Goal: Task Accomplishment & Management: Use online tool/utility

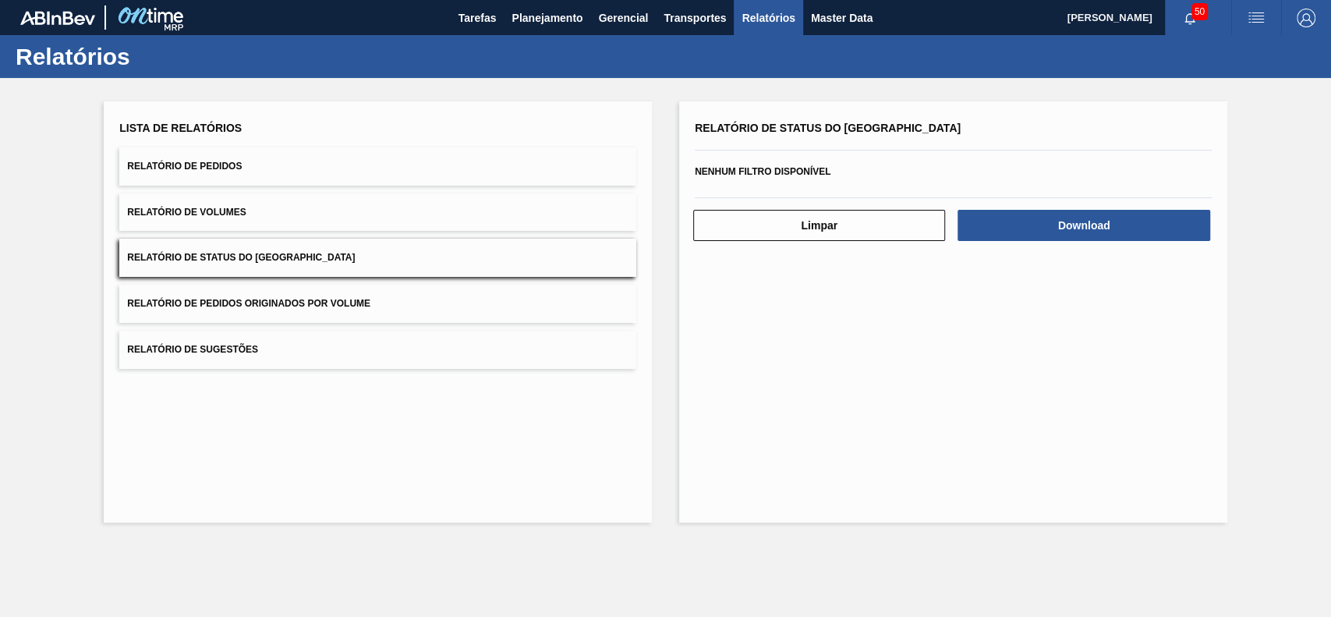
click at [324, 184] on button "Relatório de Pedidos" at bounding box center [377, 166] width 517 height 38
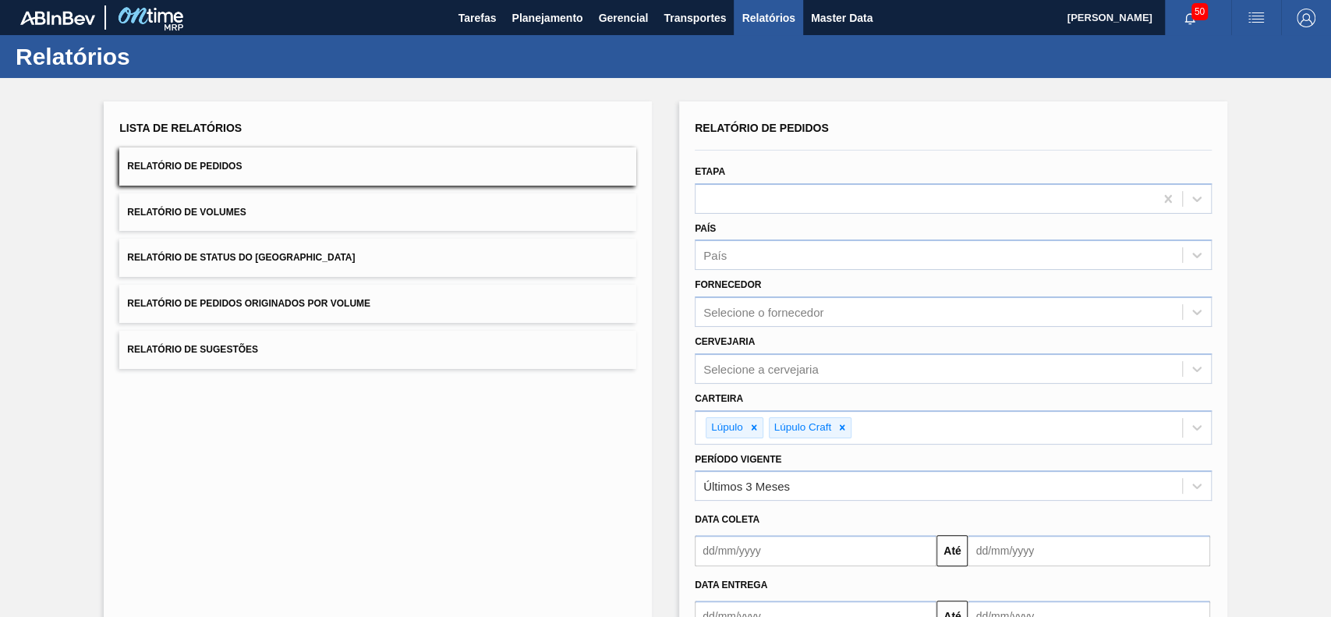
click at [330, 179] on button "Relatório de Pedidos" at bounding box center [377, 166] width 517 height 38
click at [753, 422] on icon at bounding box center [754, 427] width 11 height 11
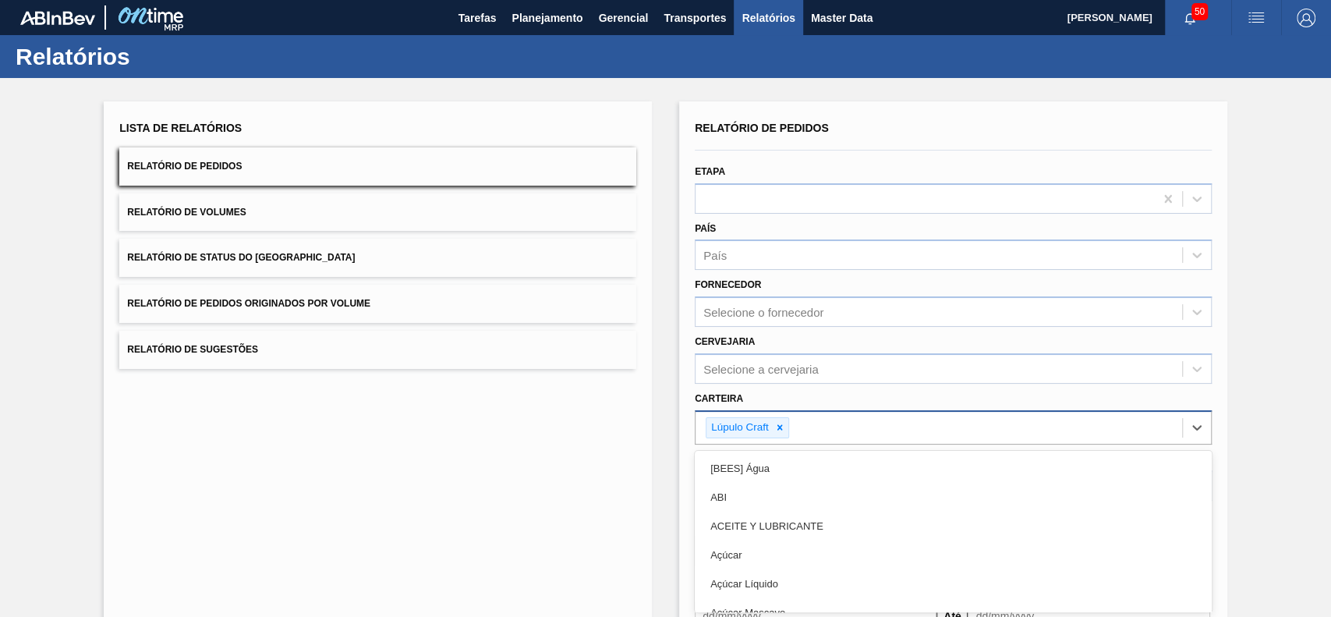
click at [753, 421] on div "option Lúpulo, deselected. option [BEES] Água focused, 1 of 101. 101 results av…" at bounding box center [953, 427] width 517 height 34
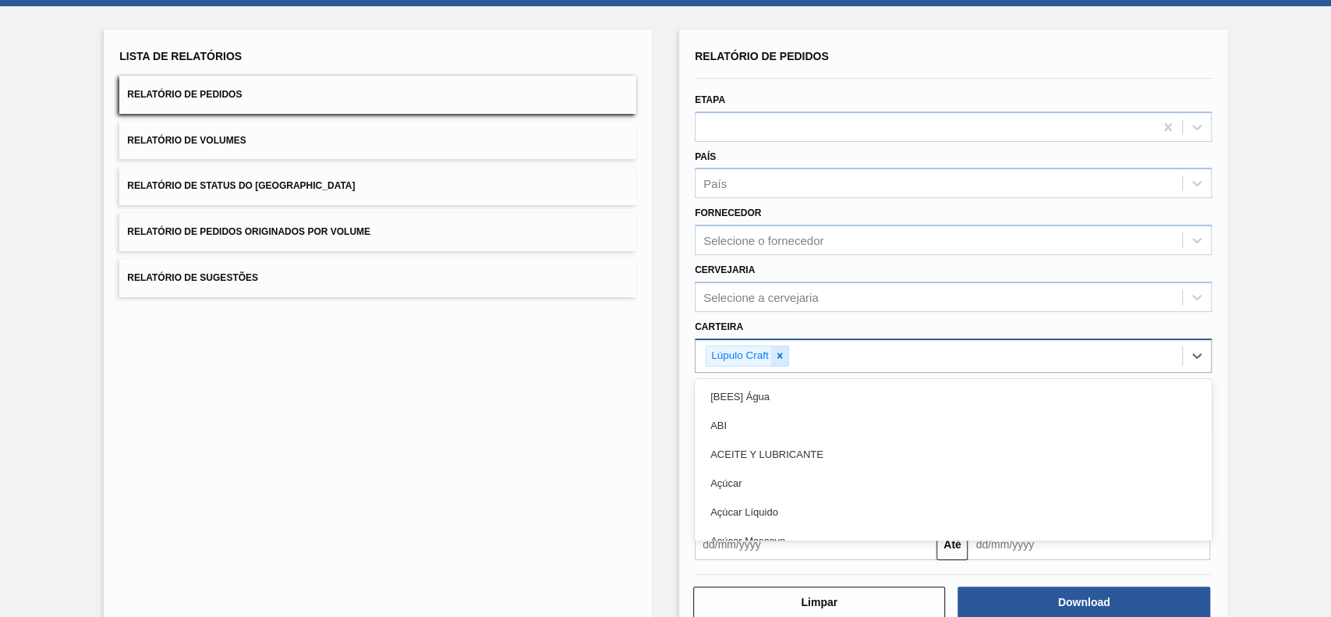
click at [776, 353] on icon at bounding box center [780, 355] width 11 height 11
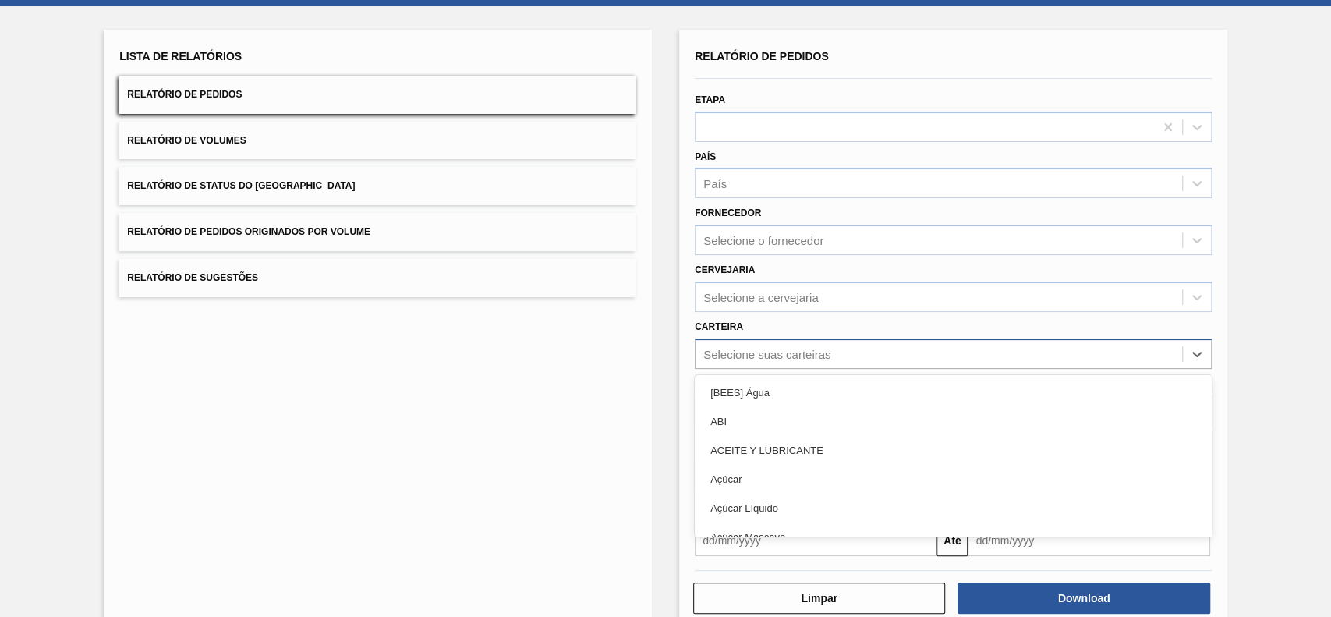
click at [799, 349] on div "Selecione suas carteiras" at bounding box center [767, 353] width 127 height 13
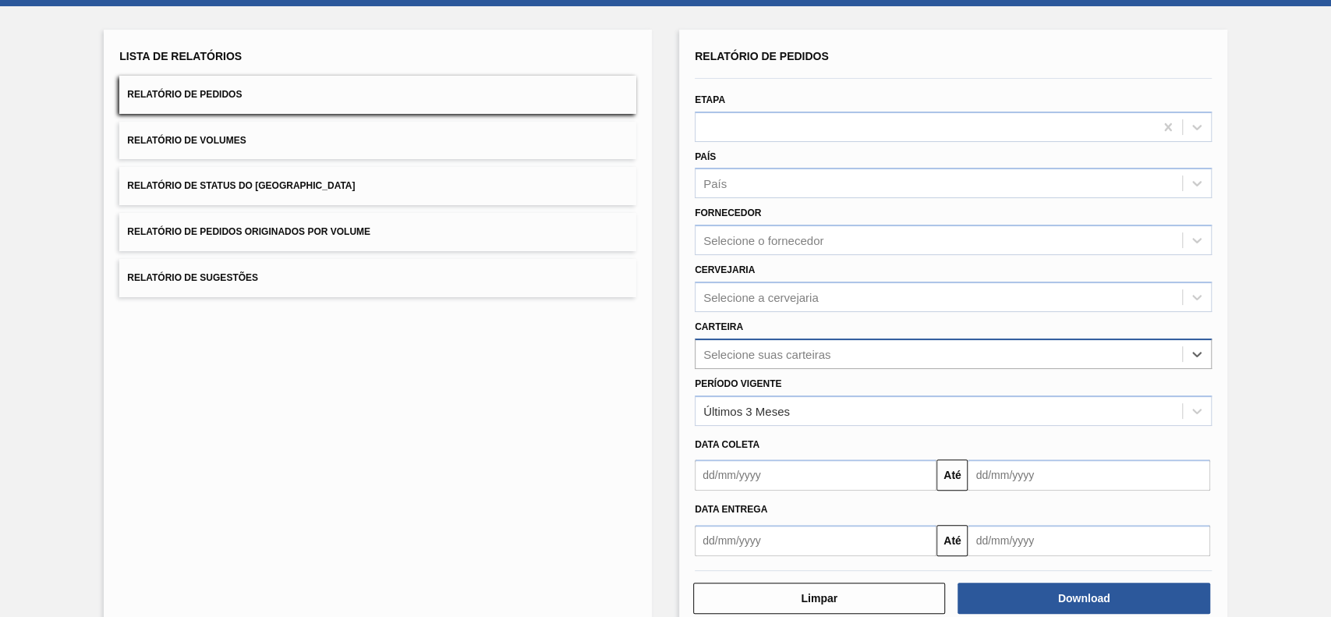
click at [799, 349] on div "Selecione suas carteiras" at bounding box center [767, 353] width 127 height 13
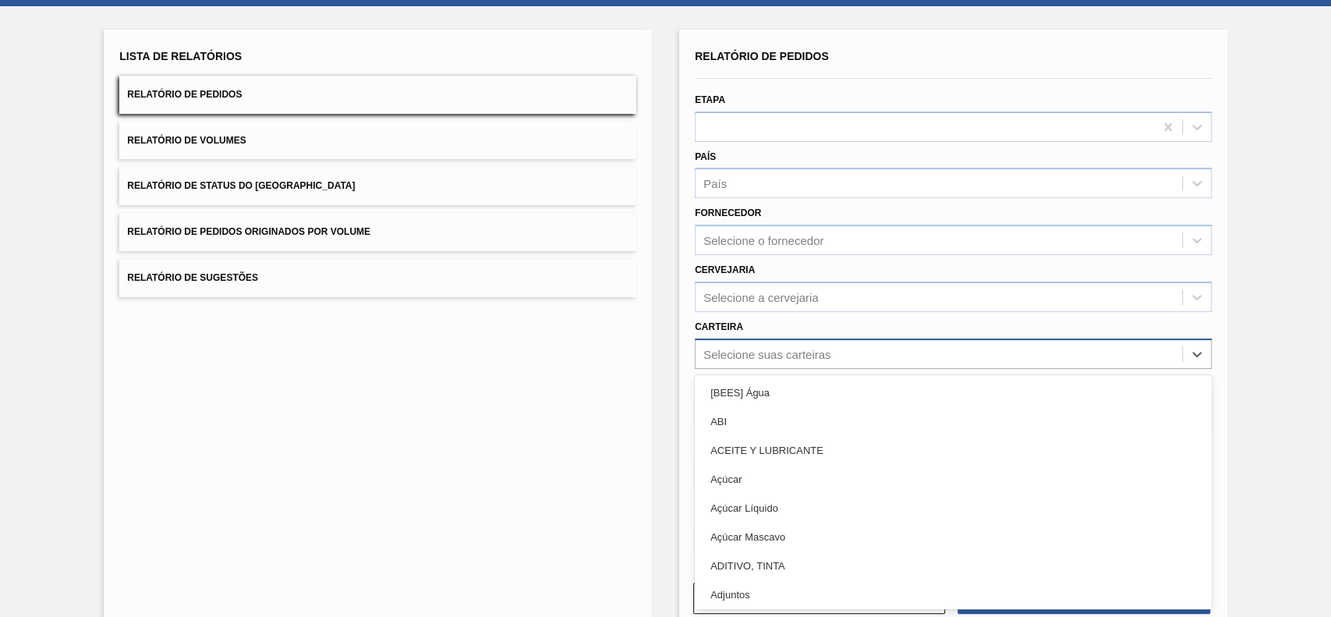
type input "u"
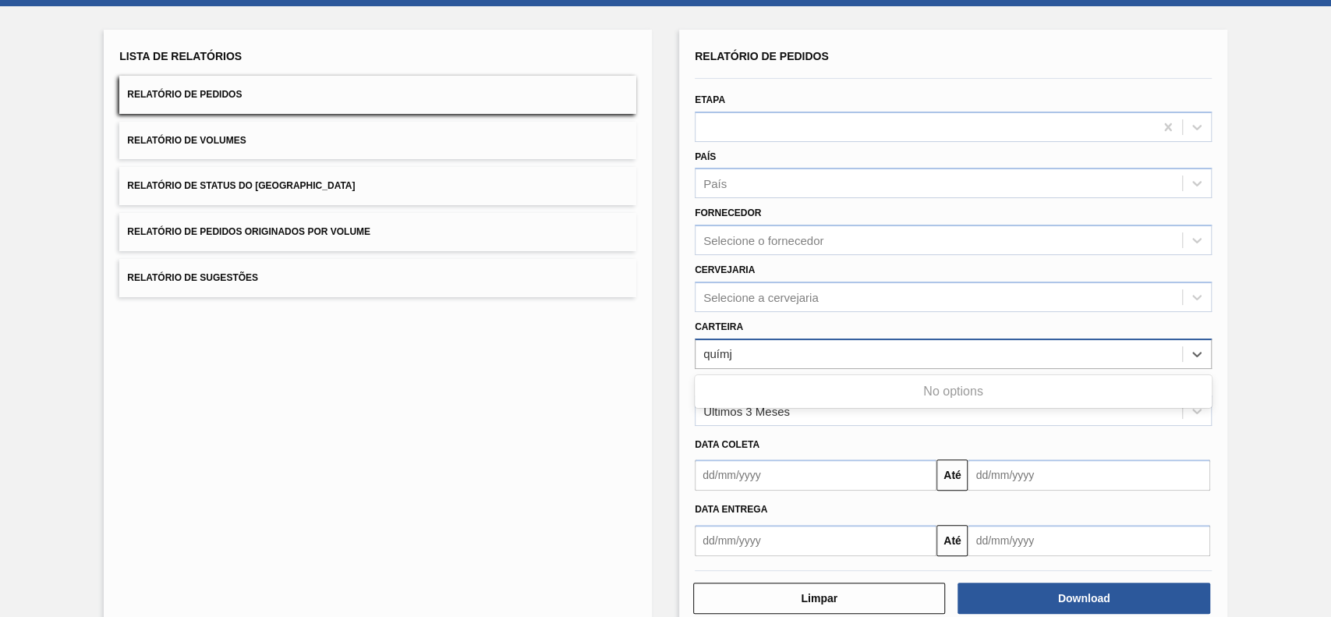
type input "quím"
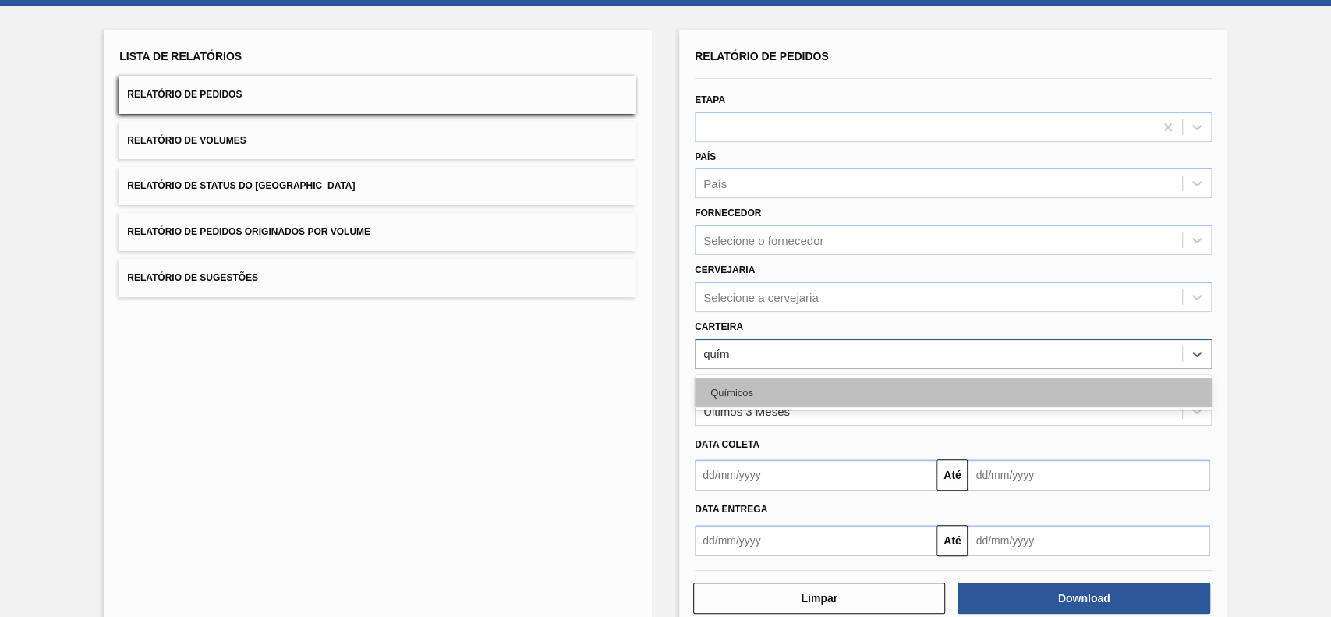
click at [804, 385] on div "Químicos" at bounding box center [953, 392] width 517 height 29
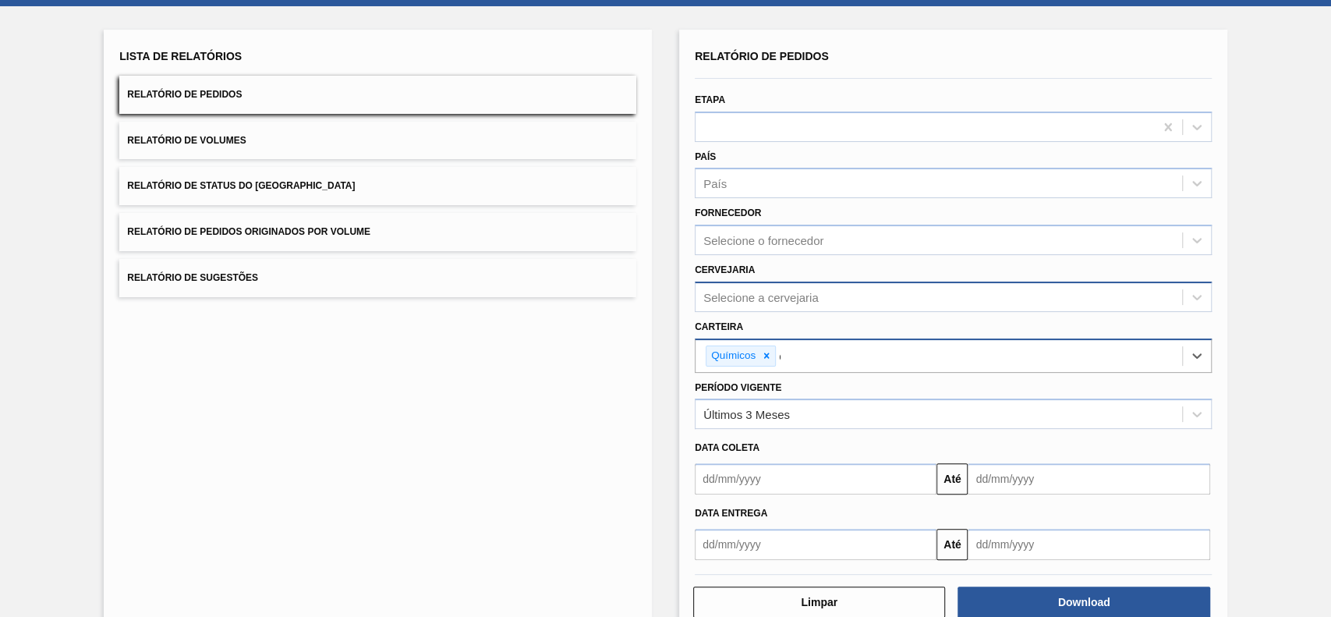
type input "carv"
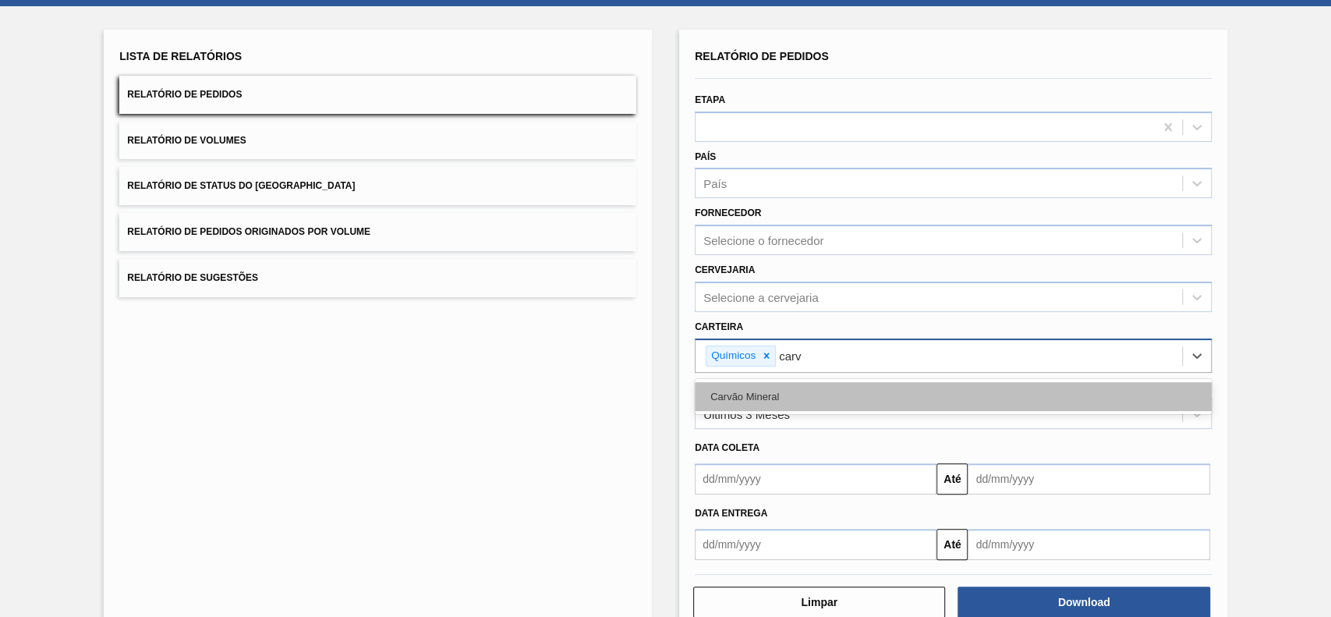
click at [861, 393] on div "Carvão Mineral" at bounding box center [953, 396] width 517 height 29
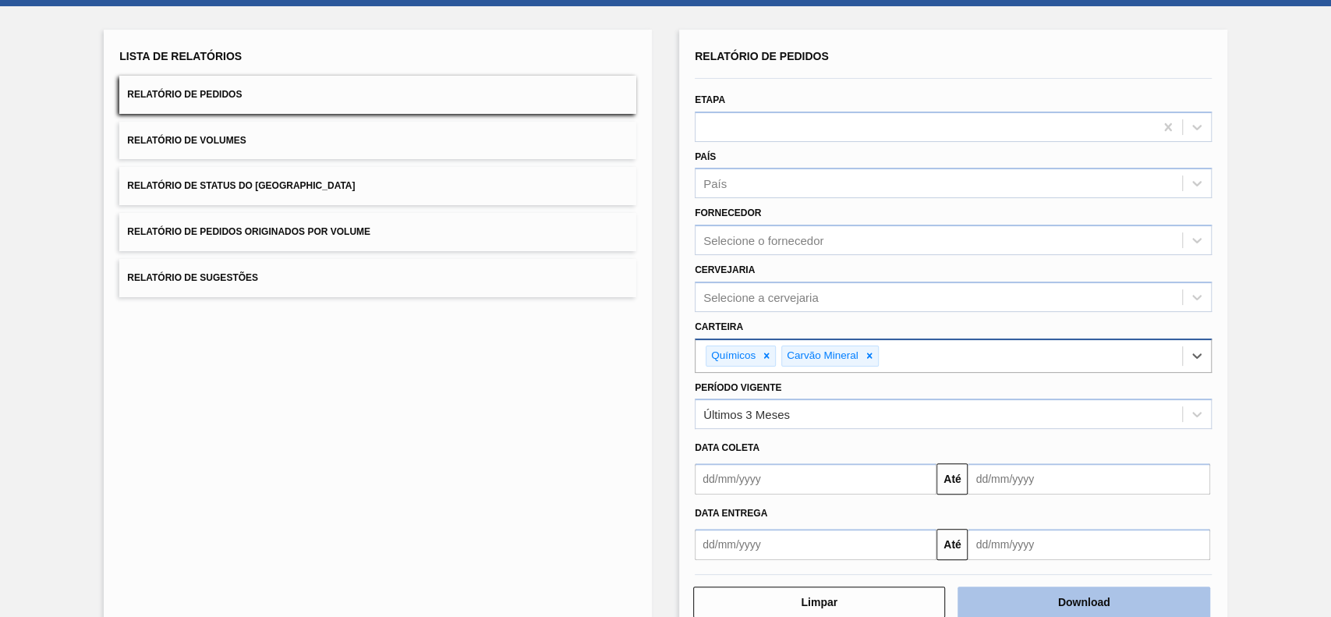
click at [1074, 598] on button "Download" at bounding box center [1084, 602] width 252 height 31
click at [475, 208] on div "Lista de Relatórios Relatório de Pedidos Relatório de Volumes Relatório de Stat…" at bounding box center [377, 171] width 517 height 252
click at [479, 197] on button "Relatório de Status do Estoque" at bounding box center [377, 186] width 517 height 38
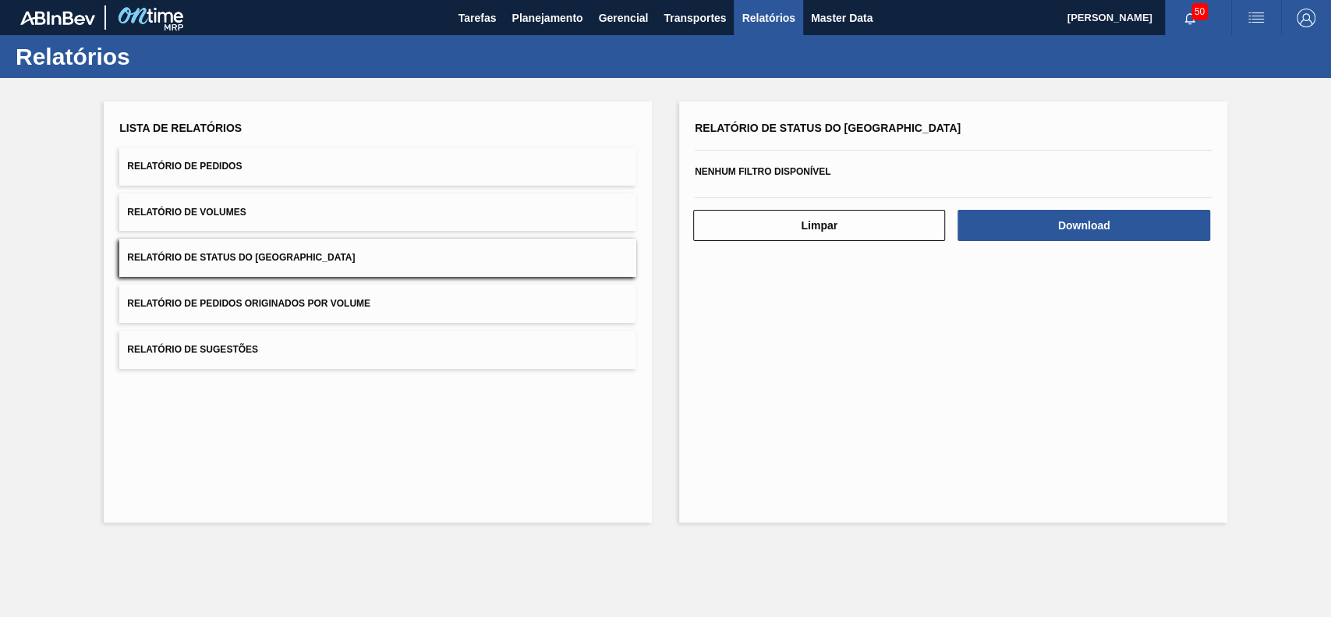
scroll to position [0, 0]
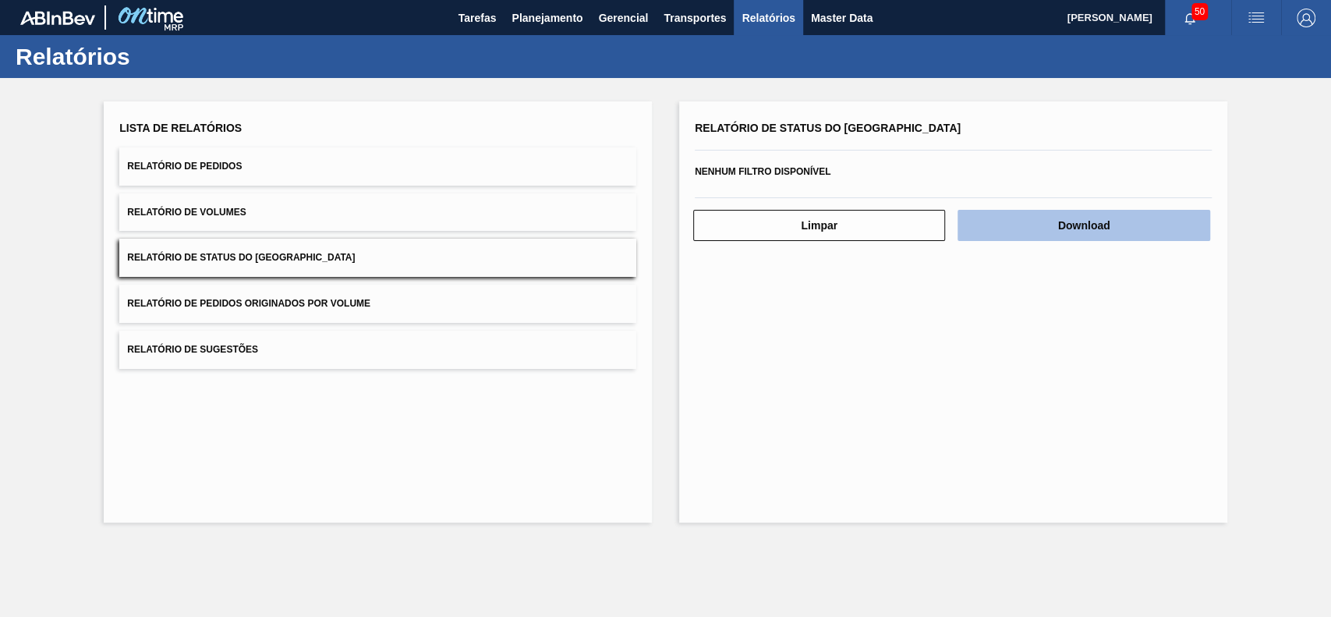
click at [1005, 221] on button "Download" at bounding box center [1084, 225] width 252 height 31
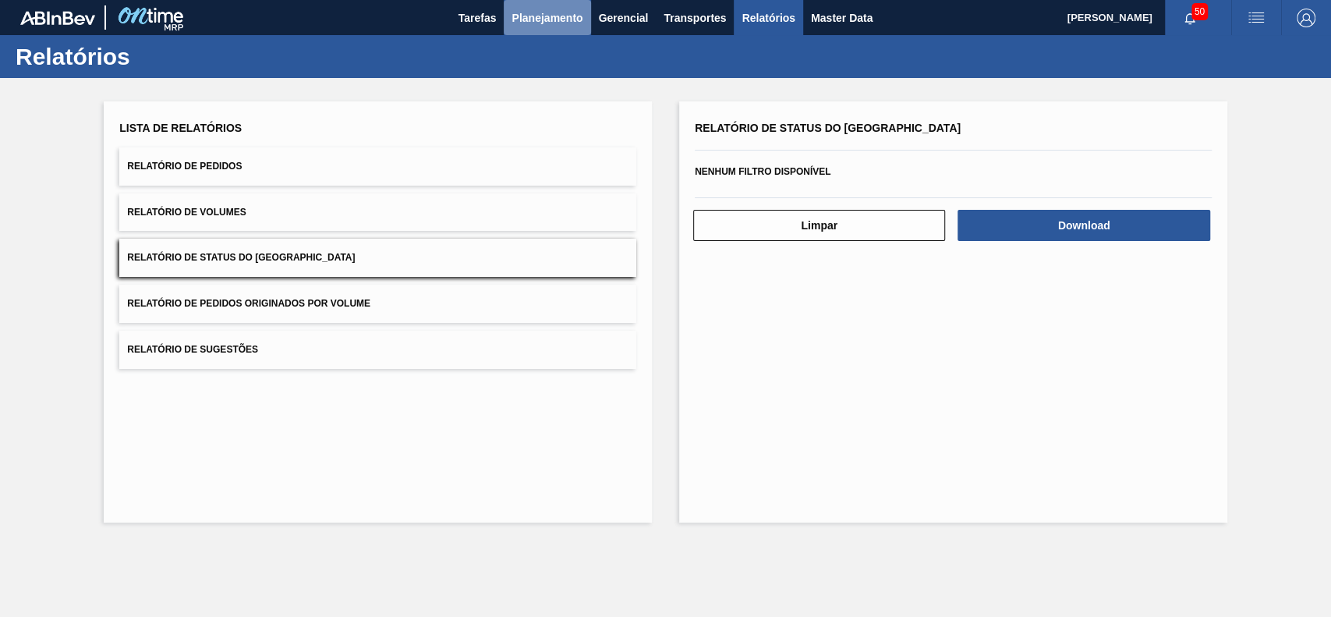
click at [540, 16] on span "Planejamento" at bounding box center [547, 18] width 71 height 19
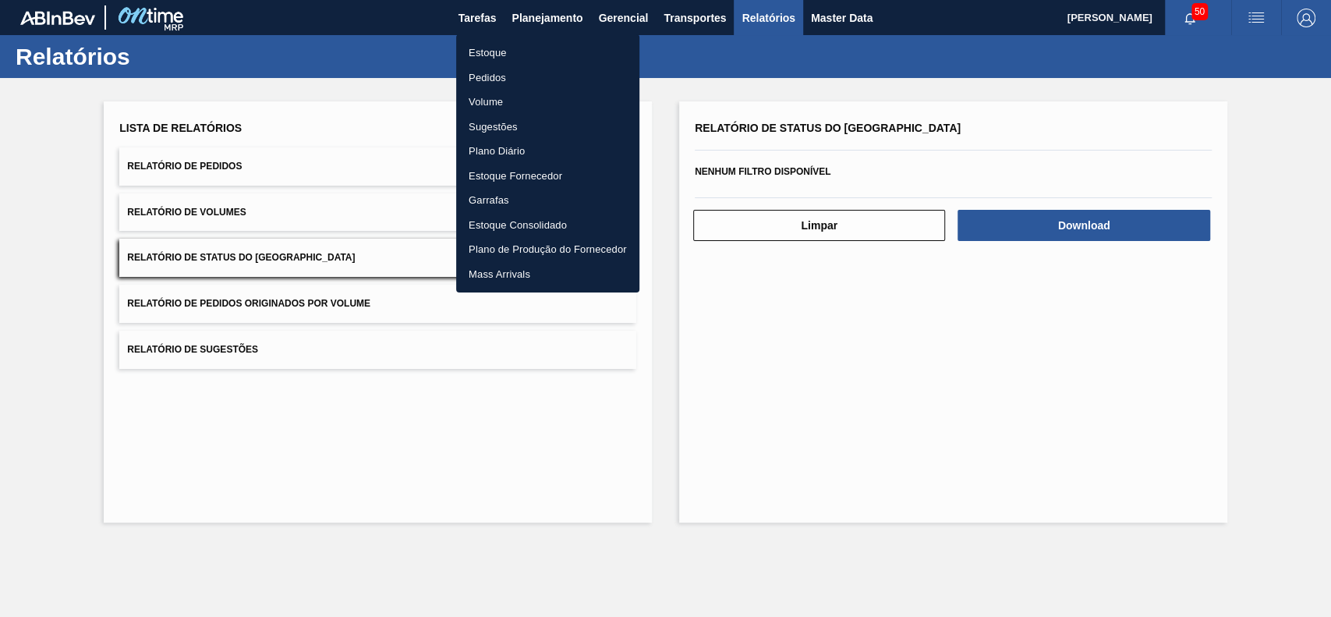
click at [522, 54] on li "Estoque" at bounding box center [547, 53] width 183 height 25
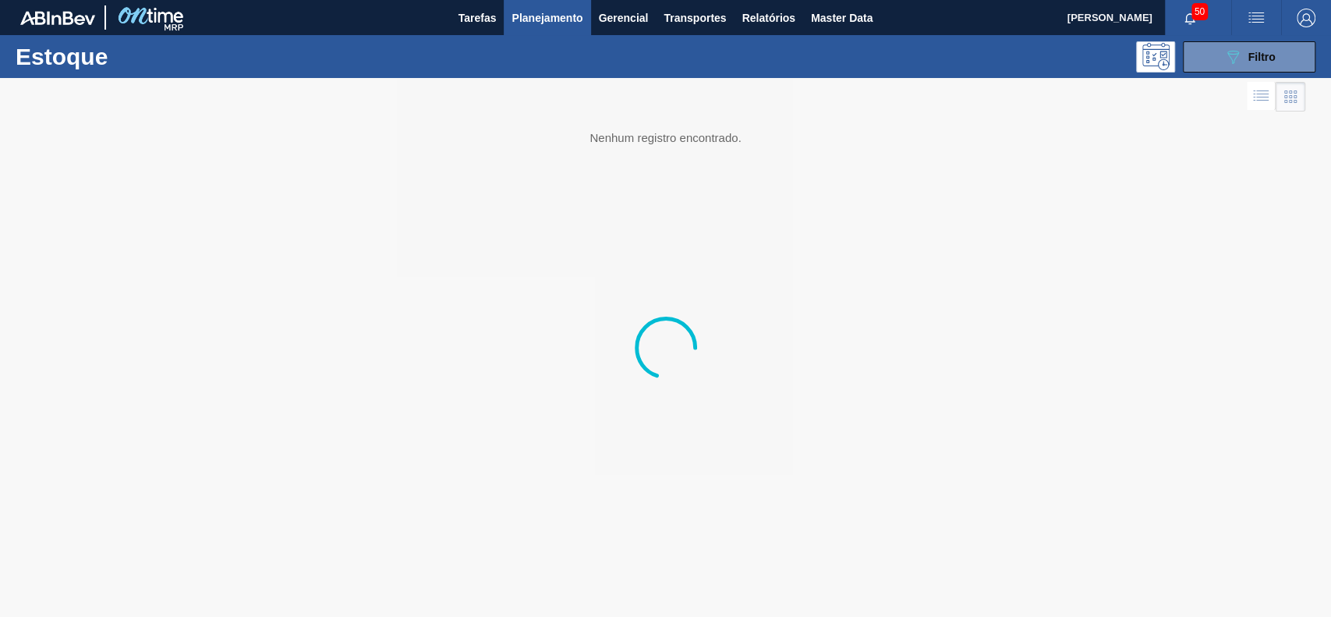
click at [1236, 70] on button "089F7B8B-B2A5-4AFE-B5C0-19BA573D28AC Filtro" at bounding box center [1249, 56] width 133 height 31
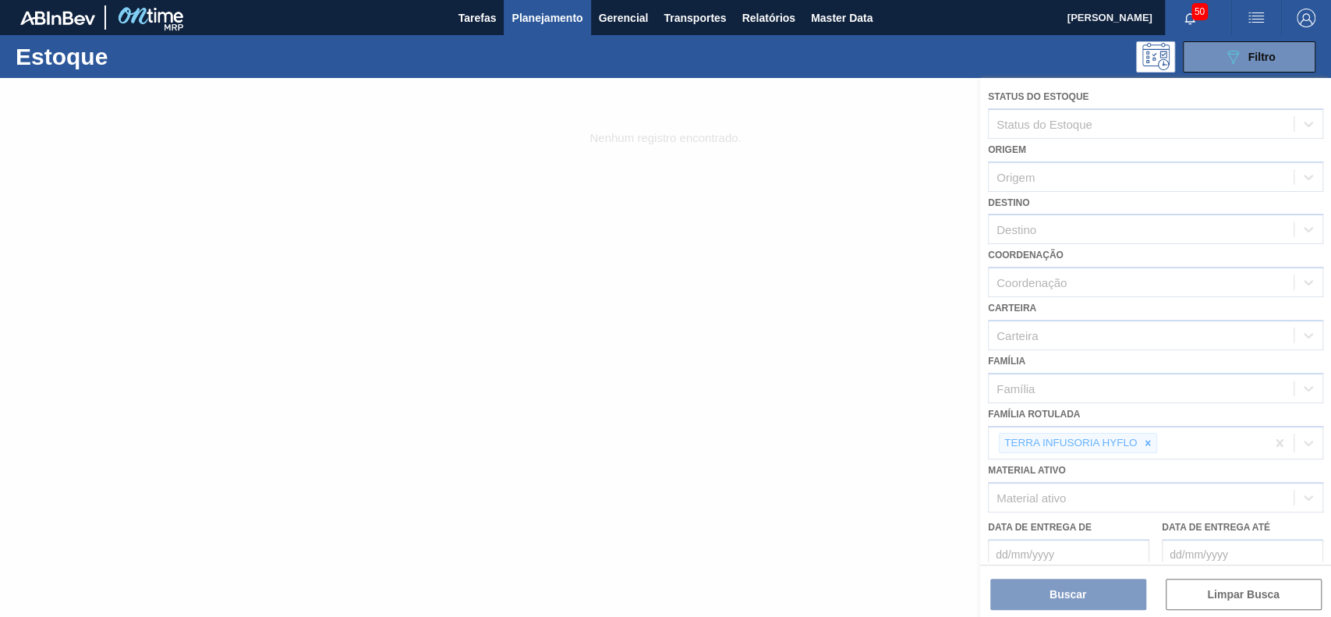
click at [1151, 438] on div at bounding box center [665, 347] width 1331 height 539
click at [1148, 438] on div at bounding box center [665, 347] width 1331 height 539
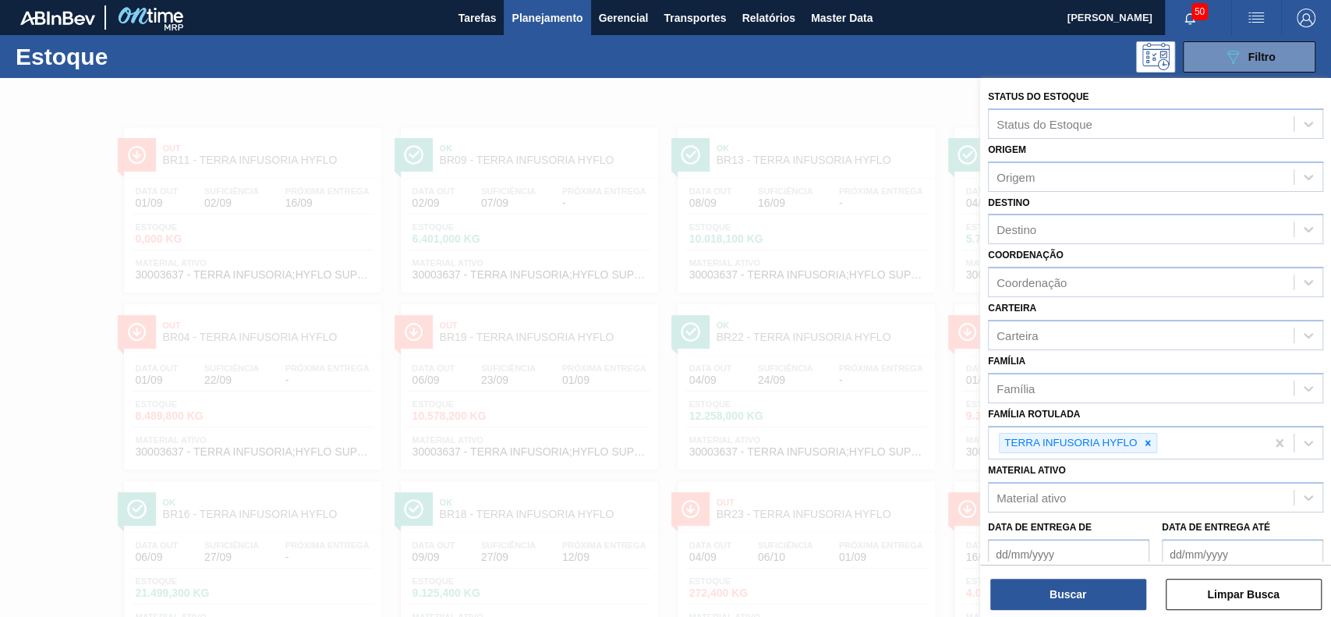
click at [1148, 438] on icon at bounding box center [1148, 443] width 11 height 11
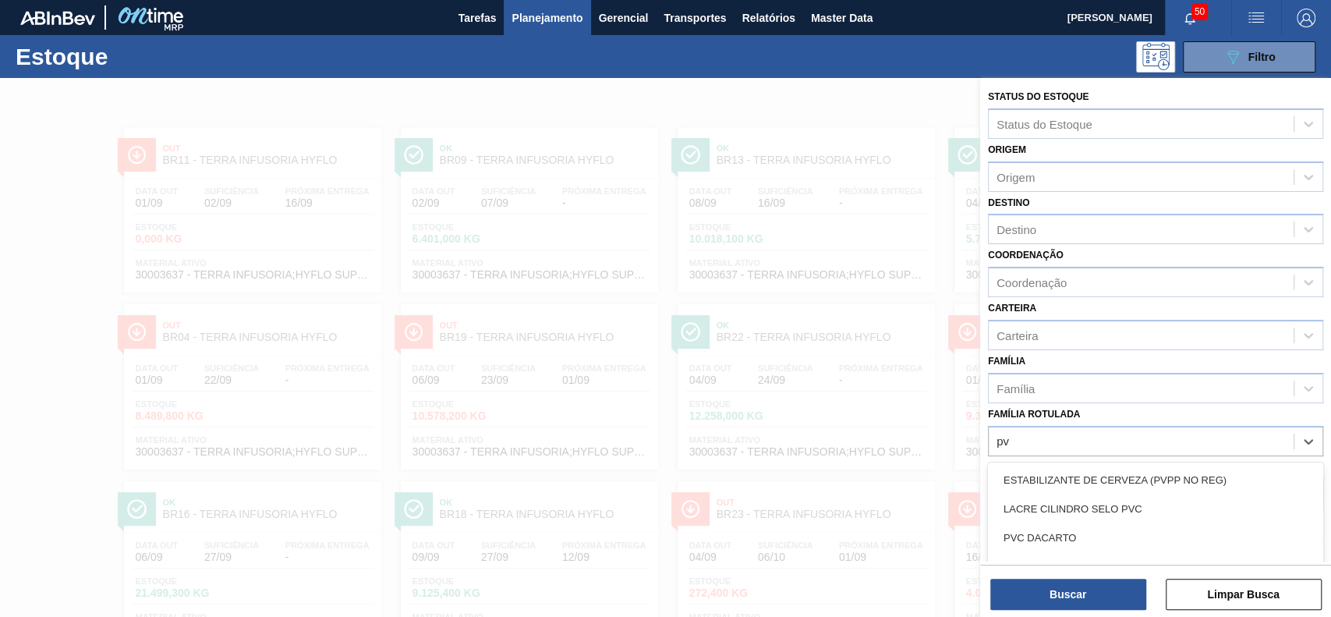
scroll to position [83, 0]
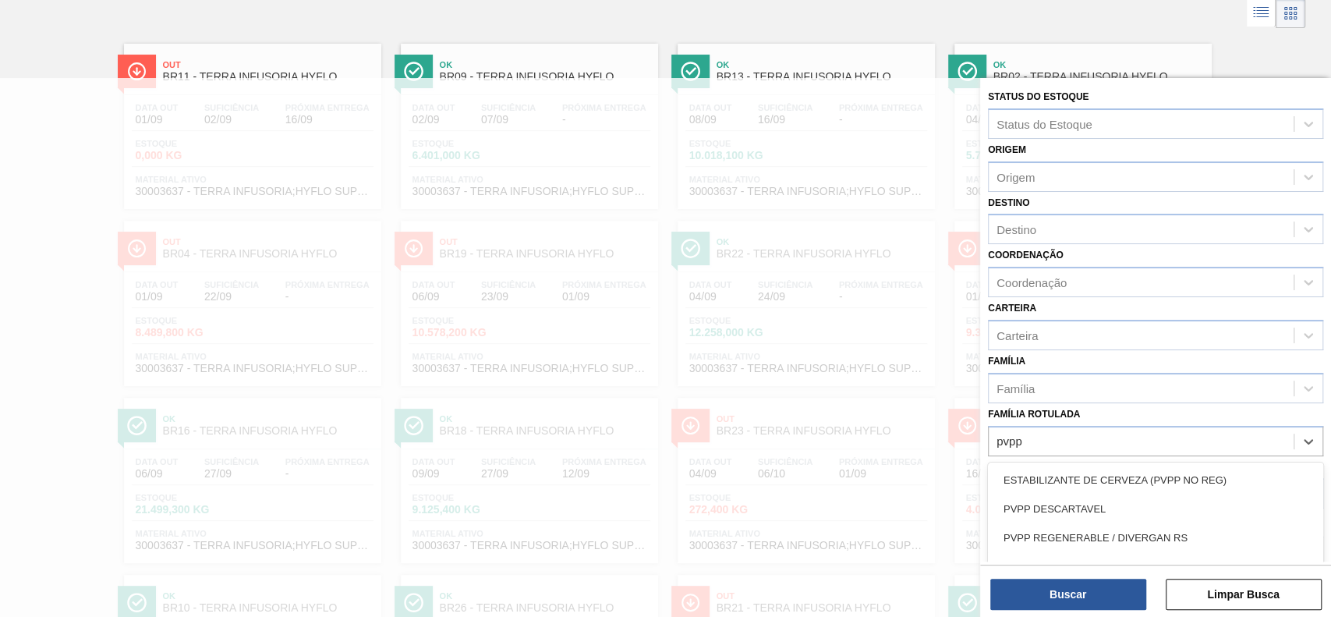
type Rotulada "pvpp d"
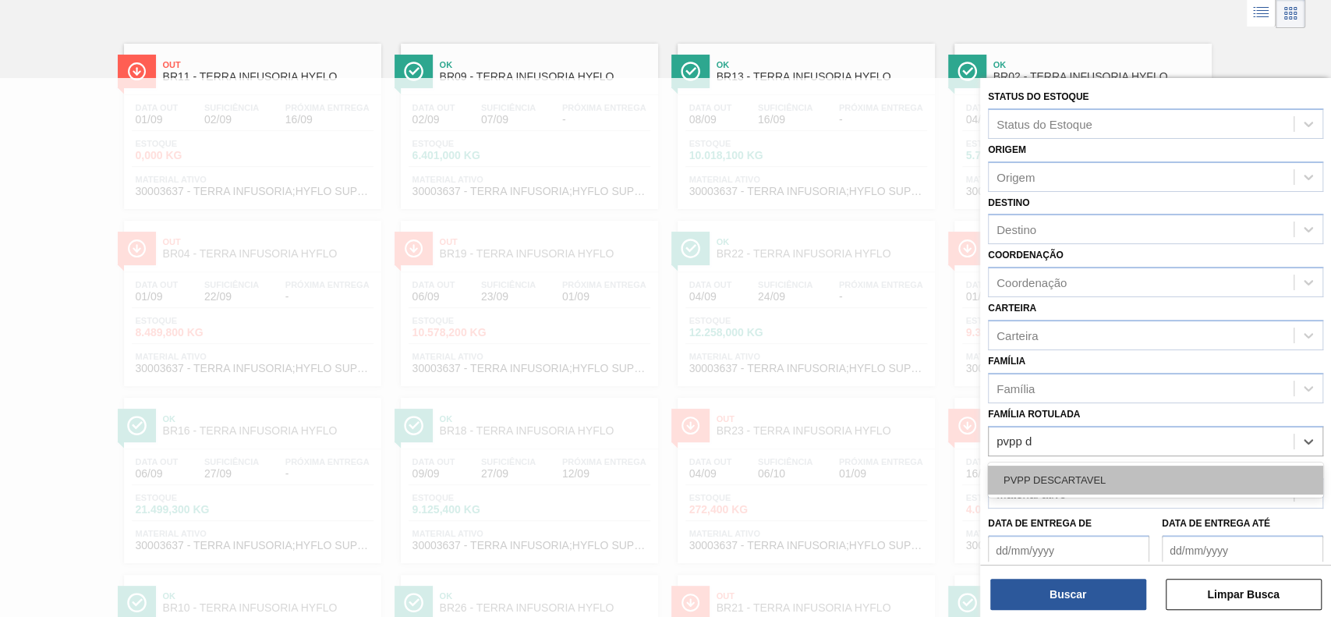
click at [1146, 467] on div "PVPP DESCARTAVEL" at bounding box center [1155, 480] width 335 height 29
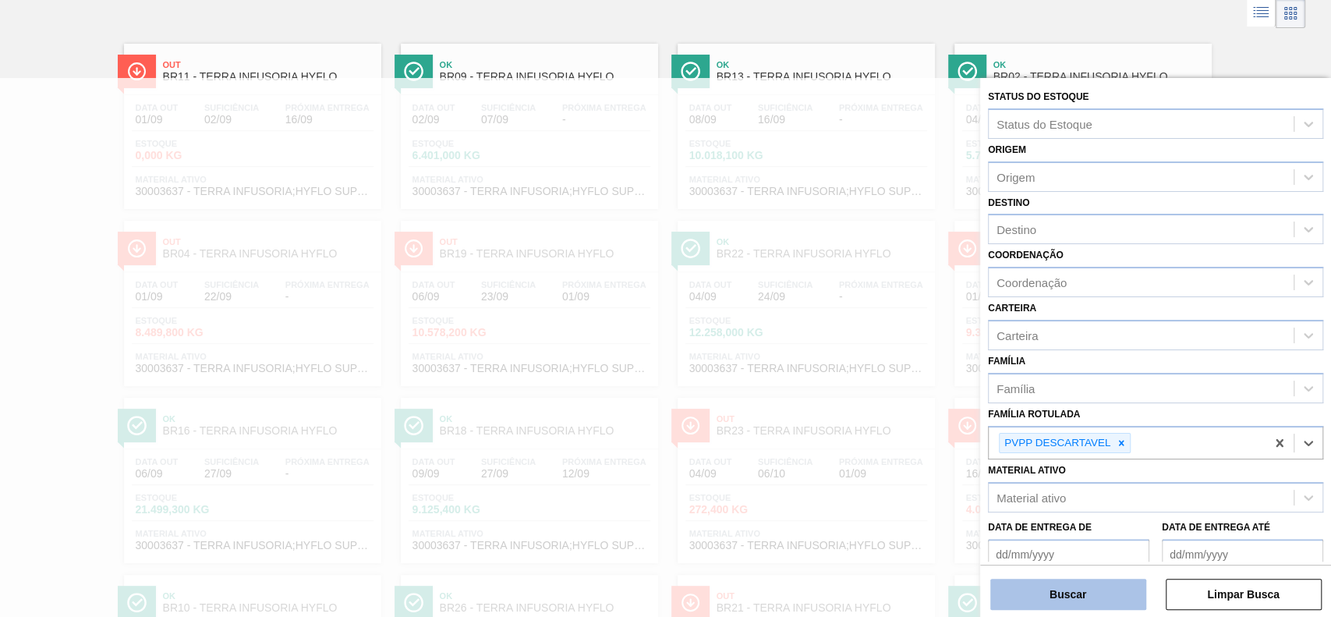
click at [1071, 597] on button "Buscar" at bounding box center [1069, 594] width 156 height 31
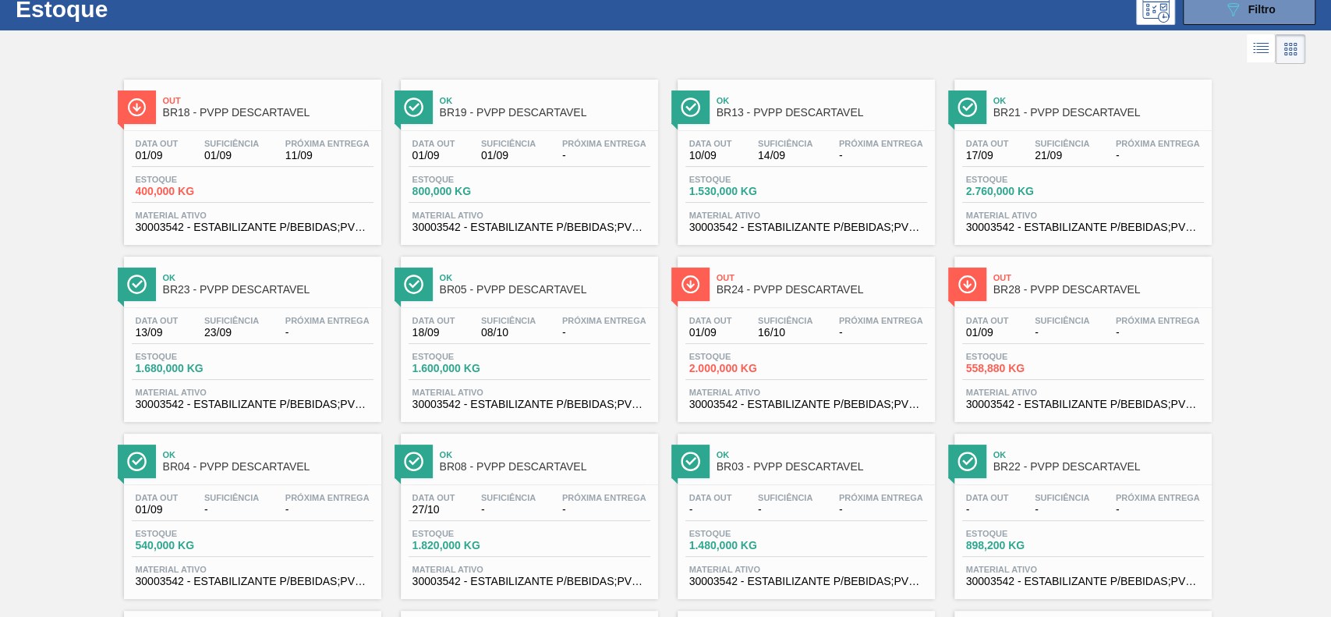
scroll to position [10, 0]
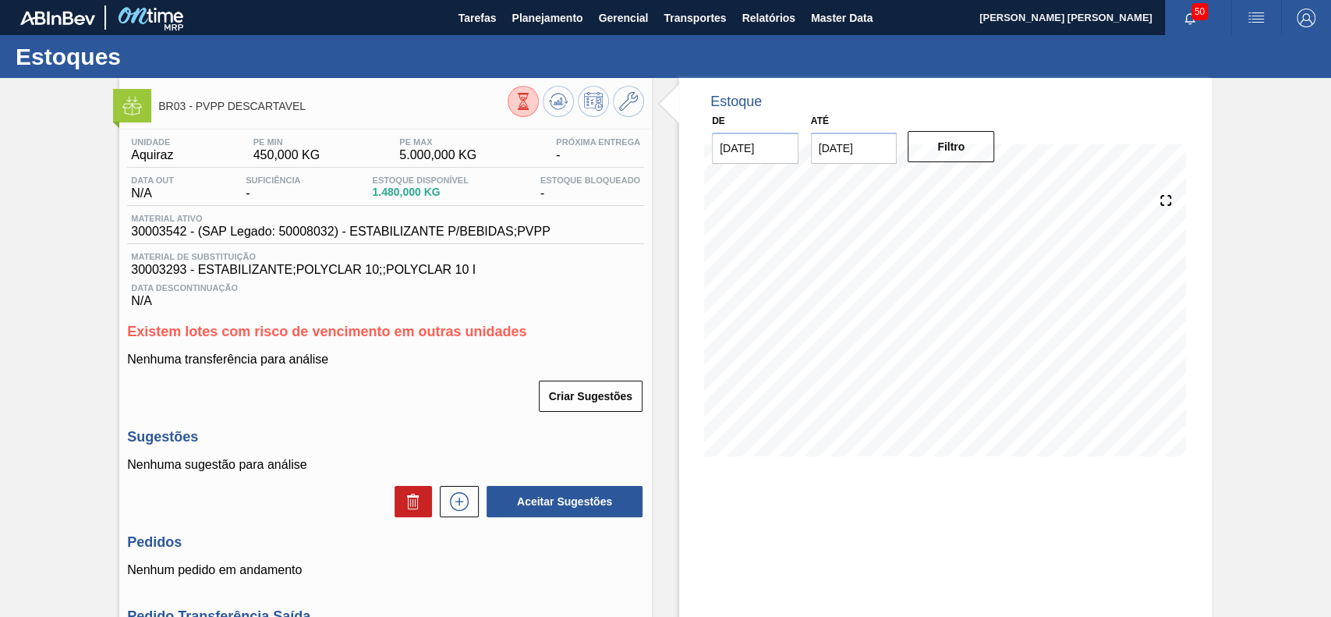
click at [533, 109] on button at bounding box center [523, 101] width 31 height 31
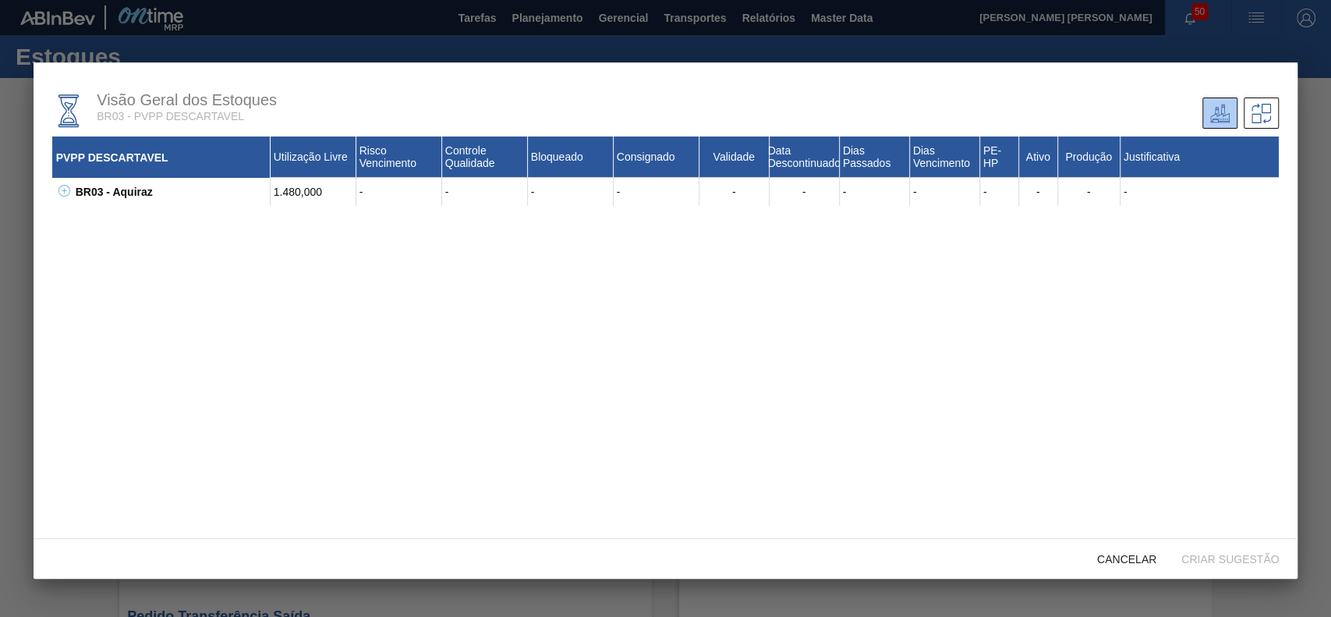
click at [67, 197] on button at bounding box center [62, 192] width 16 height 16
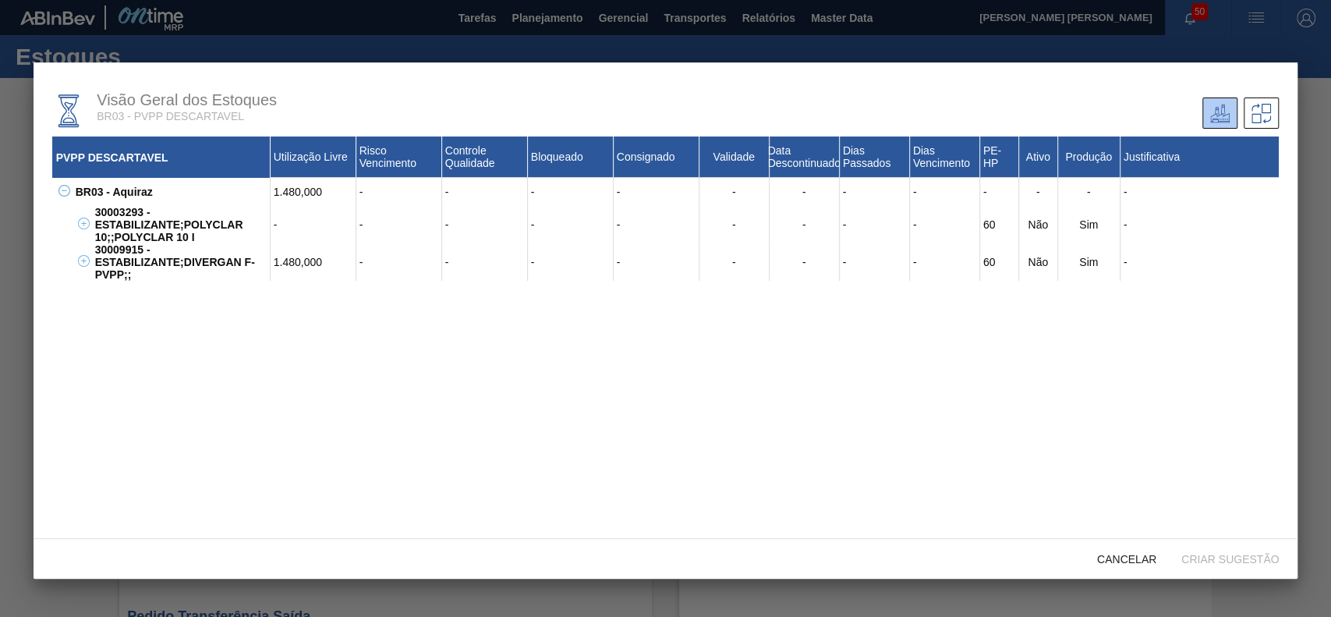
click at [79, 261] on icon at bounding box center [84, 261] width 12 height 12
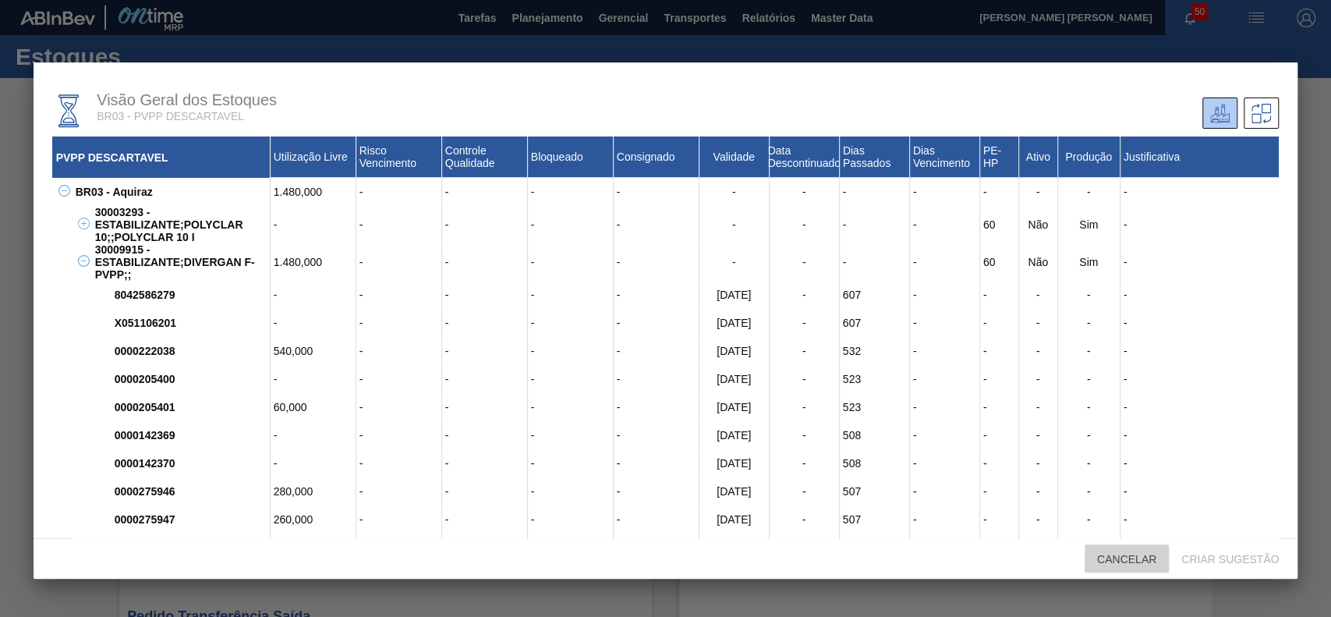
click at [1107, 568] on div "Cancelar" at bounding box center [1127, 558] width 84 height 29
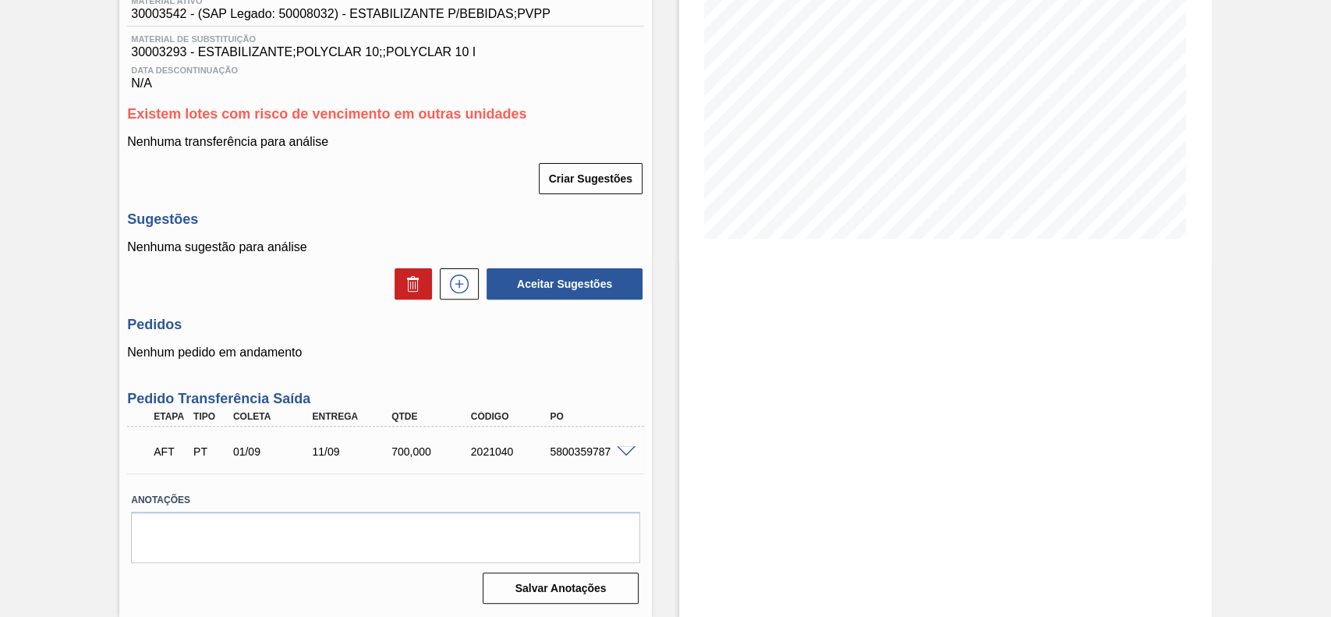
scroll to position [220, 0]
click at [628, 447] on span at bounding box center [626, 452] width 19 height 12
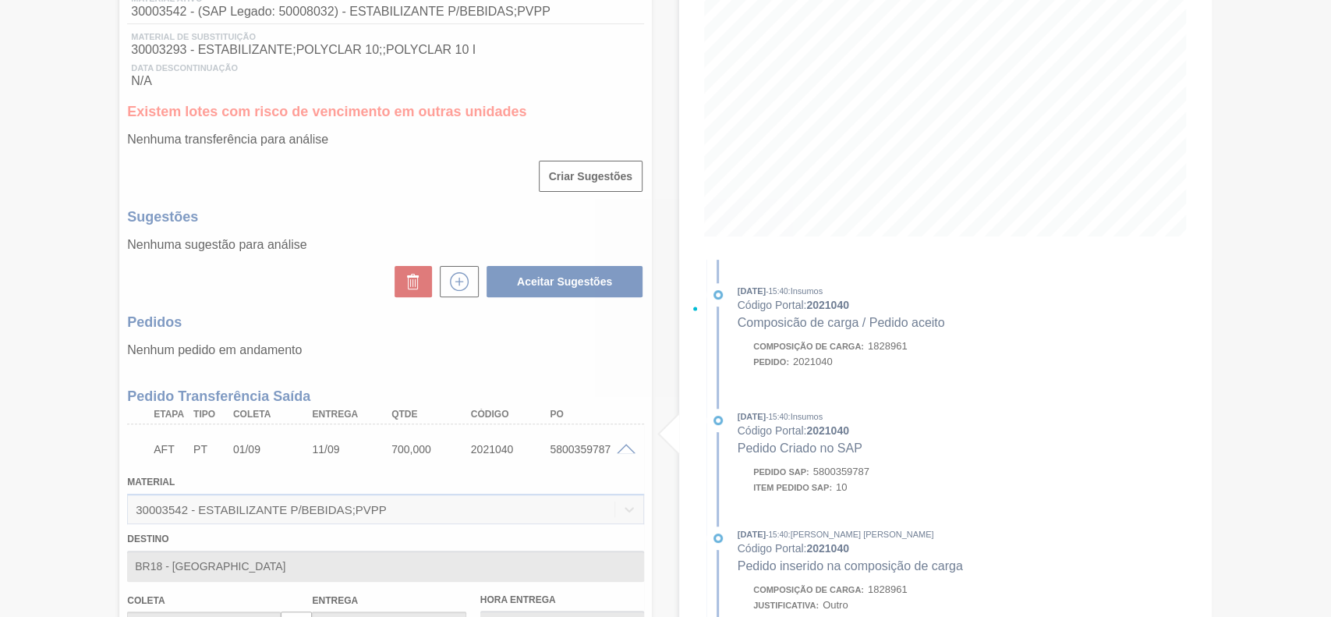
click at [624, 452] on div at bounding box center [665, 308] width 1331 height 617
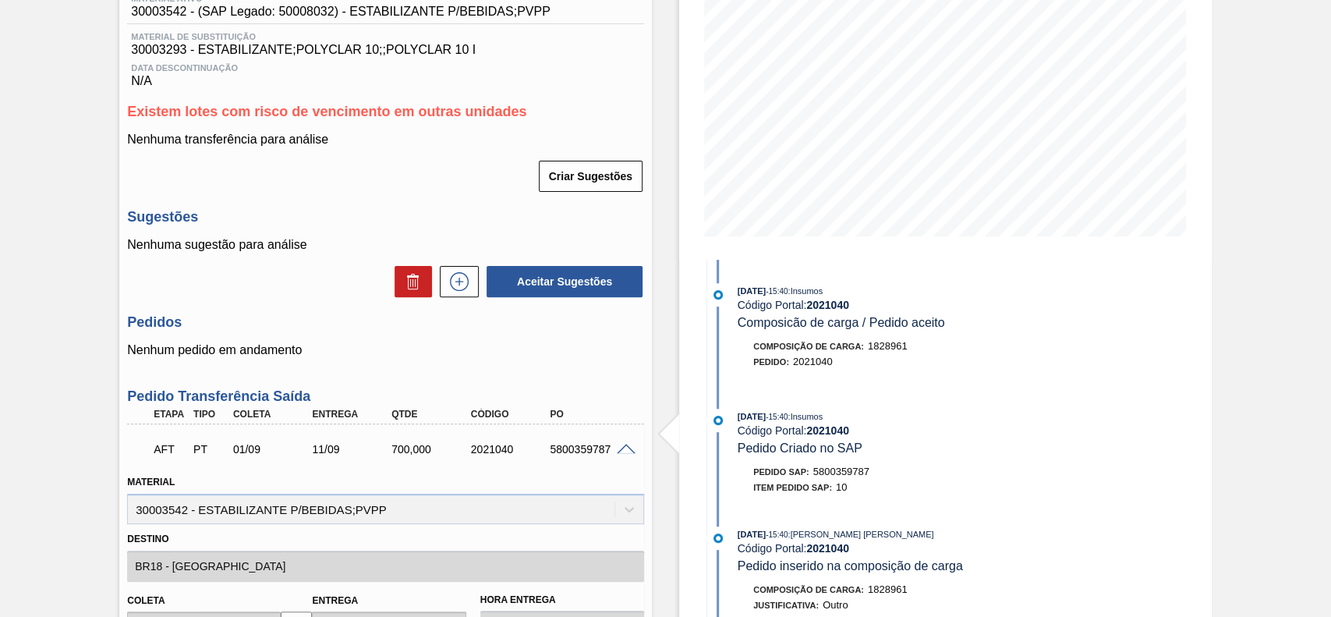
click at [624, 452] on span at bounding box center [626, 450] width 19 height 12
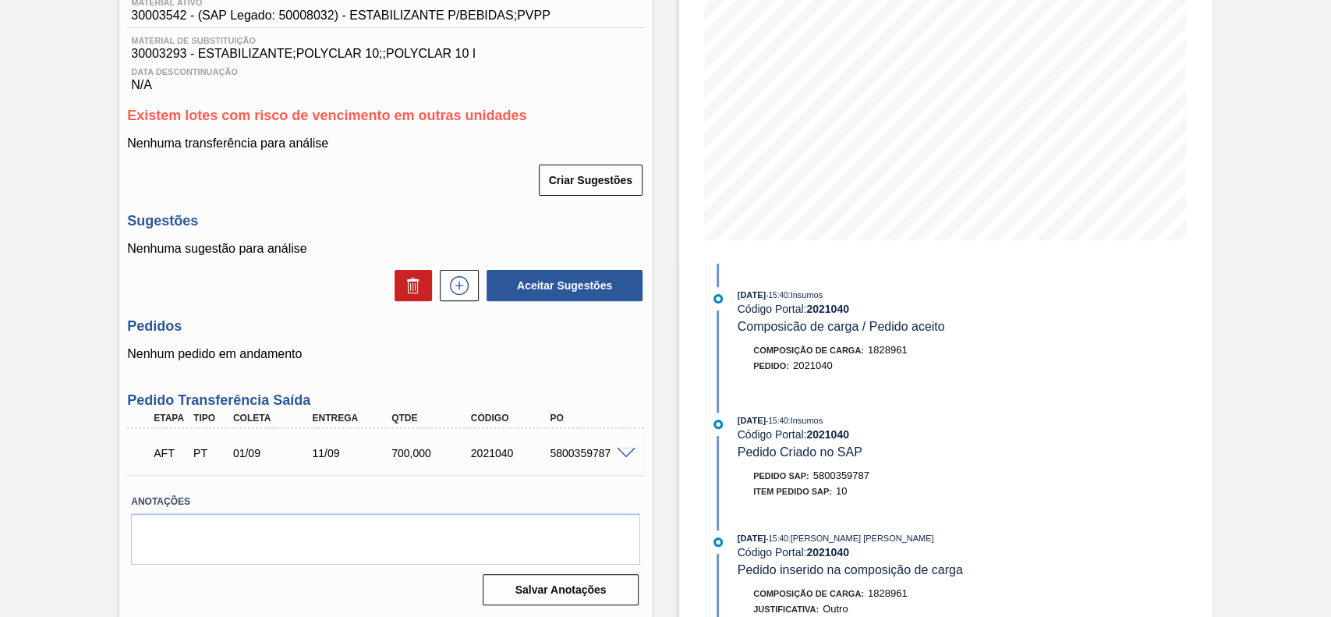
scroll to position [221, 0]
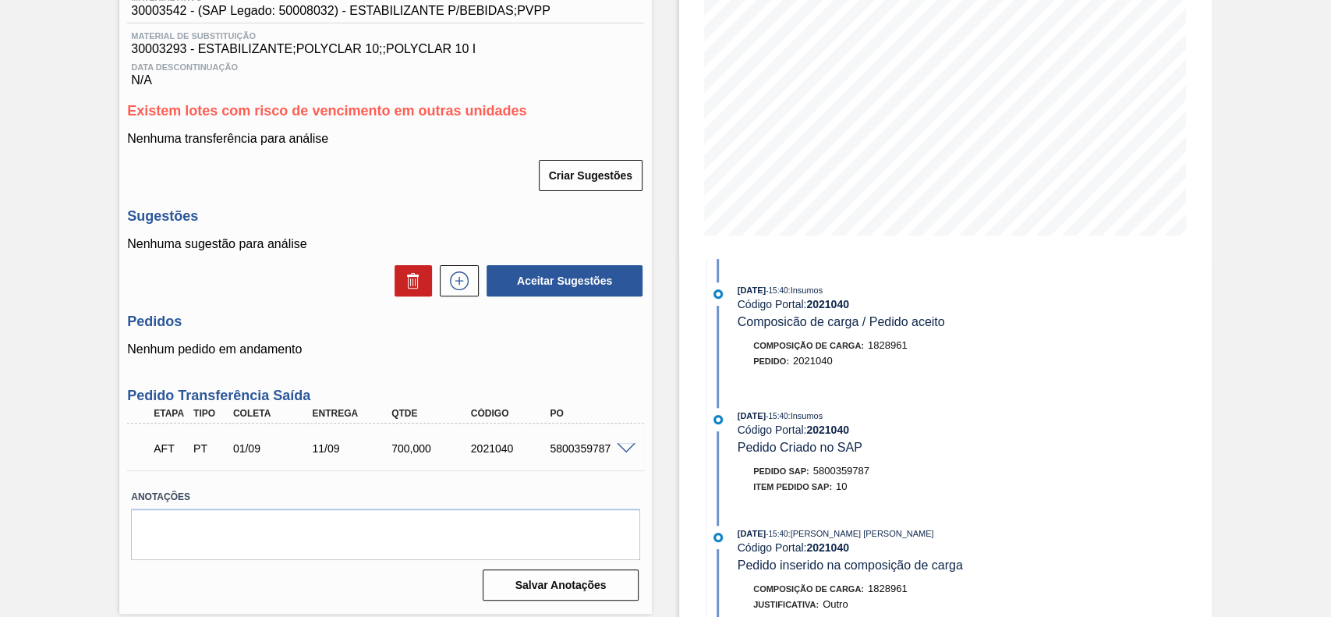
click at [619, 446] on span at bounding box center [626, 449] width 19 height 12
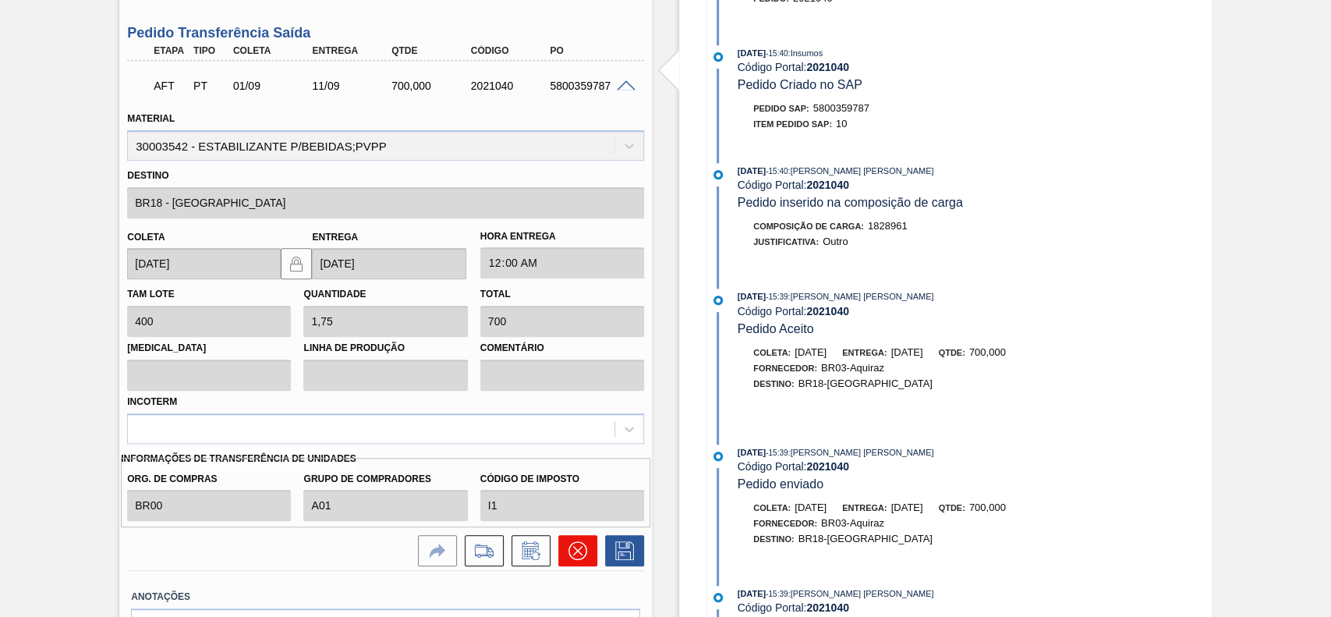
scroll to position [683, 0]
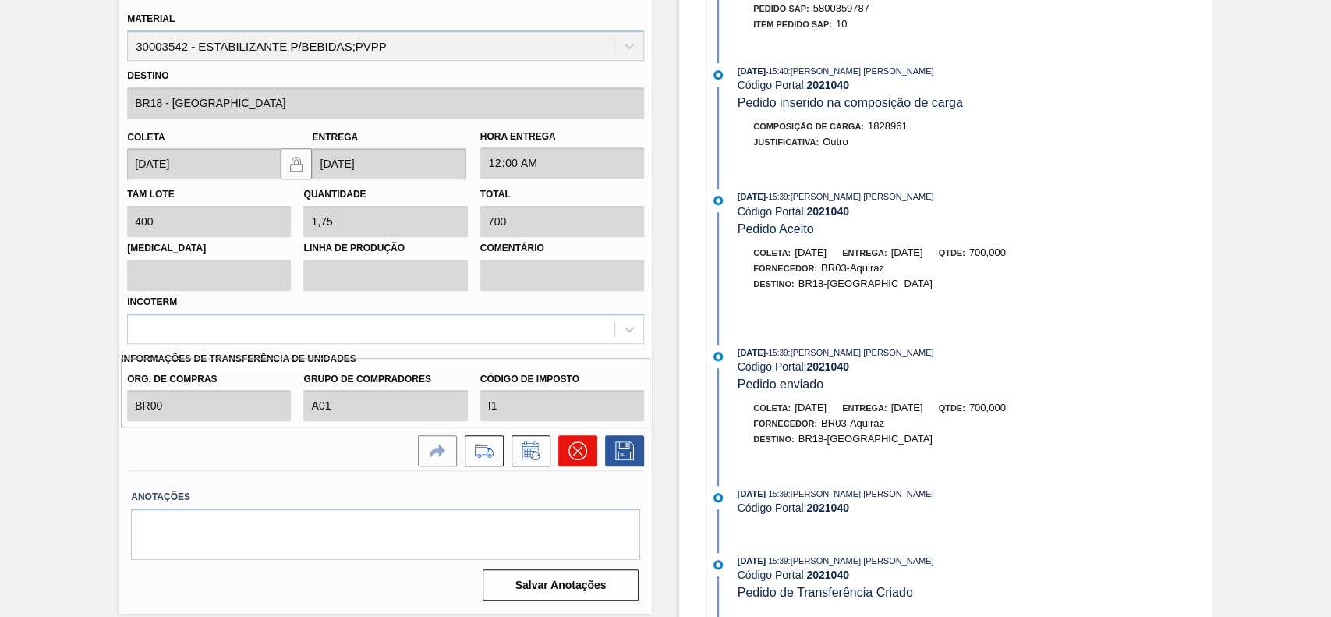
click at [571, 459] on icon at bounding box center [578, 450] width 19 height 19
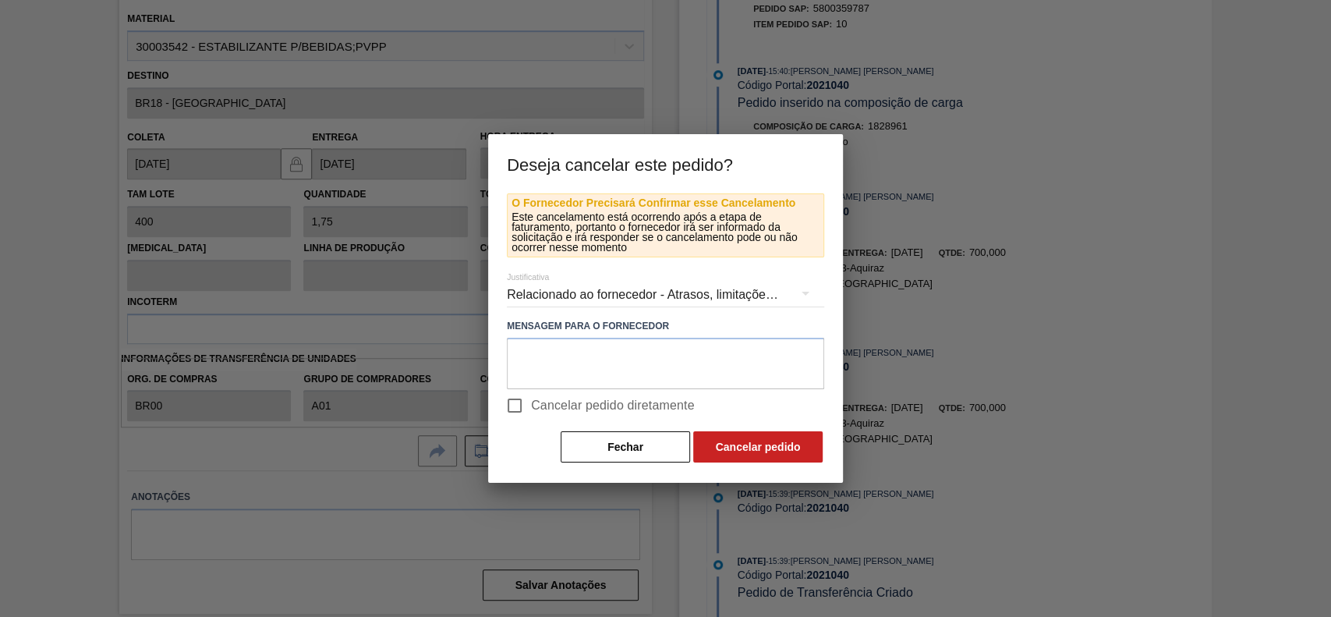
drag, startPoint x: 502, startPoint y: 402, endPoint x: 513, endPoint y: 402, distance: 11.7
click at [512, 402] on input "Cancelar pedido diretamente" at bounding box center [514, 405] width 33 height 33
checkbox input "true"
click at [698, 444] on button "Cancelar pedido" at bounding box center [757, 446] width 129 height 31
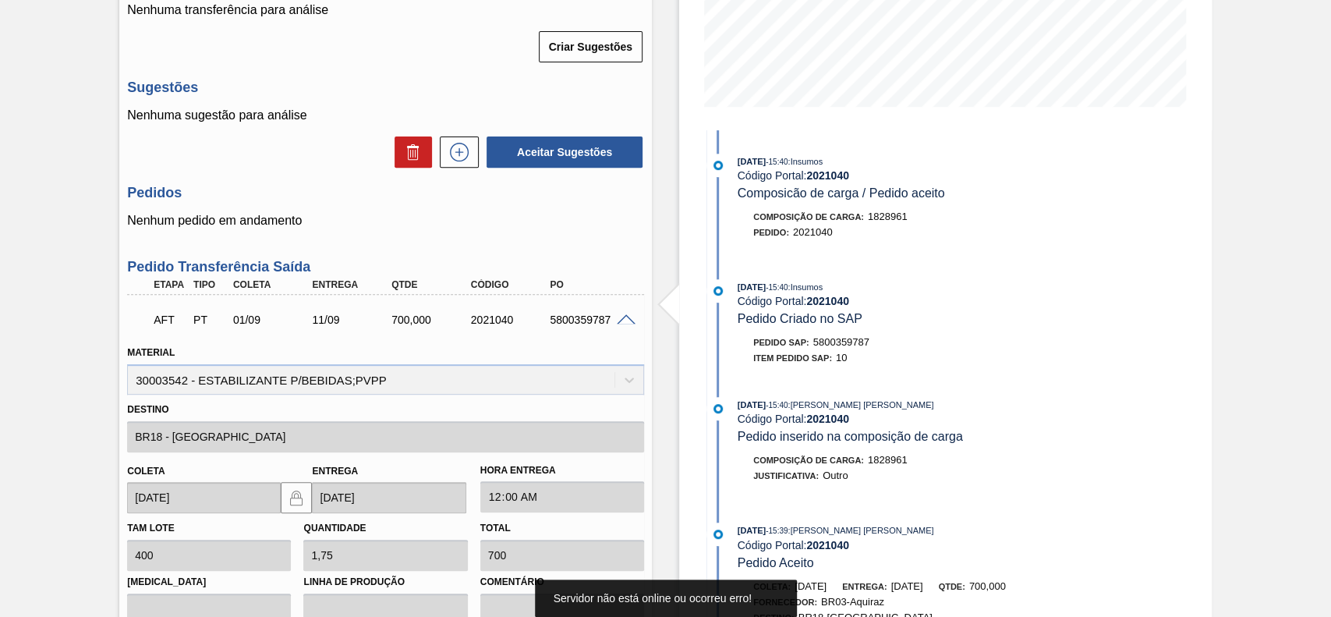
scroll to position [163, 0]
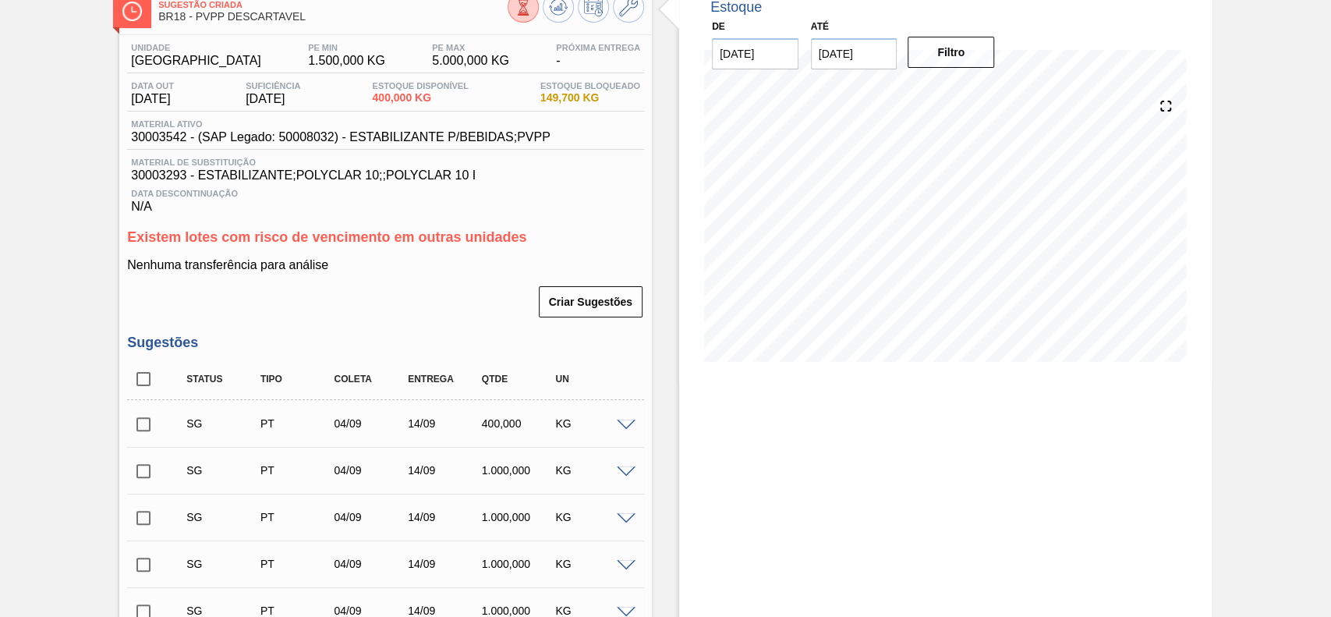
scroll to position [207, 0]
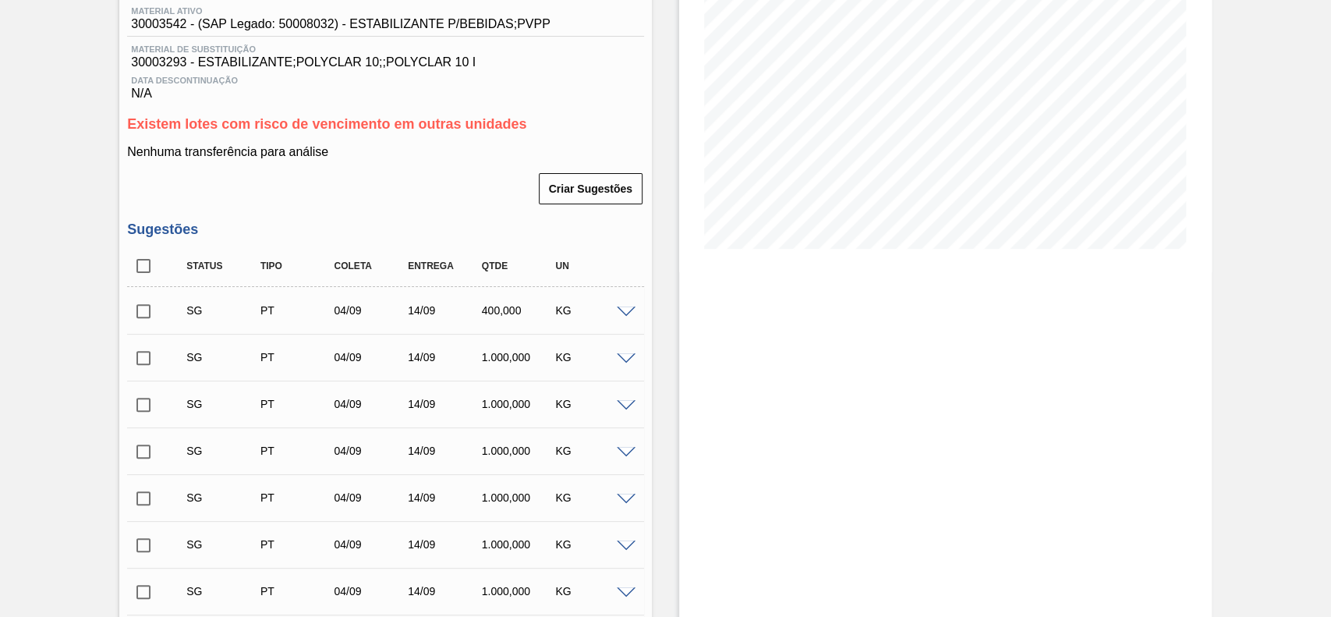
click at [151, 268] on input "checkbox" at bounding box center [143, 266] width 33 height 33
checkbox input "true"
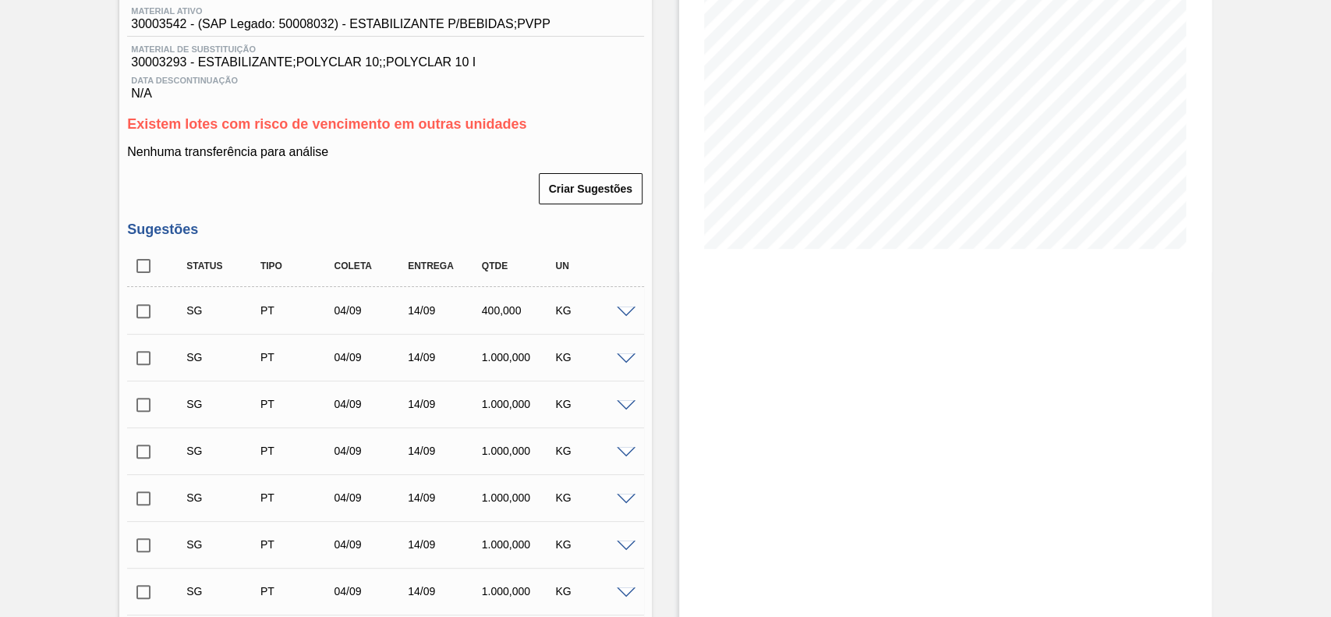
checkbox input "true"
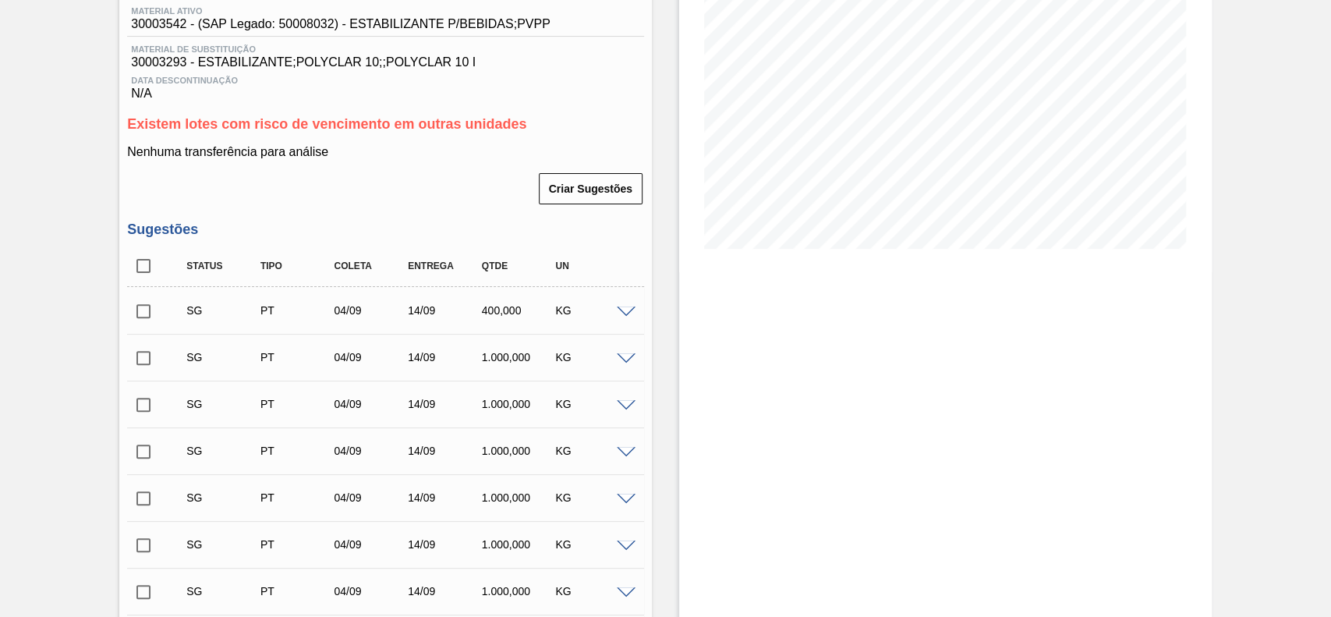
checkbox input "true"
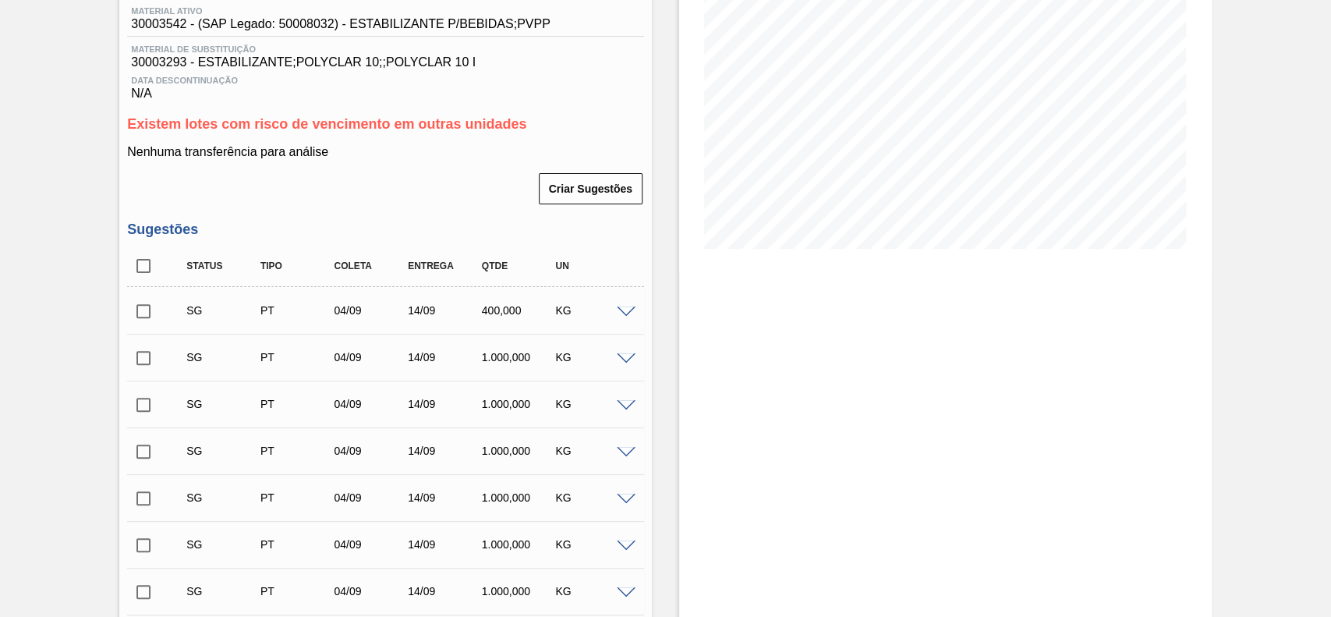
checkbox input "true"
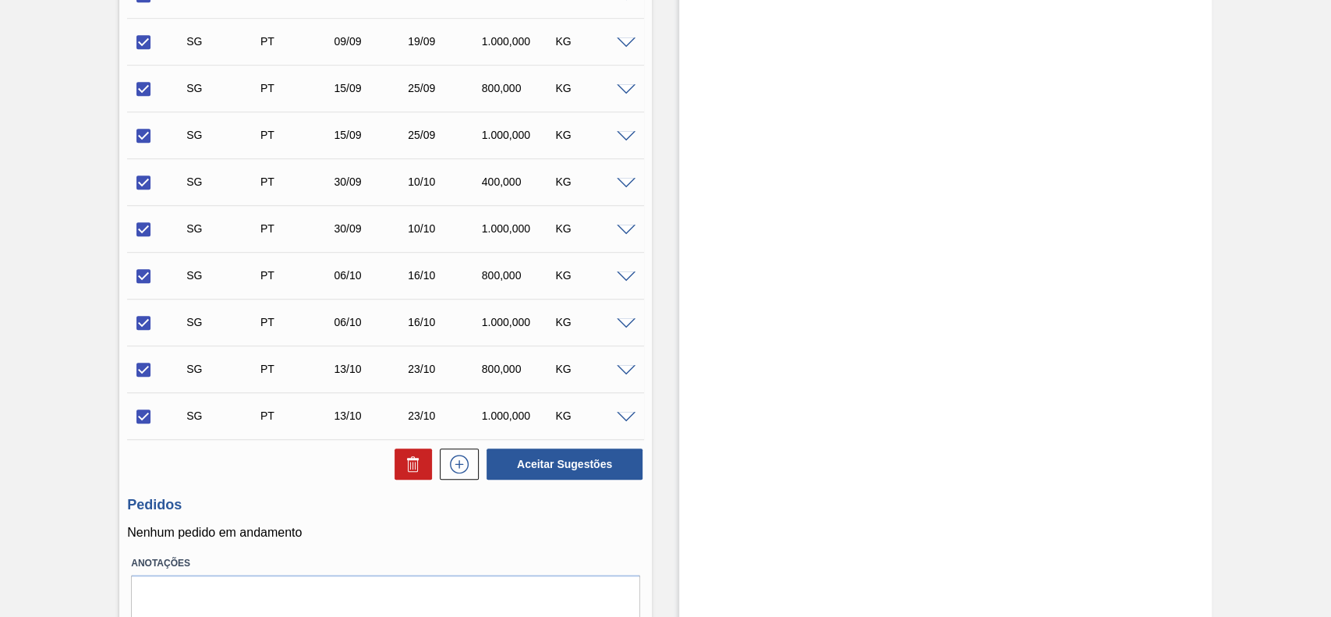
scroll to position [917, 0]
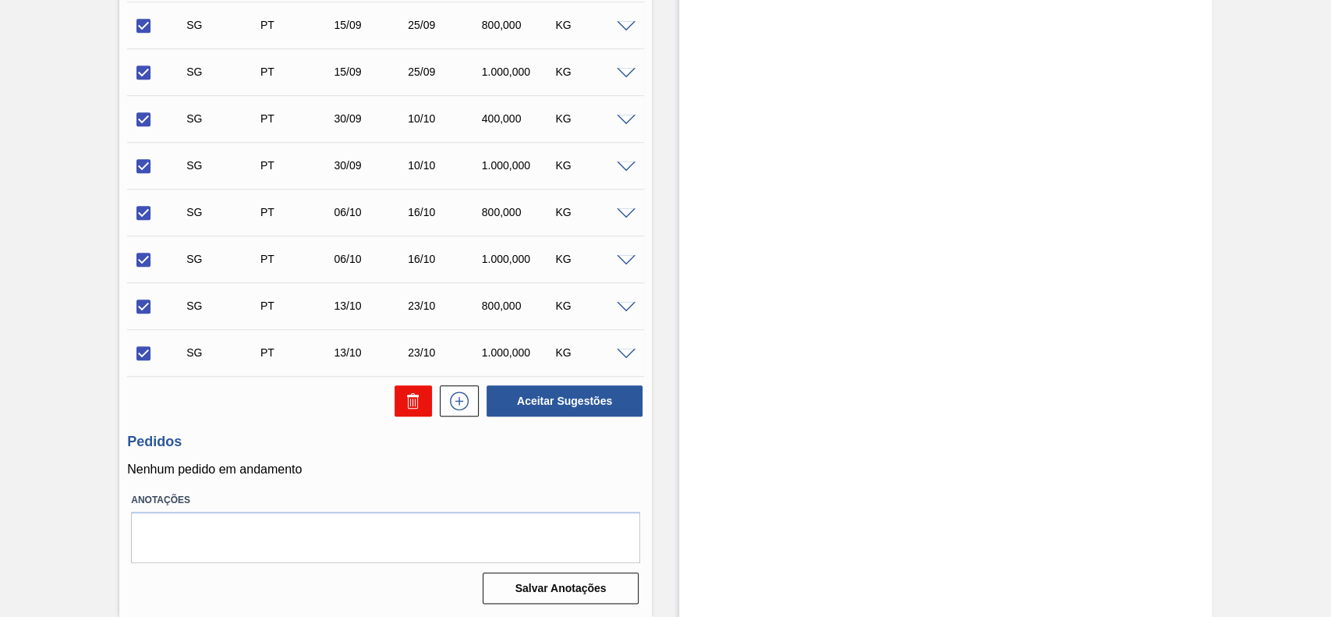
click at [402, 404] on button at bounding box center [413, 400] width 37 height 31
checkbox input "false"
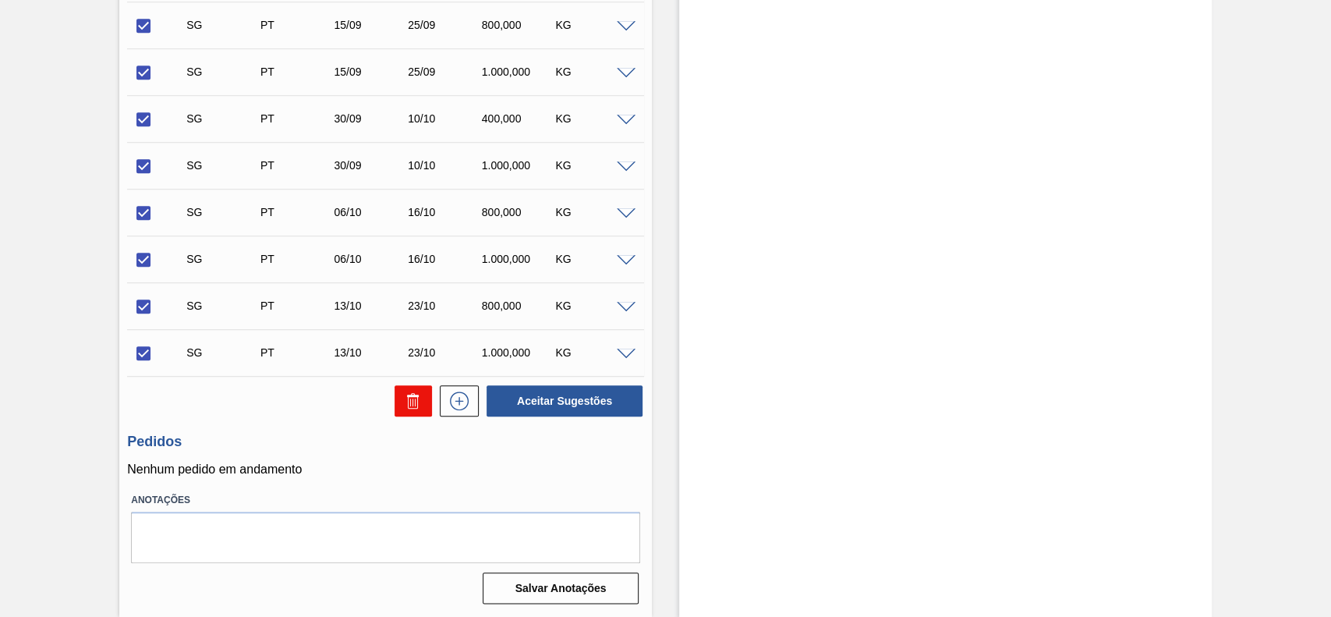
checkbox input "false"
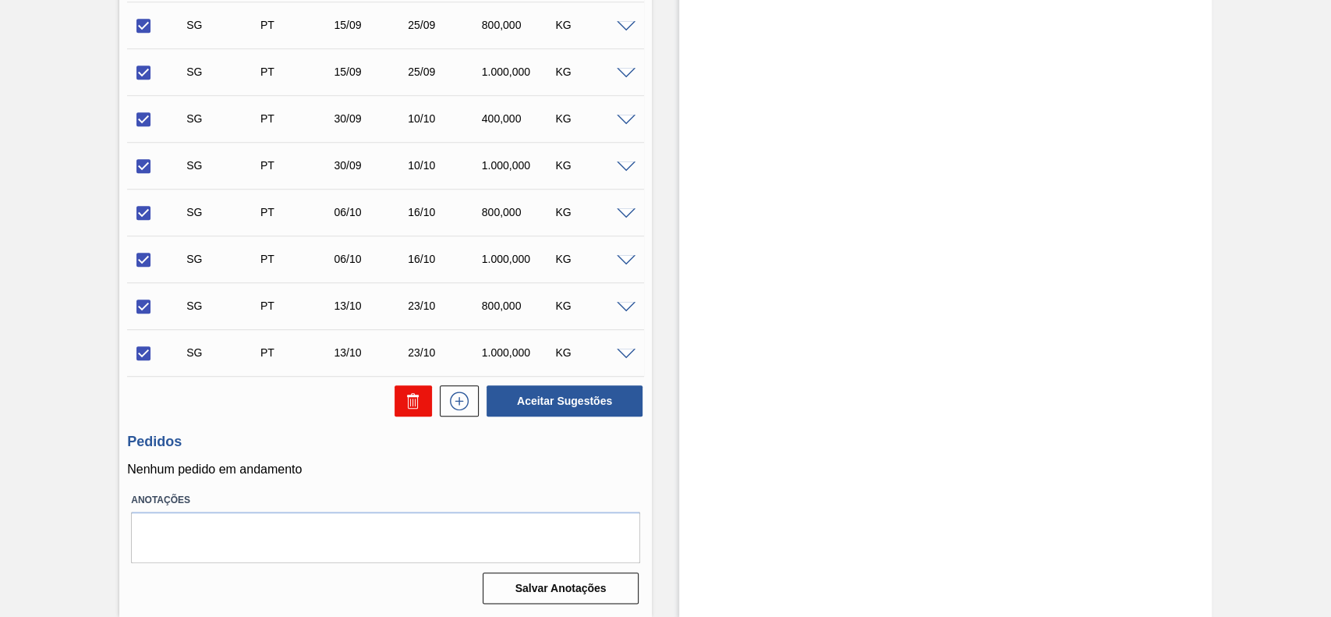
checkbox input "false"
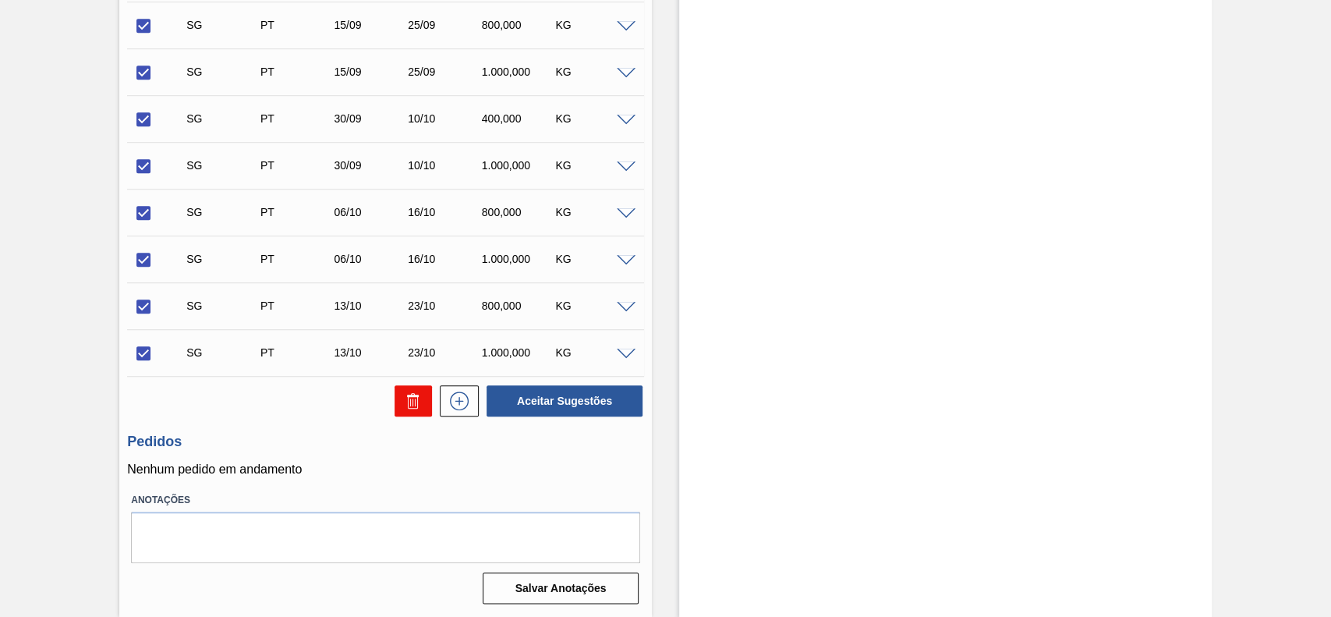
checkbox input "false"
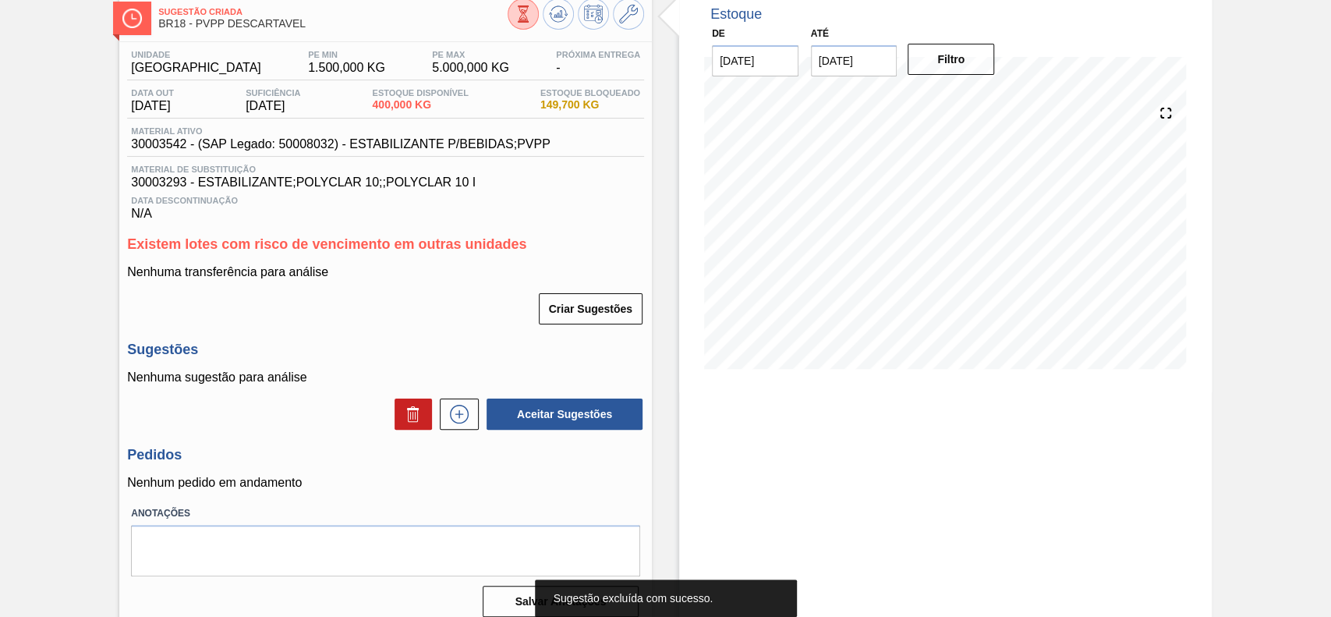
scroll to position [105, 0]
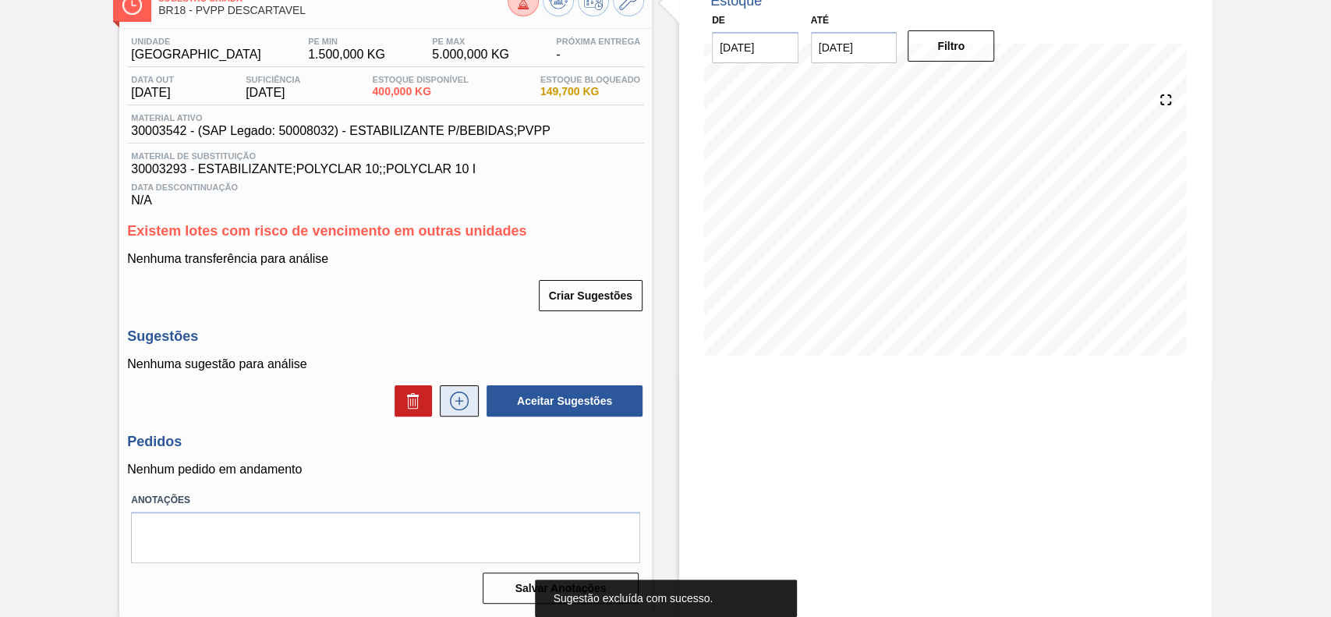
click at [461, 395] on icon at bounding box center [459, 401] width 25 height 19
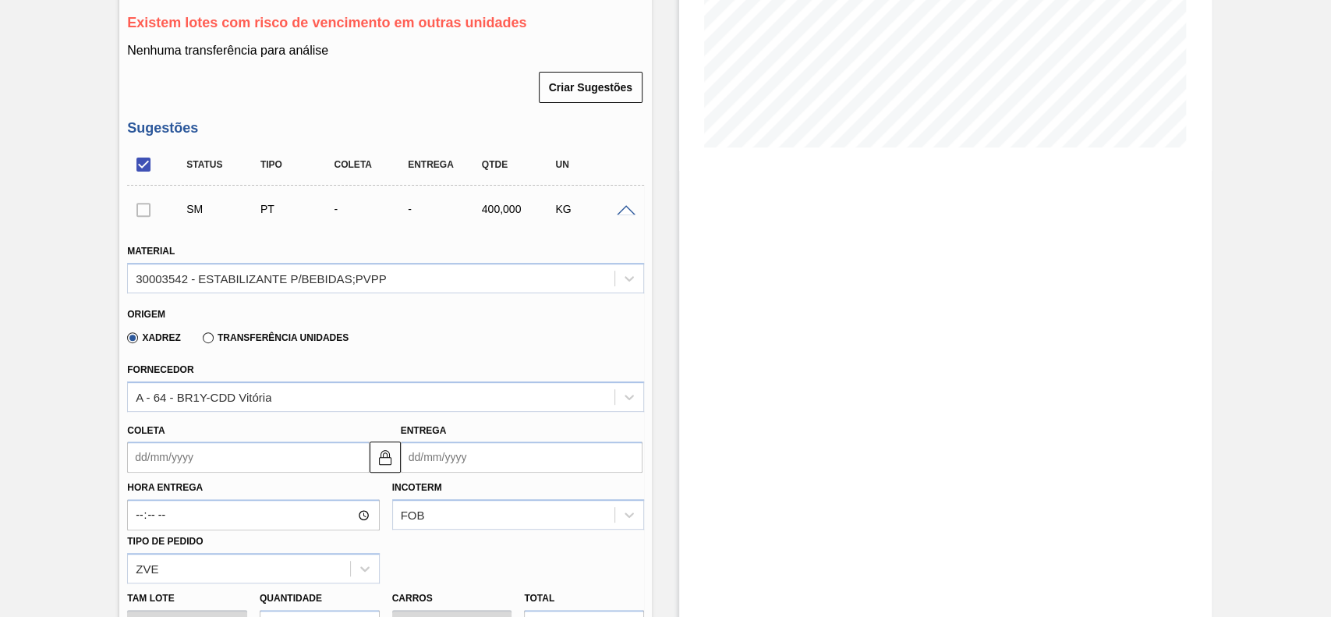
scroll to position [312, 0]
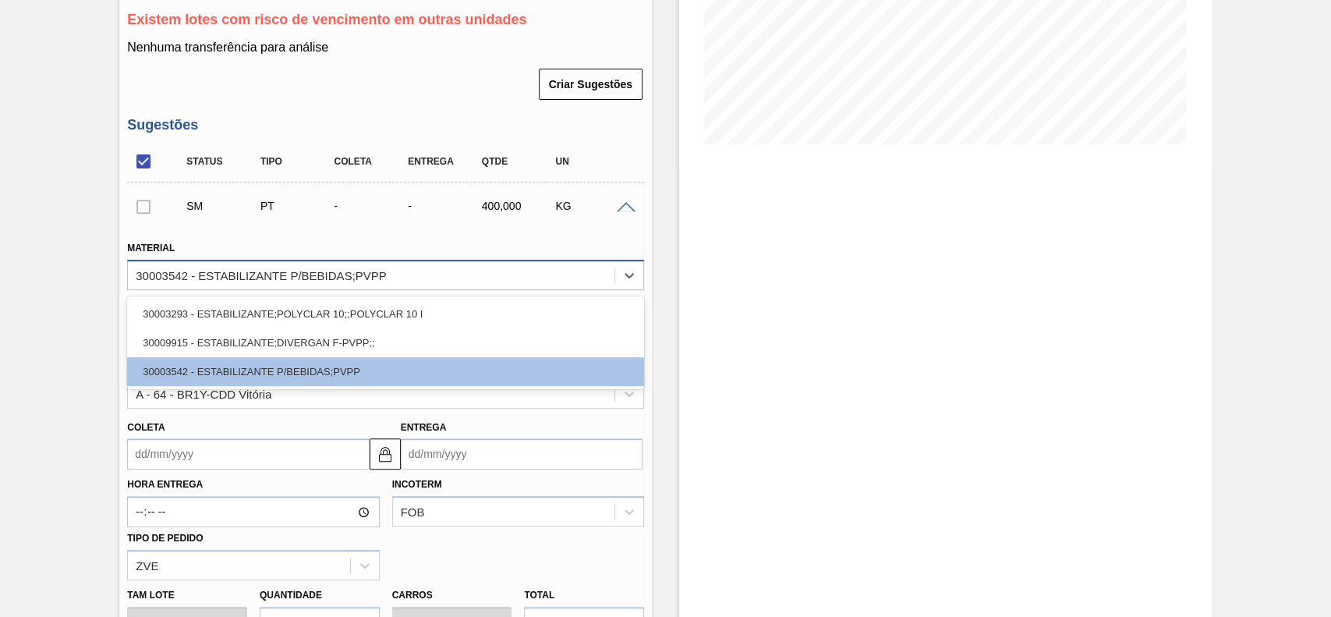
click at [355, 285] on div "30003542 - ESTABILIZANTE P/BEBIDAS;PVPP" at bounding box center [371, 275] width 487 height 23
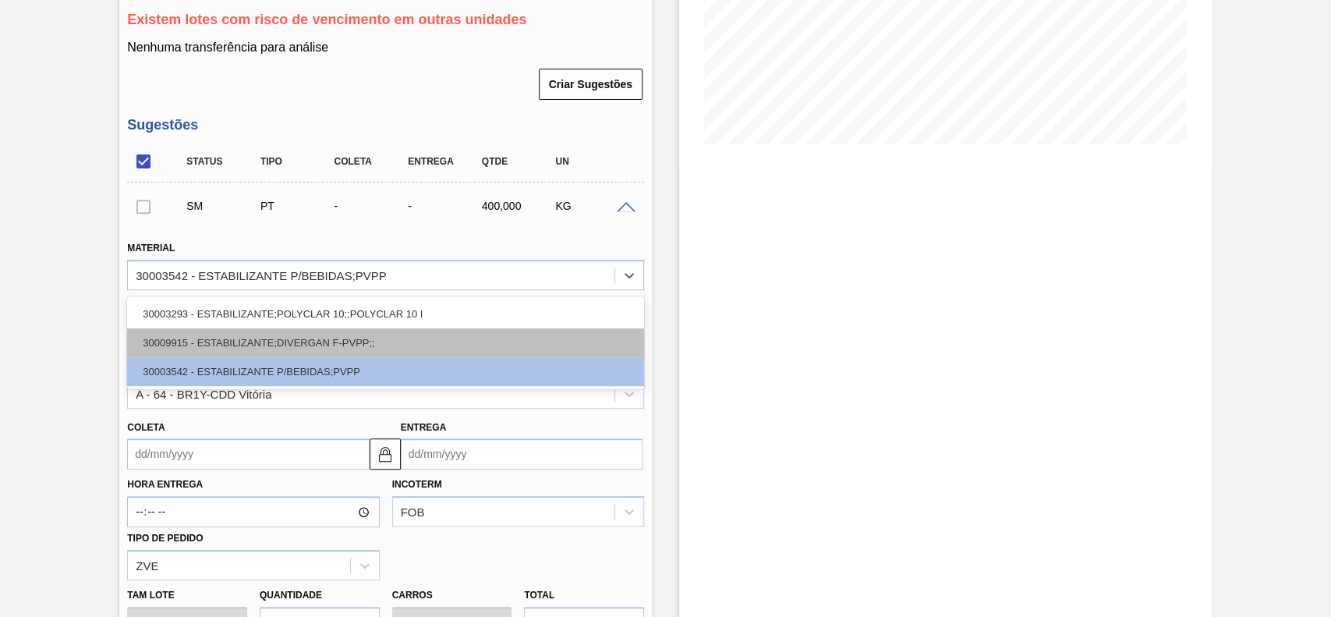
click at [271, 347] on div "30009915 - ESTABILIZANTE;DIVERGAN F-PVPP;;" at bounding box center [385, 342] width 517 height 29
type input "180,000"
type input "2,222"
type input "0,2"
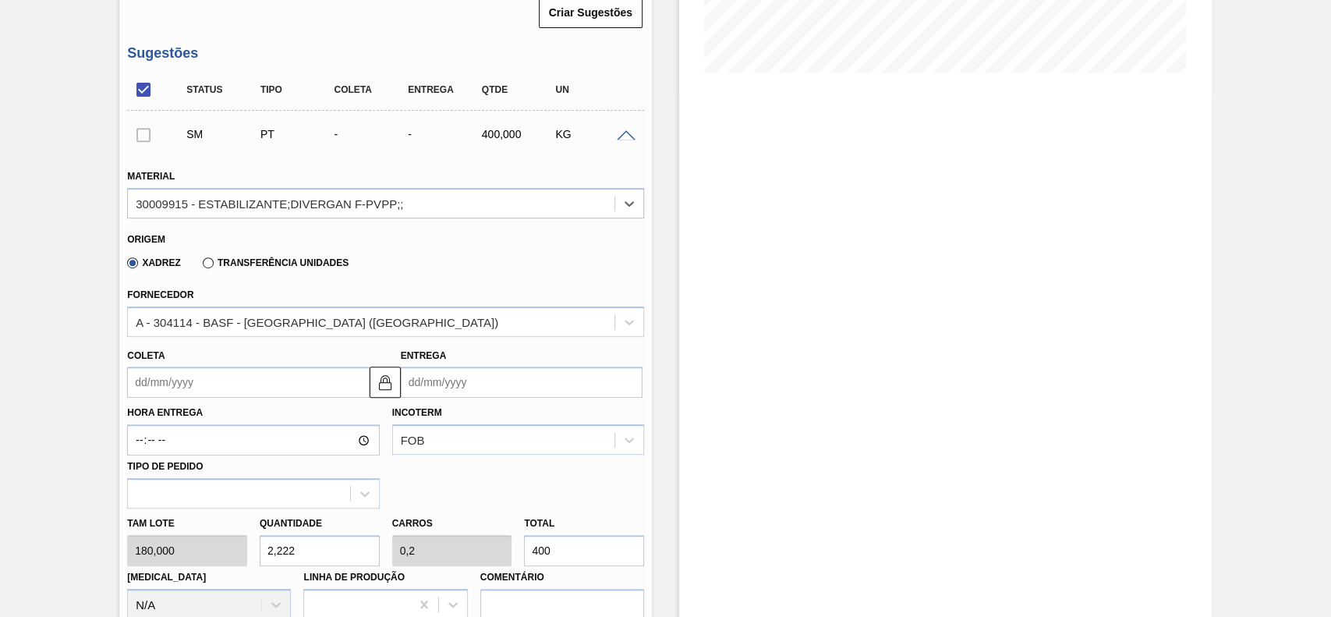
scroll to position [417, 0]
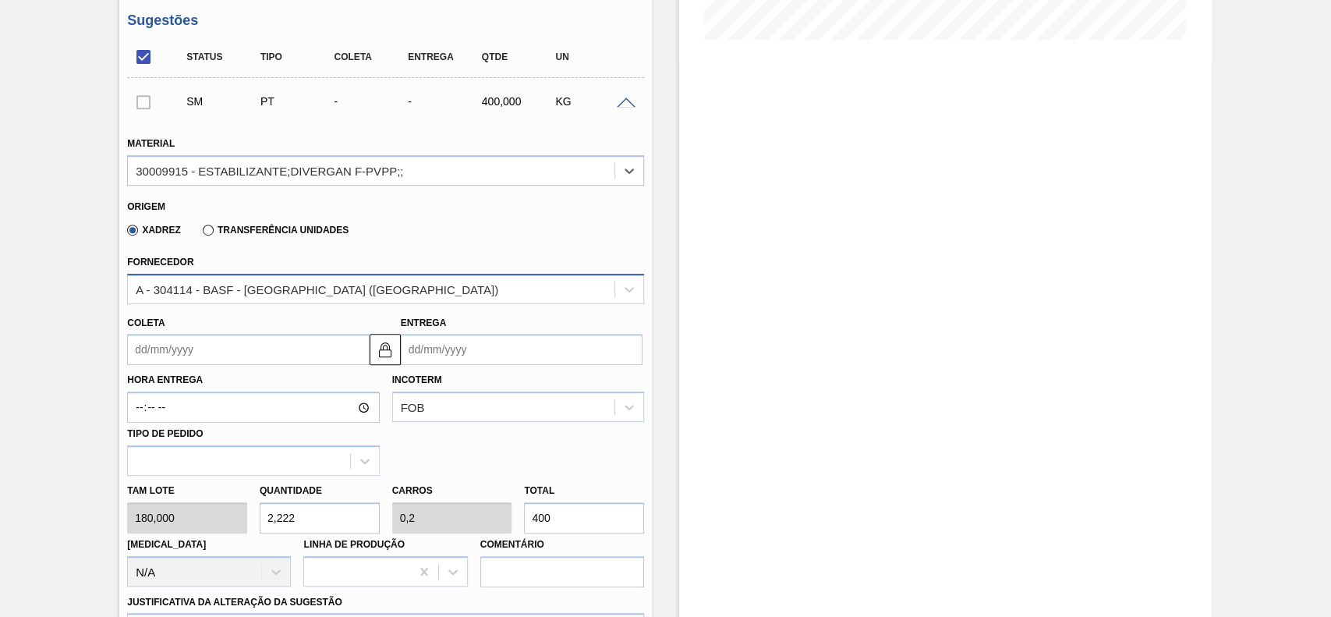
click at [278, 293] on div "A - 304114 - BASF - [GEOGRAPHIC_DATA] ([GEOGRAPHIC_DATA])" at bounding box center [317, 288] width 363 height 13
click at [237, 232] on label "Transferência Unidades" at bounding box center [276, 230] width 146 height 11
click at [200, 233] on input "Transferência Unidades" at bounding box center [200, 233] width 0 height 0
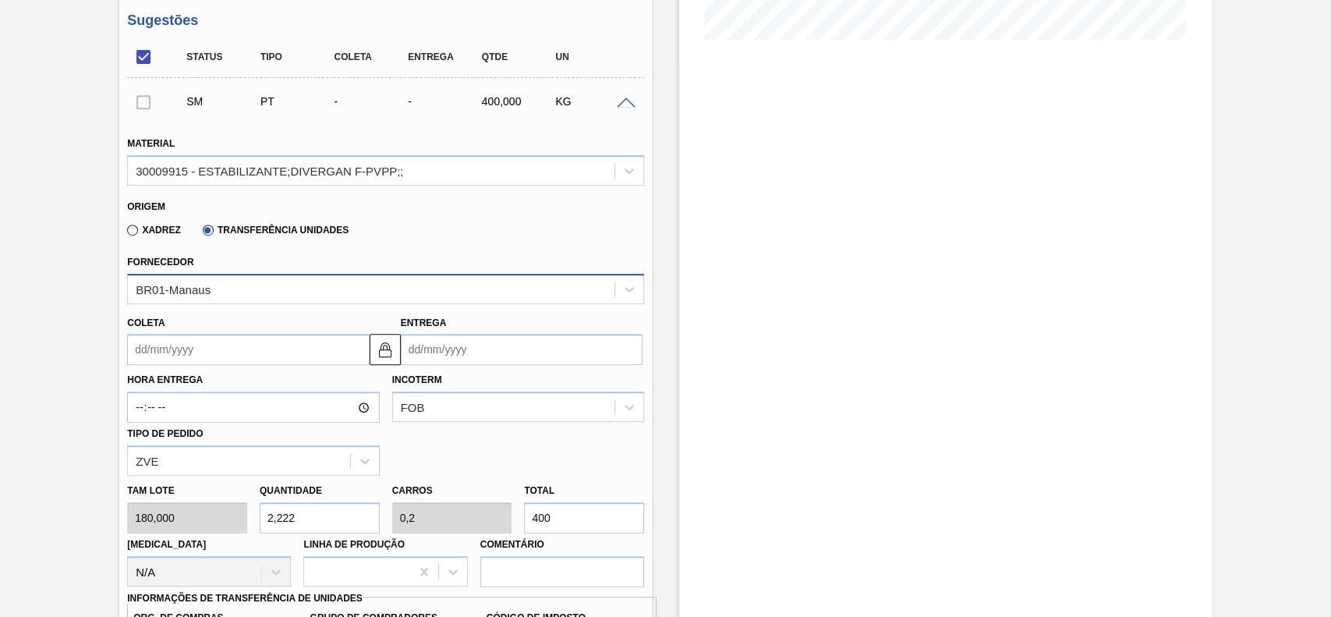
click at [257, 289] on div "BR01-Manaus" at bounding box center [371, 289] width 487 height 23
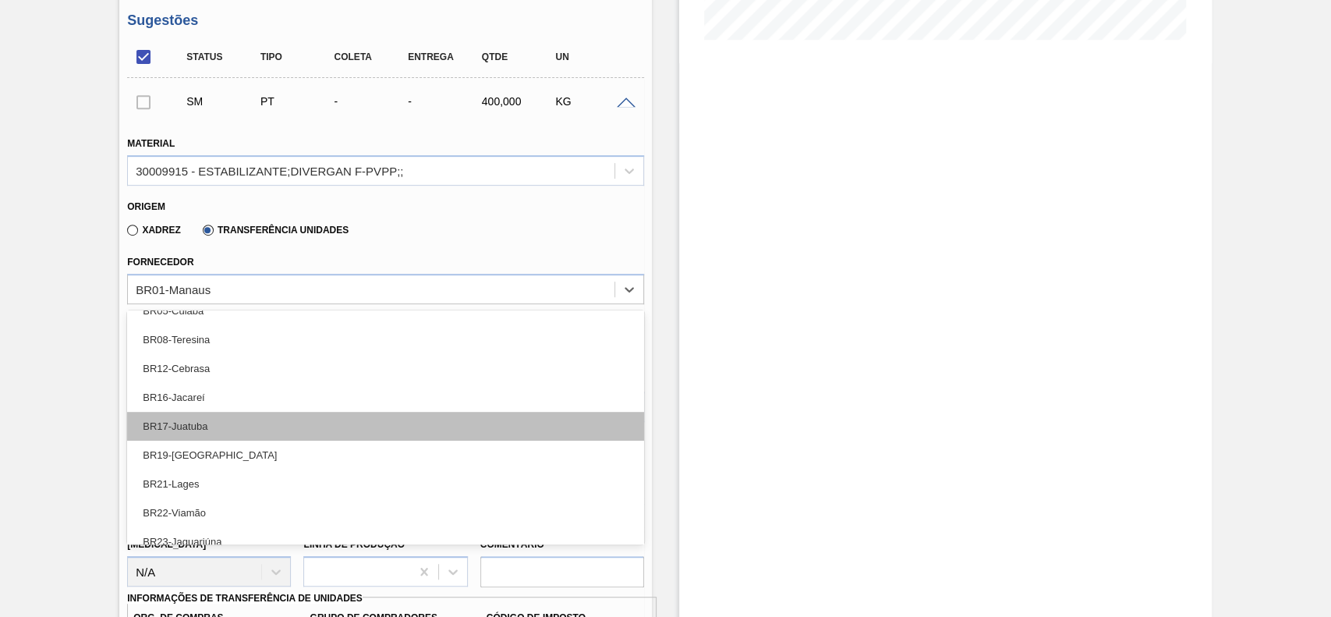
scroll to position [207, 0]
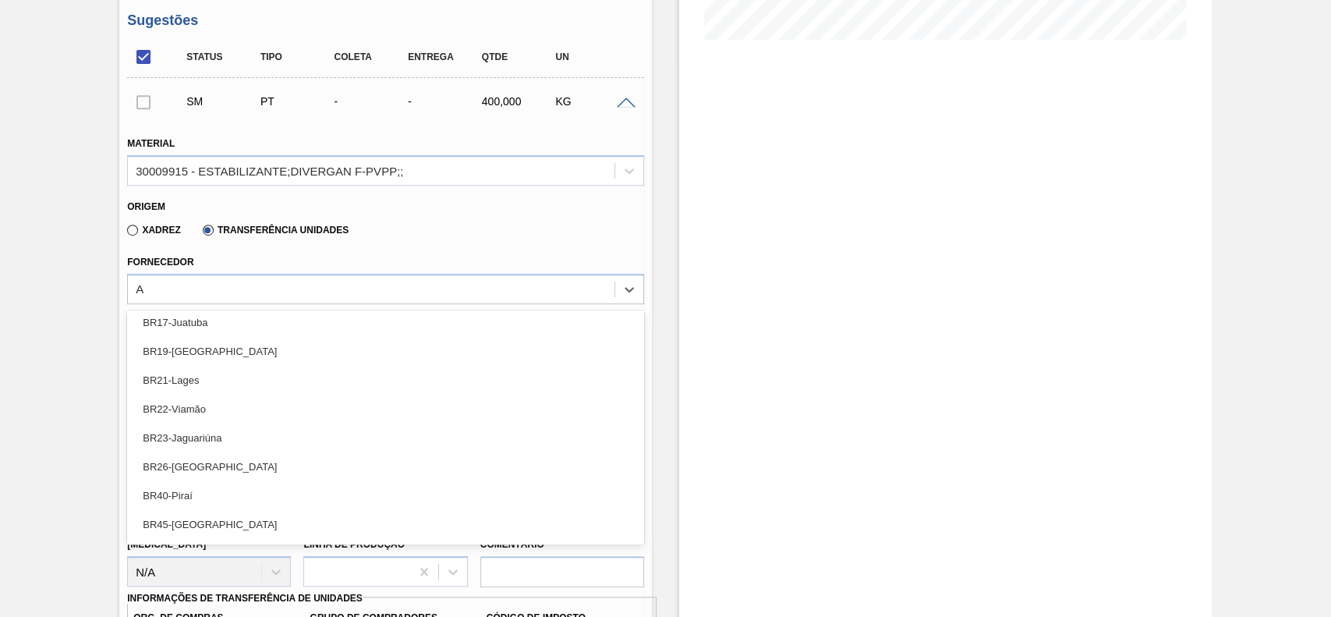
type input "AQ"
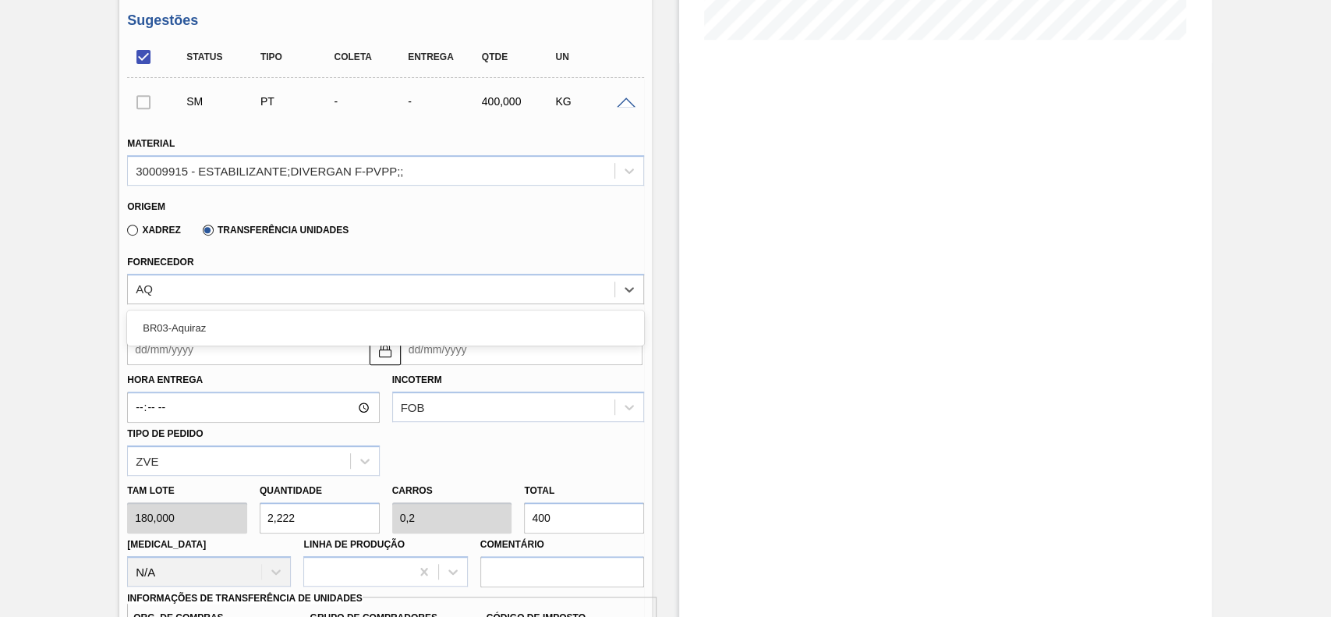
click at [229, 346] on div "BR03-Aquiraz" at bounding box center [385, 327] width 517 height 35
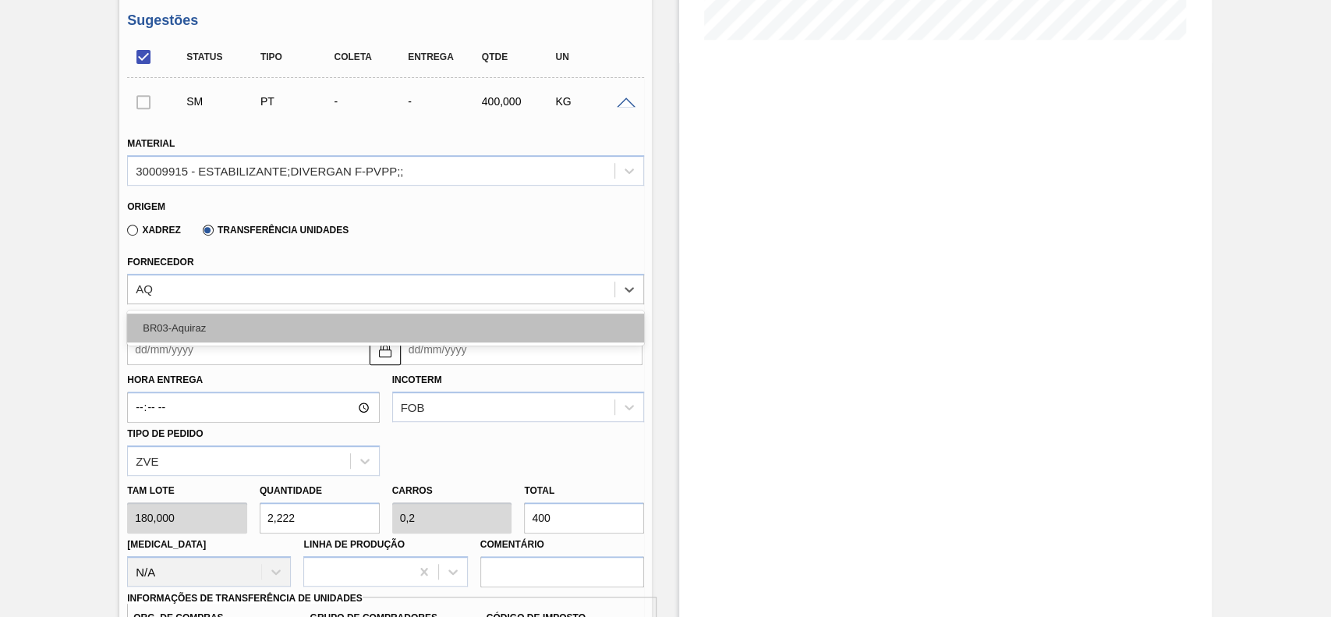
click at [236, 332] on div "BR03-Aquiraz" at bounding box center [385, 328] width 517 height 29
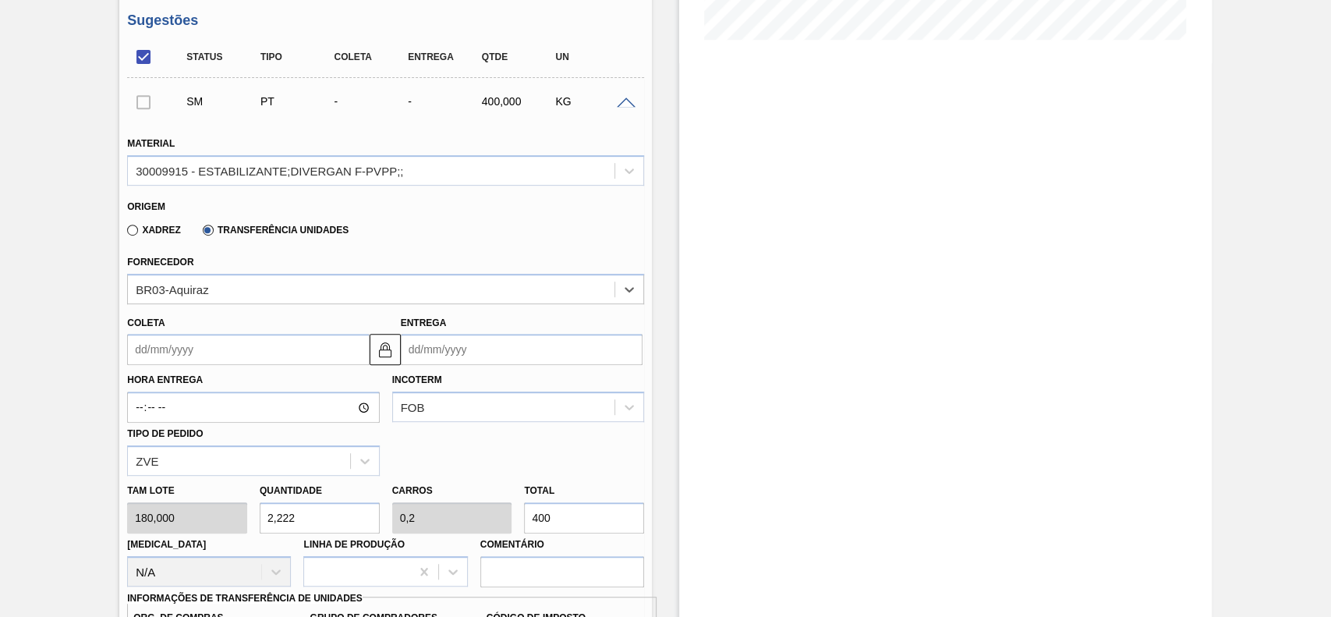
click at [238, 344] on input "Coleta" at bounding box center [248, 349] width 242 height 31
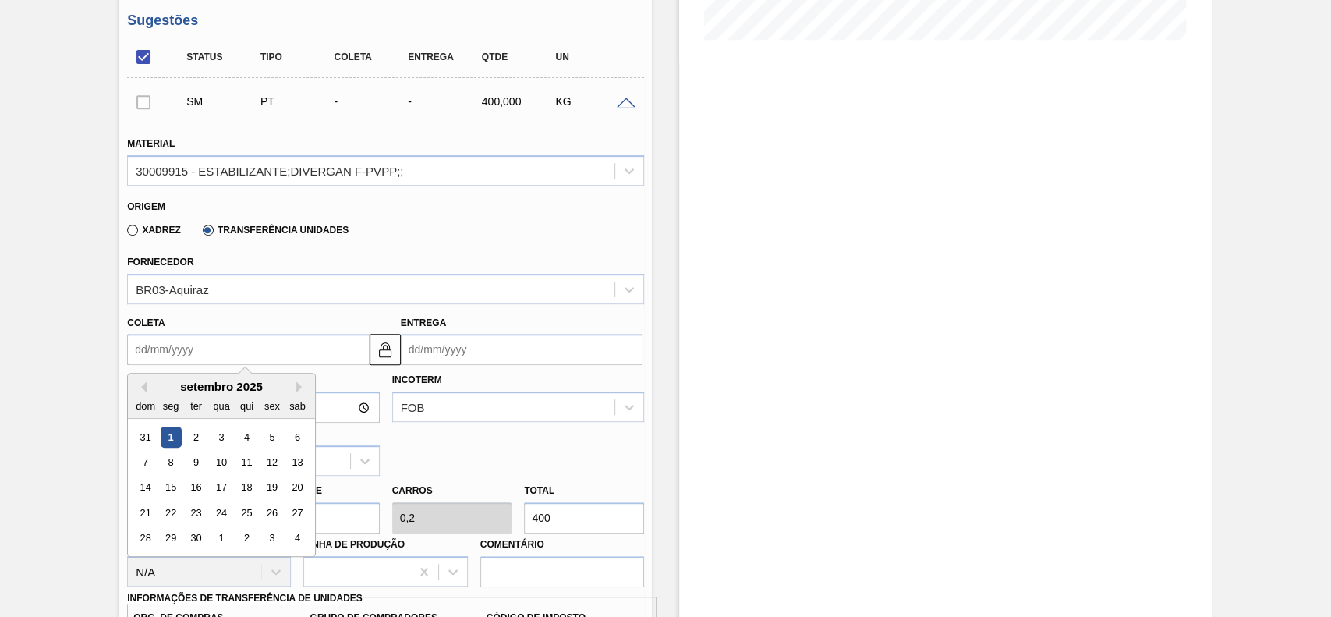
click at [175, 442] on div "1" at bounding box center [171, 437] width 21 height 21
type input "[DATE]"
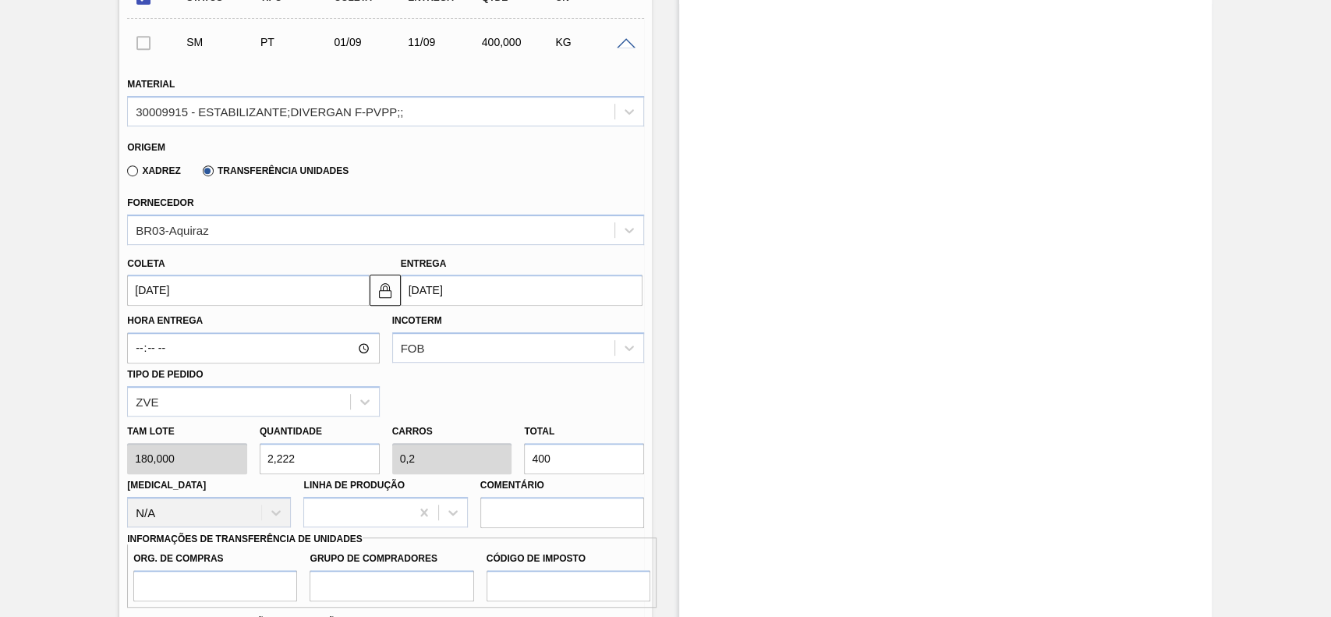
scroll to position [520, 0]
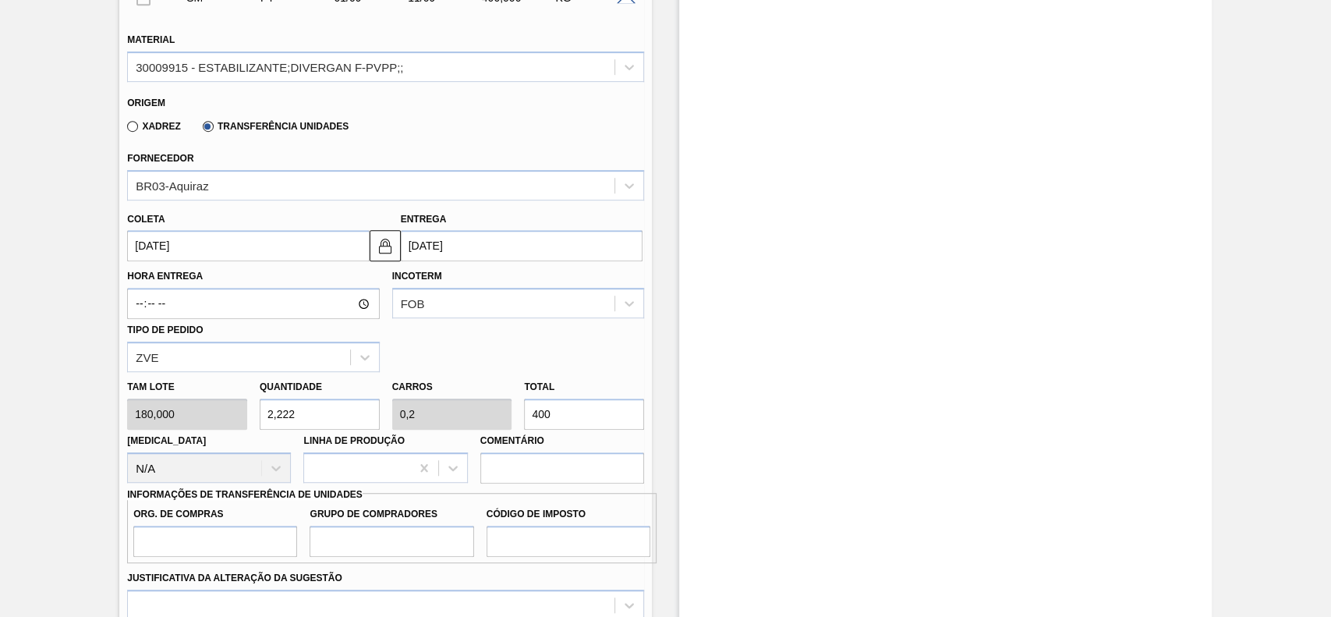
click at [597, 413] on input "400" at bounding box center [584, 414] width 120 height 31
type input "0,039"
type input "0,004"
type input "7"
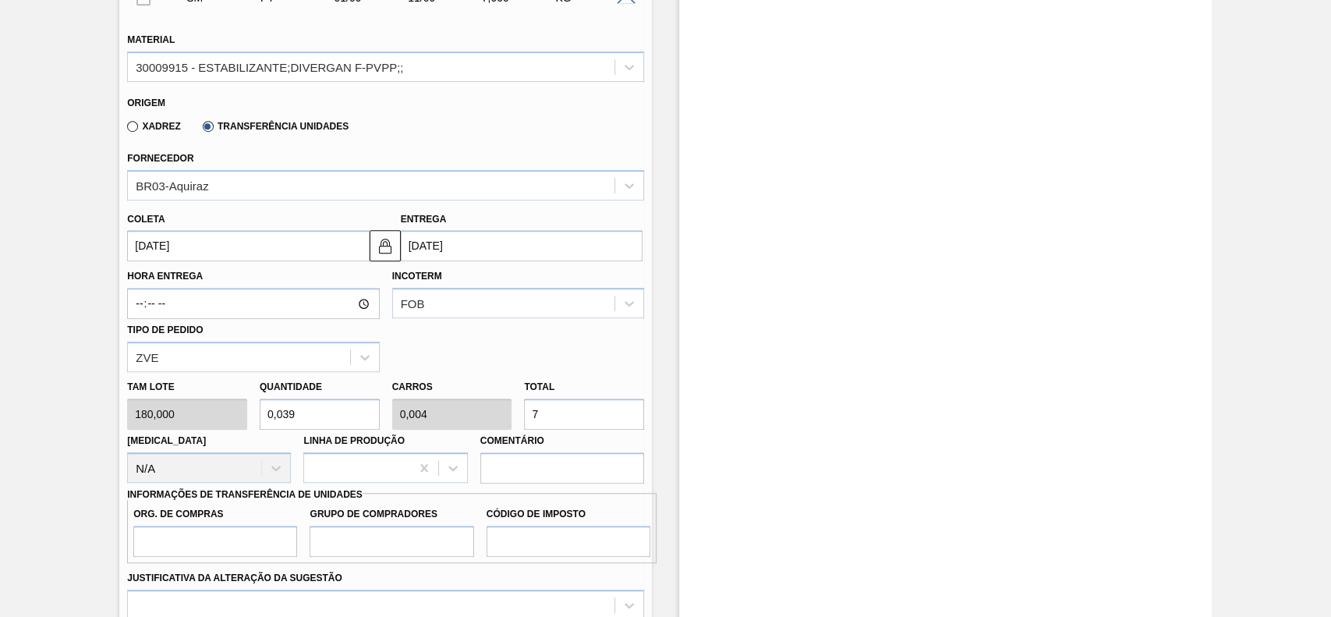
type input "0,389"
type input "0,035"
type input "70"
type input "3,889"
type input "0,35"
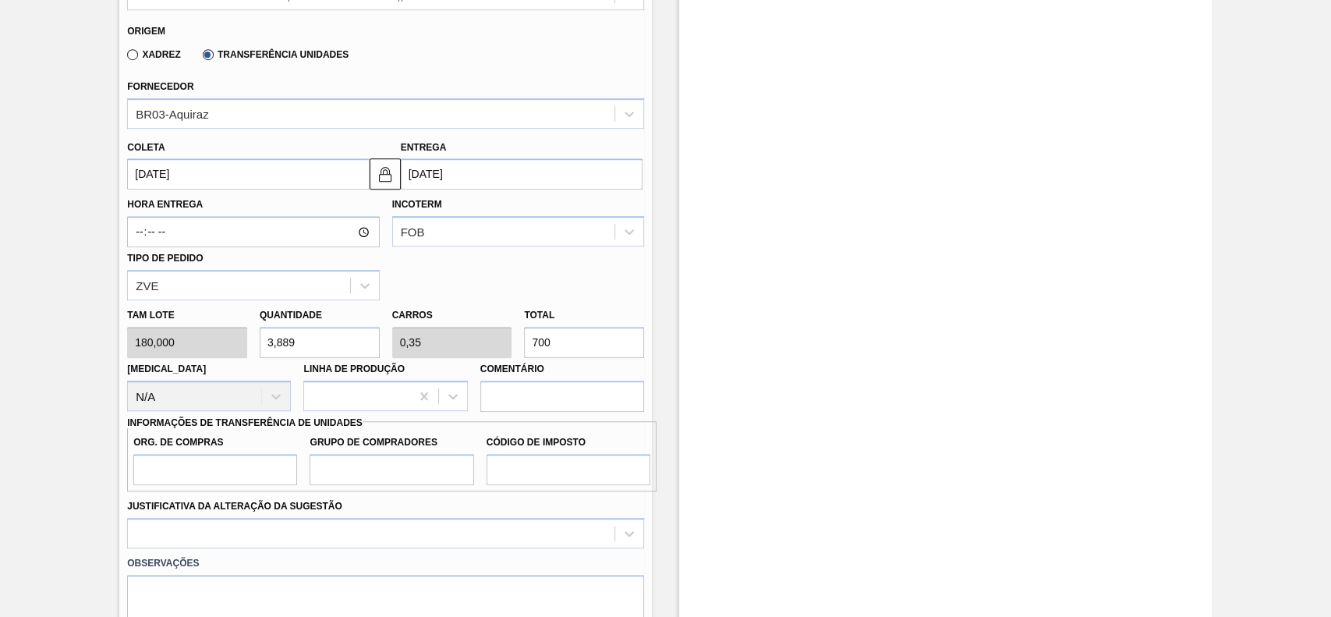
scroll to position [624, 0]
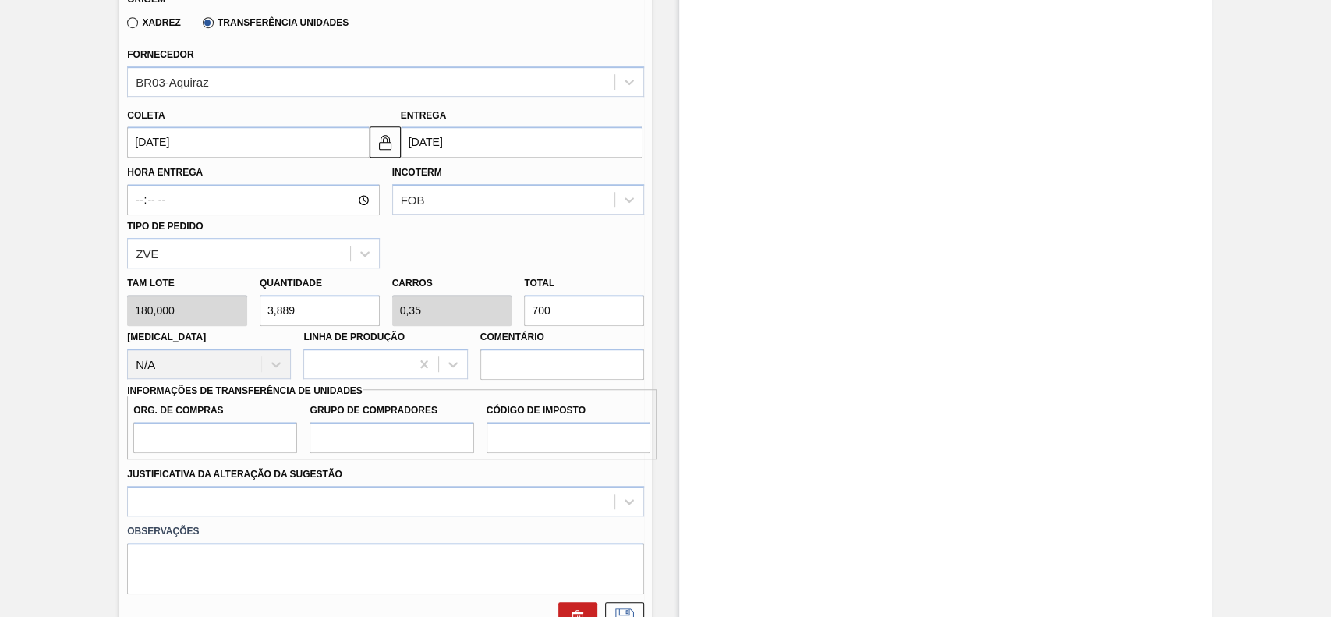
type input "700"
drag, startPoint x: 275, startPoint y: 446, endPoint x: 261, endPoint y: 448, distance: 14.1
click at [275, 446] on input "Org. de Compras" at bounding box center [215, 437] width 164 height 31
type input "BR00"
click at [349, 428] on input "Grupo de Compradores" at bounding box center [392, 437] width 164 height 31
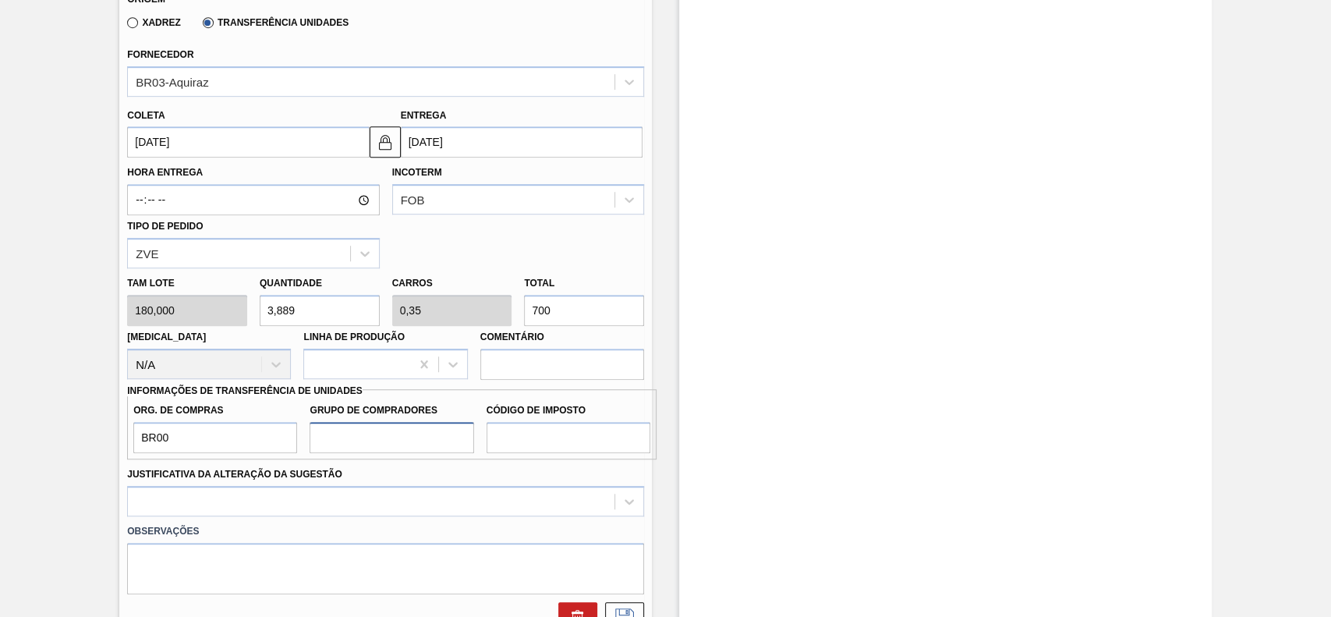
type input "A01"
click at [548, 446] on input "Código de Imposto" at bounding box center [569, 437] width 164 height 31
type input "I1"
click at [363, 498] on div at bounding box center [385, 501] width 517 height 30
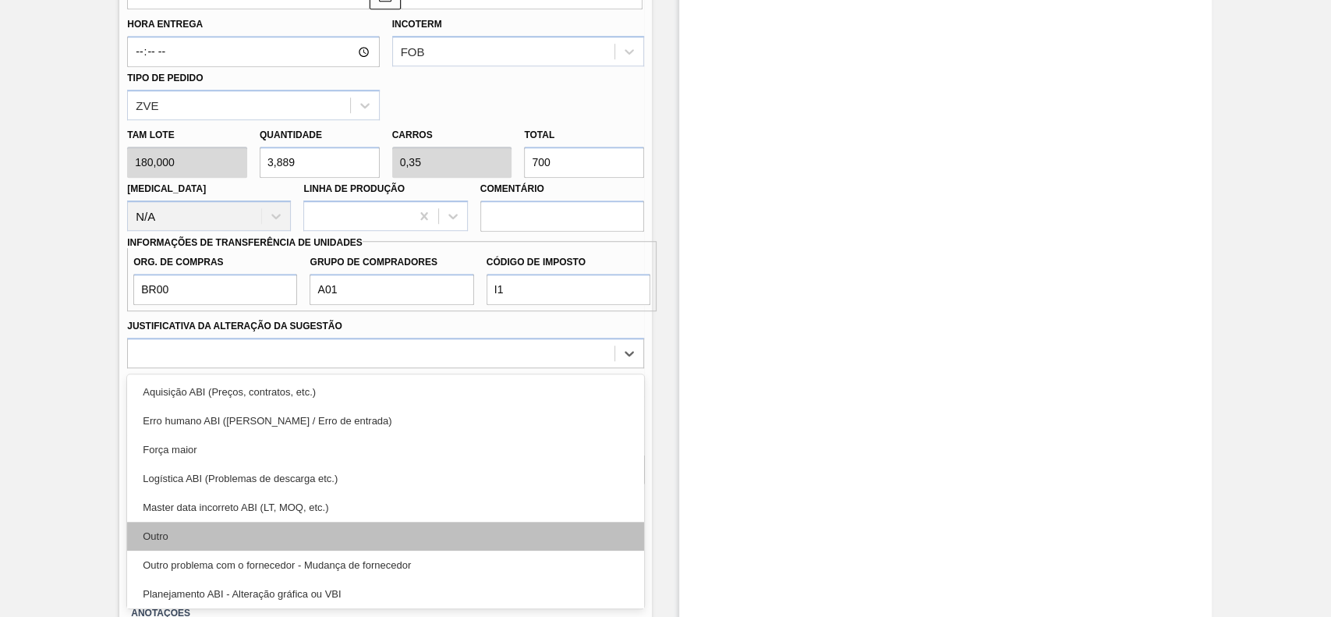
click at [265, 532] on div "Outro" at bounding box center [385, 536] width 517 height 29
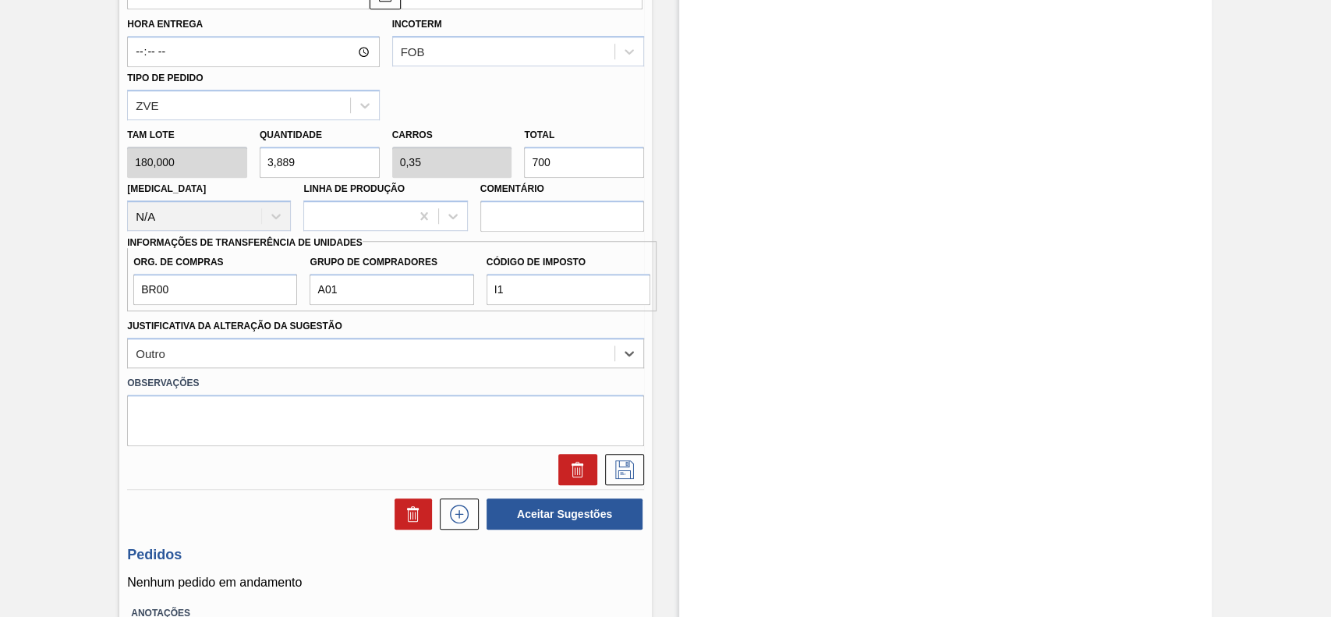
scroll to position [876, 0]
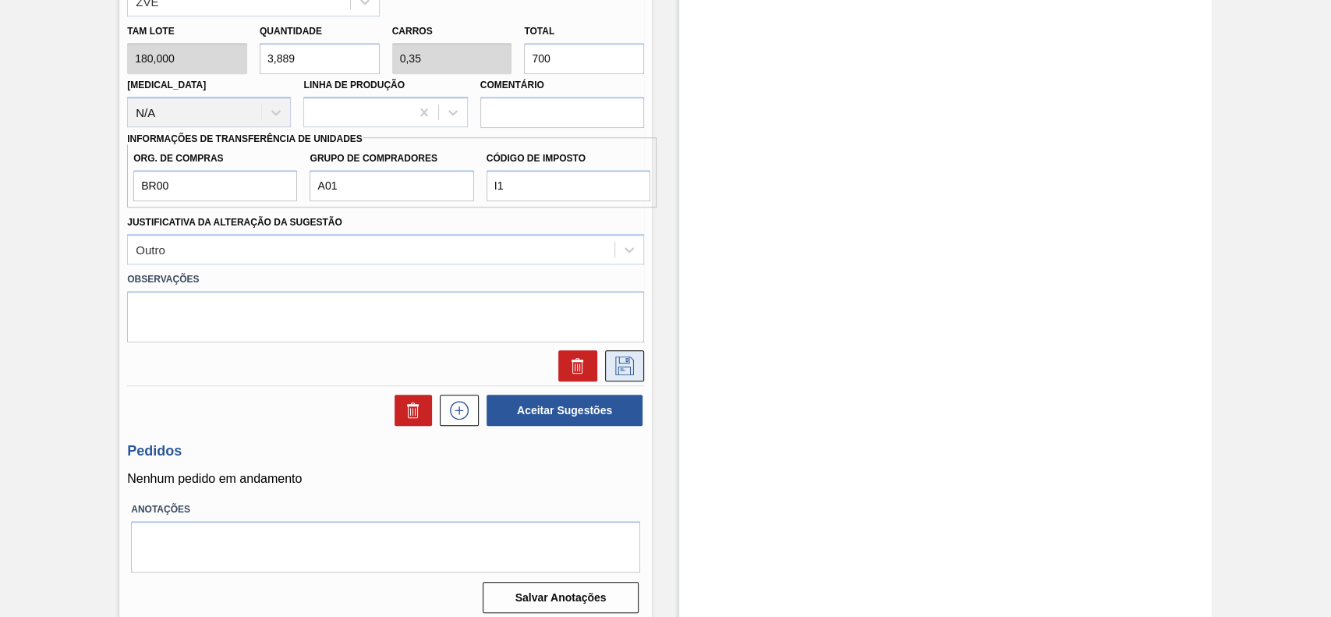
click at [630, 374] on icon at bounding box center [624, 365] width 25 height 19
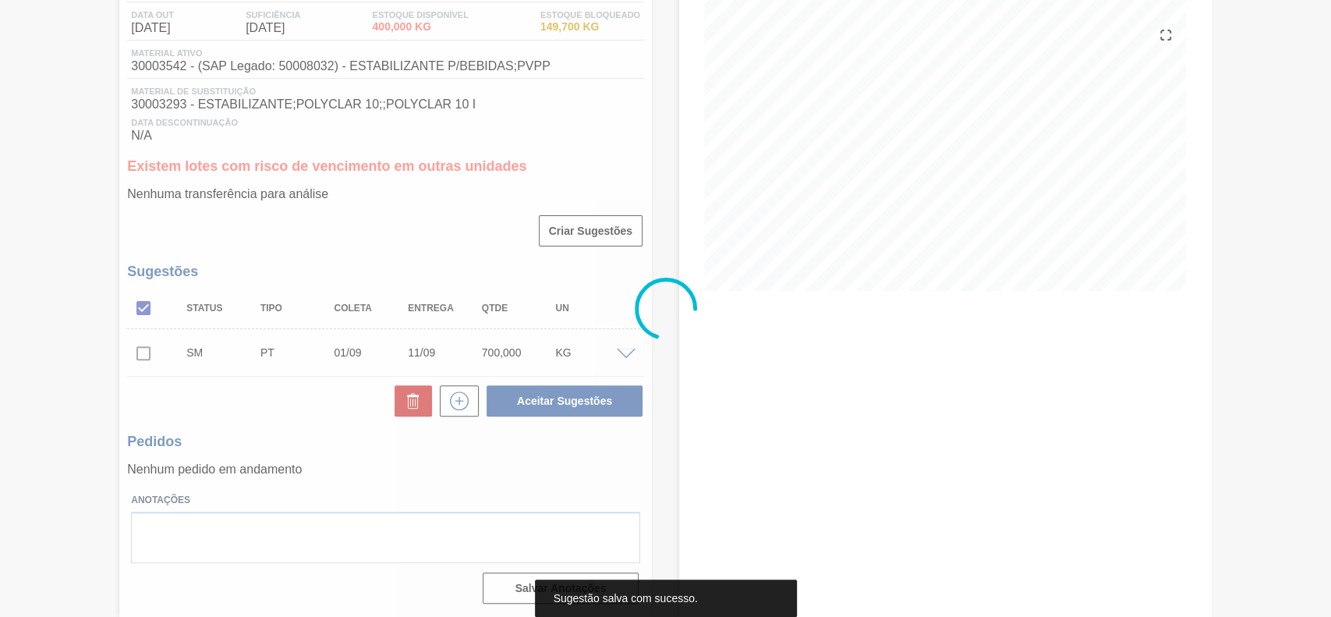
scroll to position [168, 0]
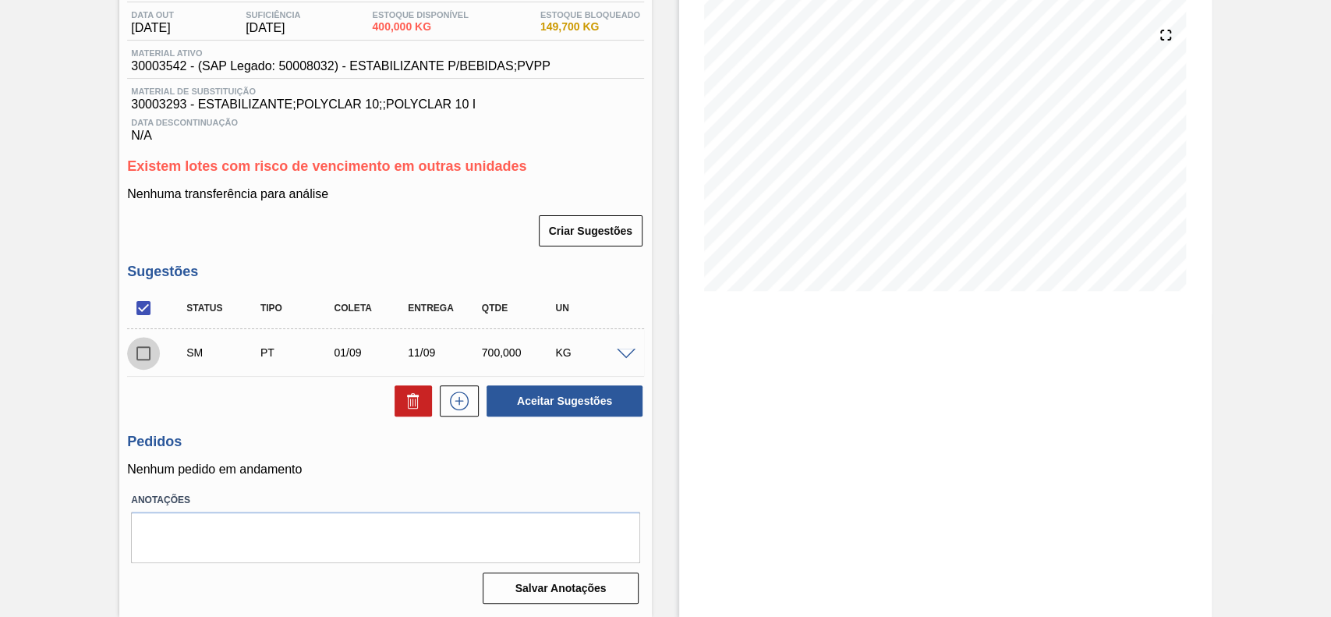
click at [151, 363] on input "checkbox" at bounding box center [143, 353] width 33 height 33
checkbox input "true"
click at [622, 356] on span at bounding box center [626, 355] width 19 height 12
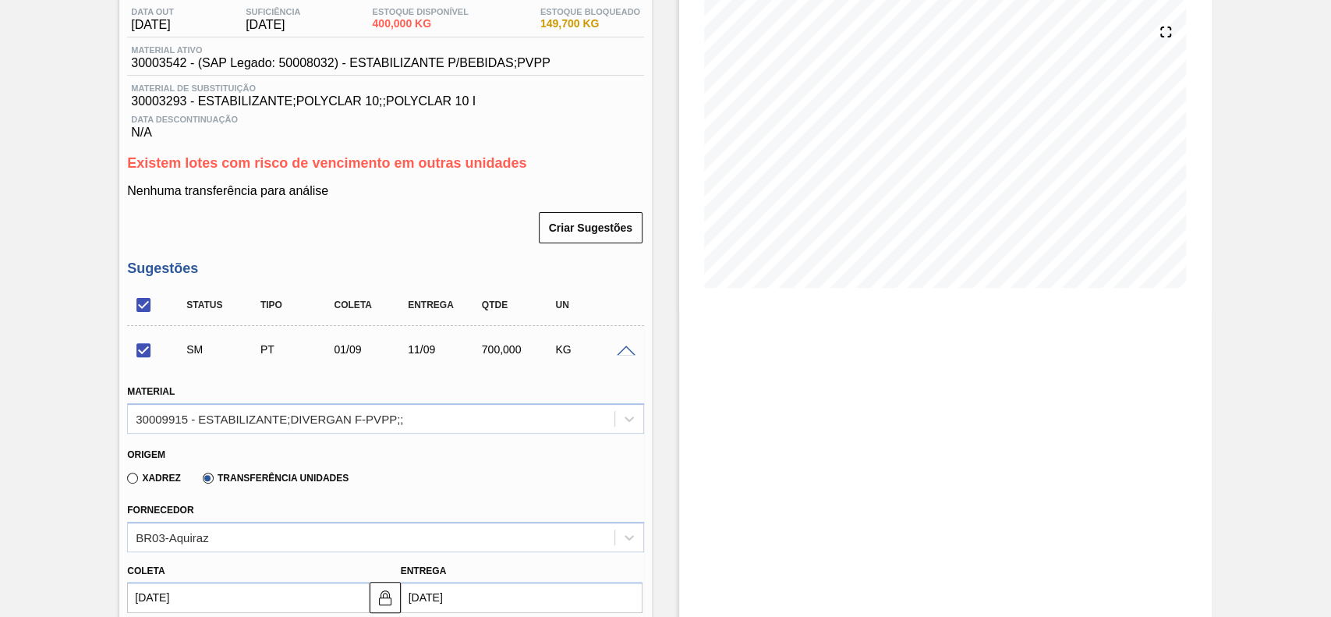
click at [622, 356] on span at bounding box center [626, 352] width 19 height 12
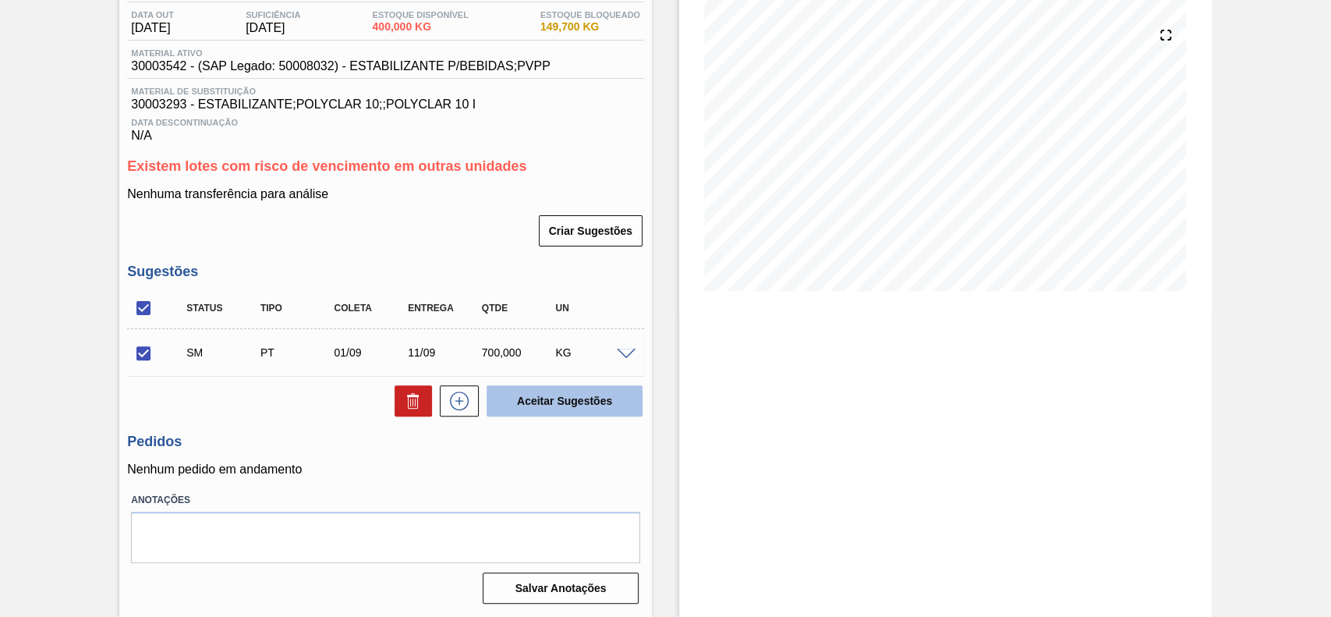
click at [593, 406] on button "Aceitar Sugestões" at bounding box center [565, 400] width 156 height 31
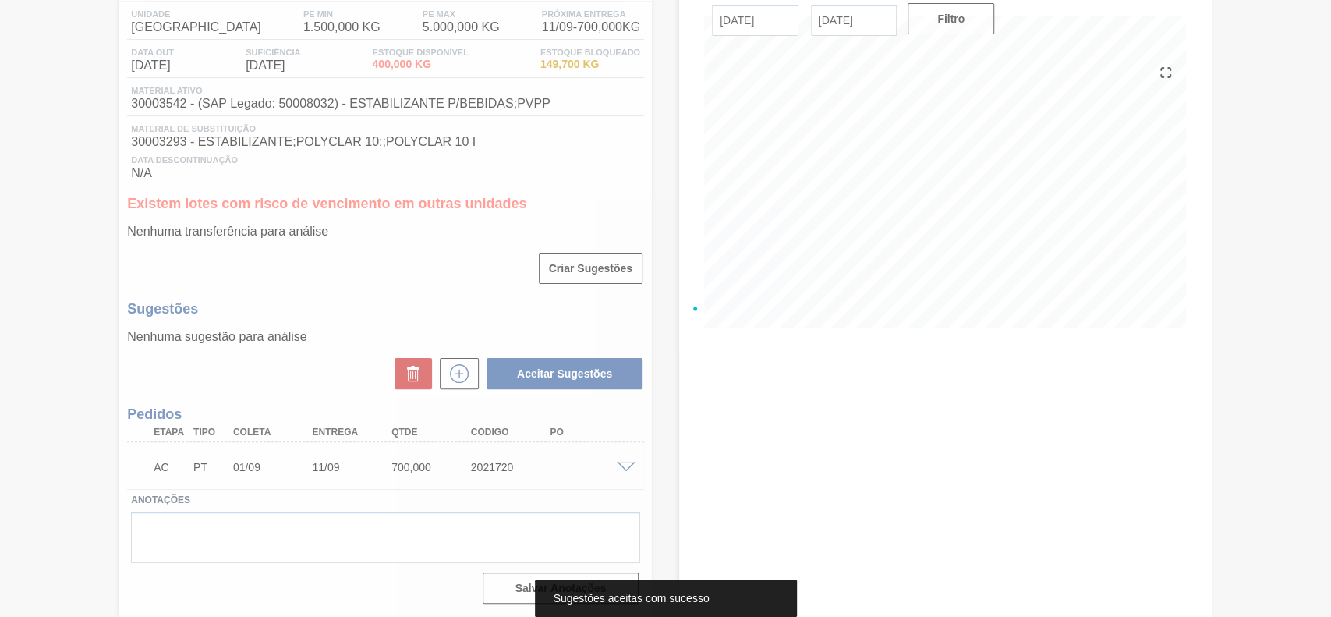
scroll to position [131, 0]
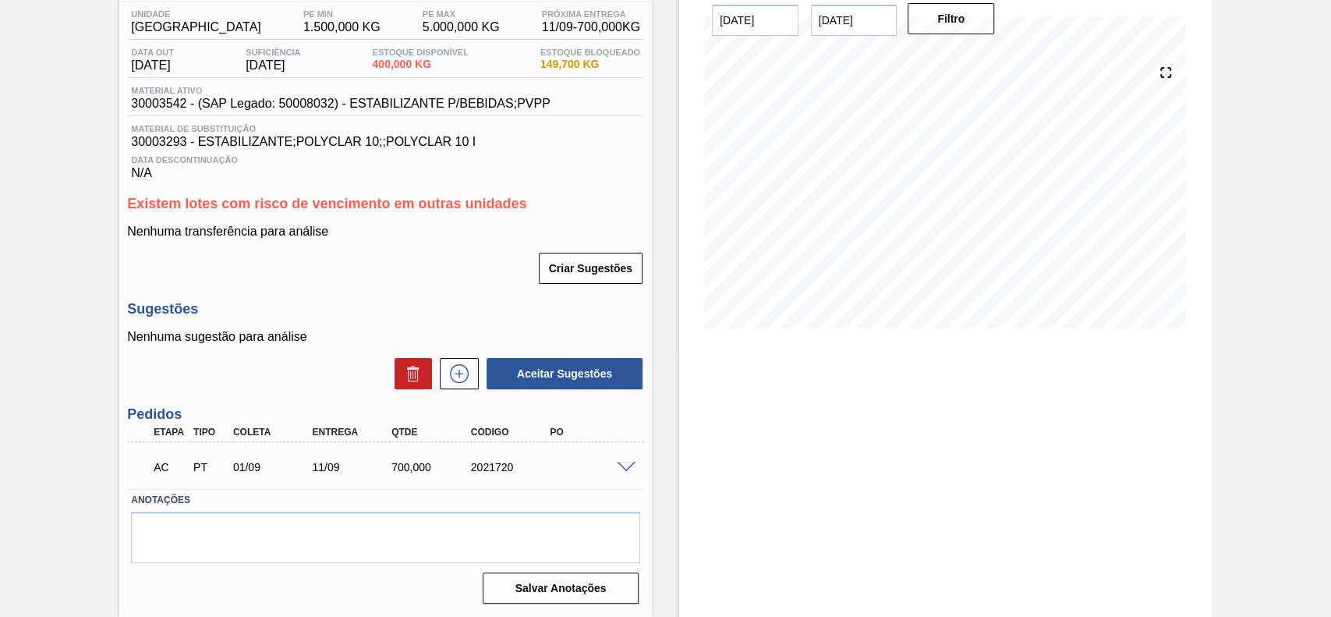
click at [620, 463] on span at bounding box center [626, 468] width 19 height 12
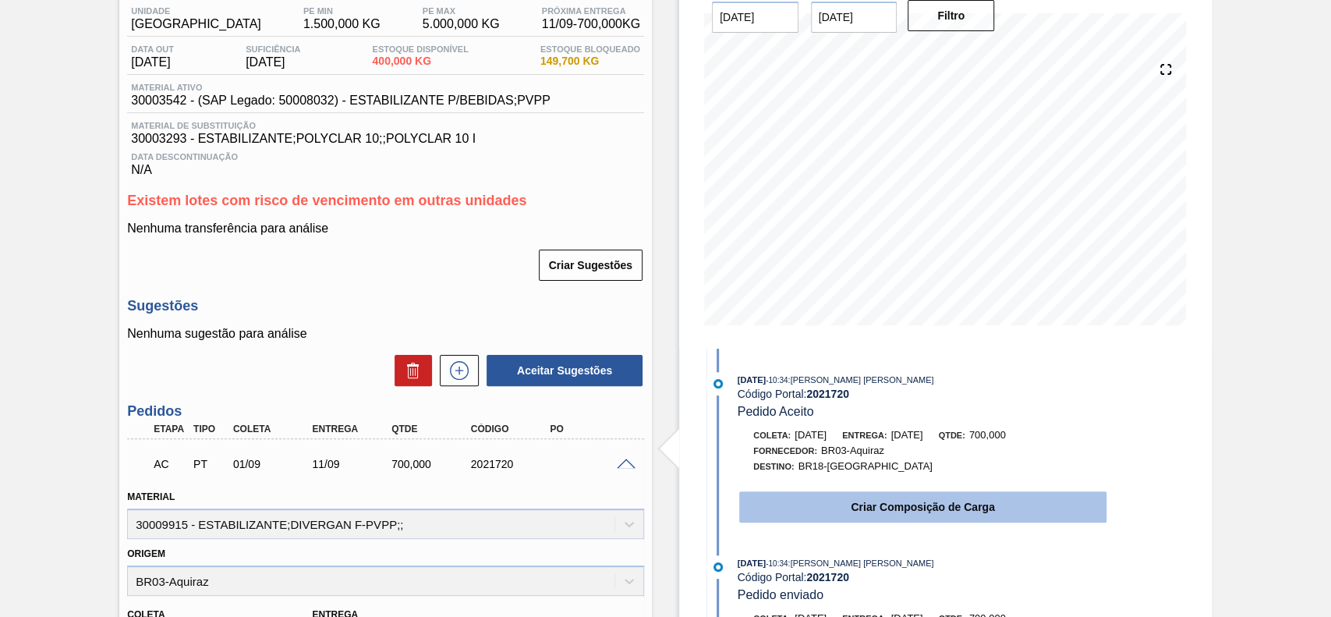
click at [815, 513] on button "Criar Composição de Carga" at bounding box center [922, 506] width 367 height 31
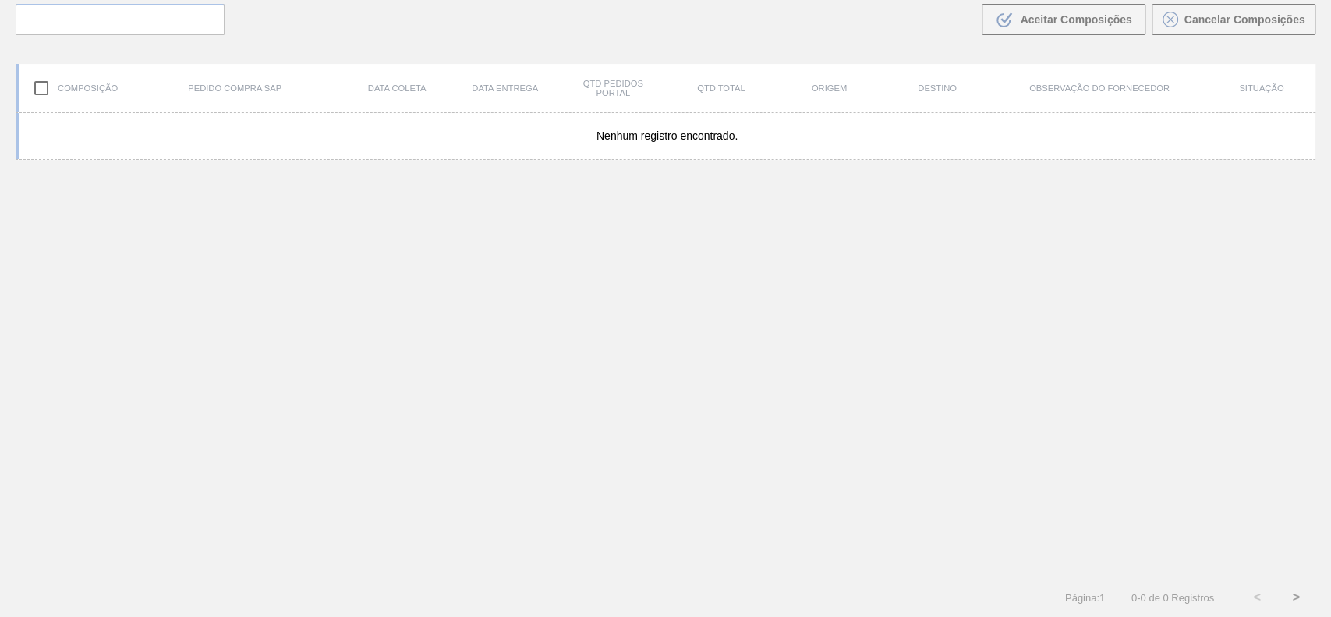
scroll to position [112, 0]
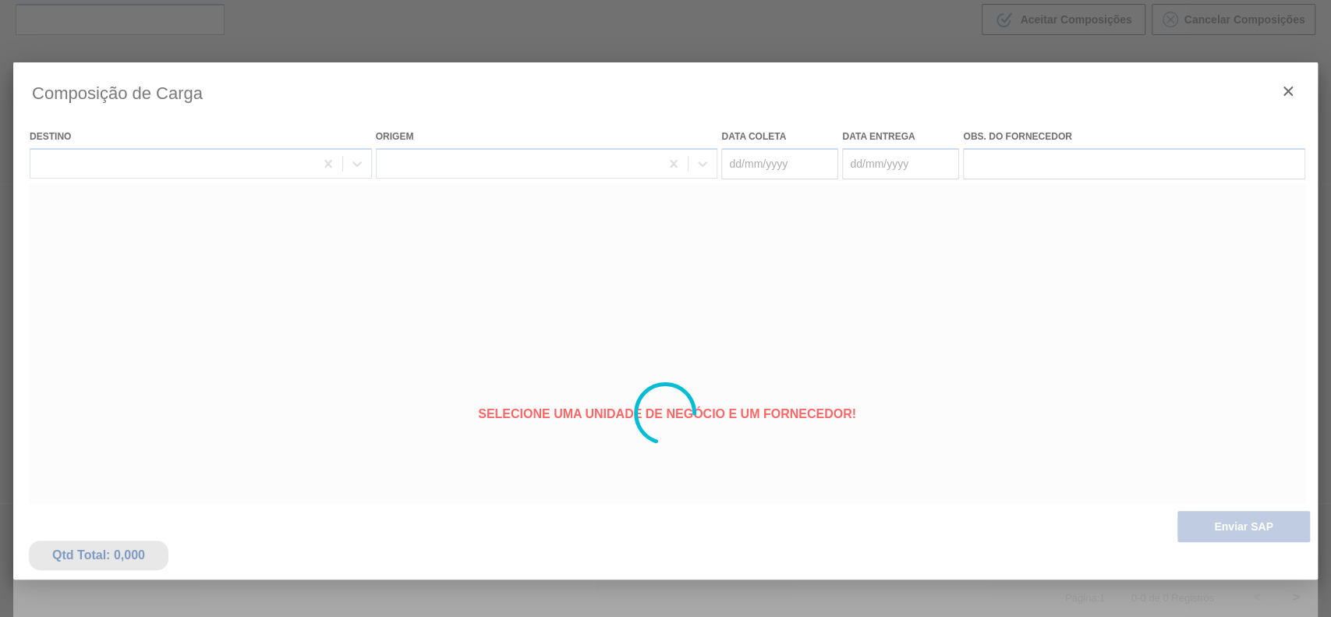
type coleta "[DATE]"
type entrega "[DATE]"
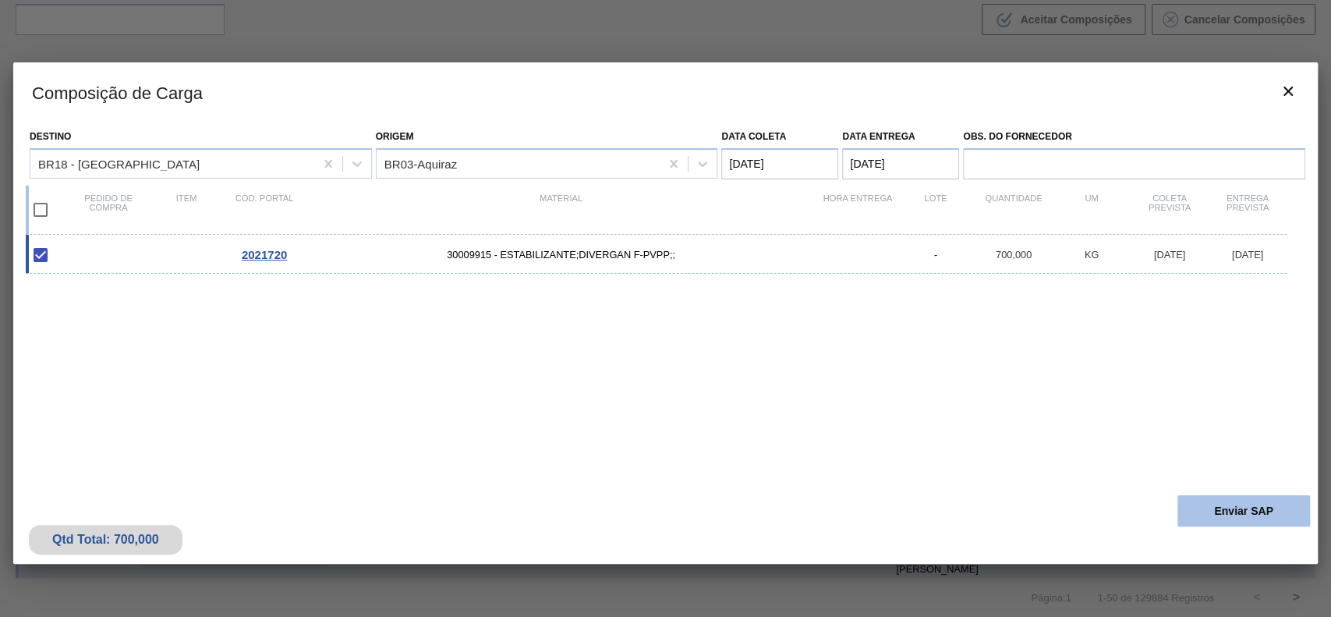
click at [1237, 512] on button "Enviar SAP" at bounding box center [1244, 510] width 133 height 31
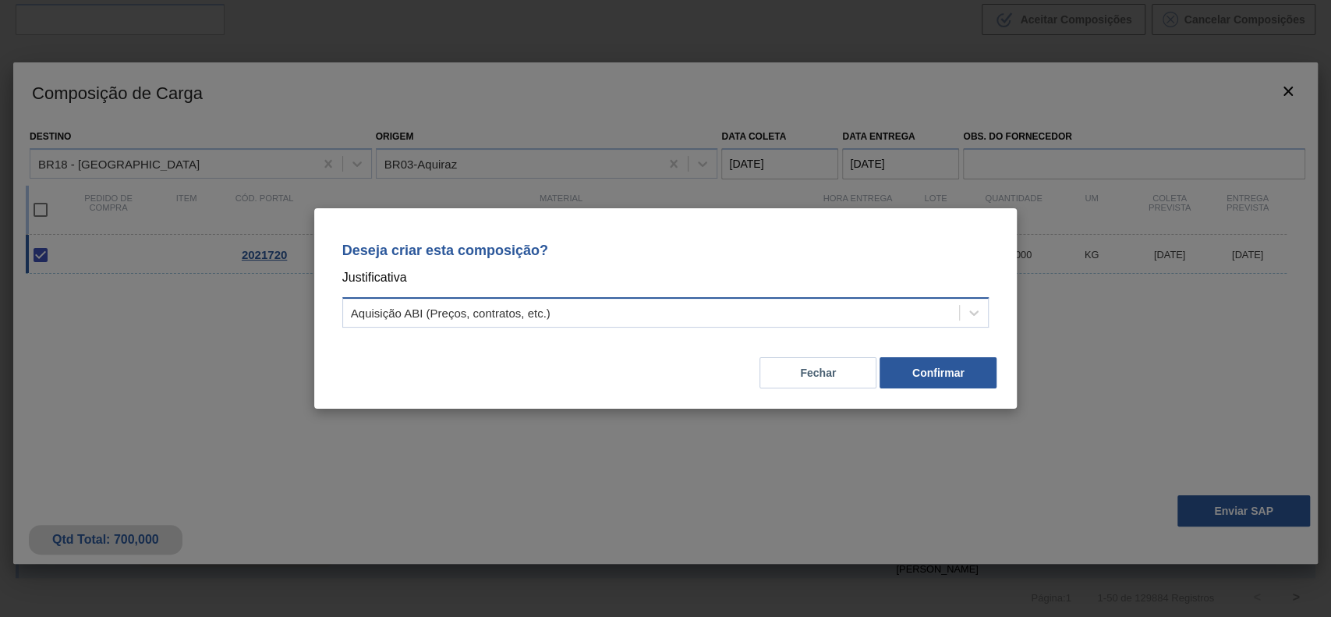
drag, startPoint x: 704, startPoint y: 310, endPoint x: 645, endPoint y: 328, distance: 61.7
click at [690, 316] on div "Aquisição ABI (Preços, contratos, etc.)" at bounding box center [651, 313] width 617 height 23
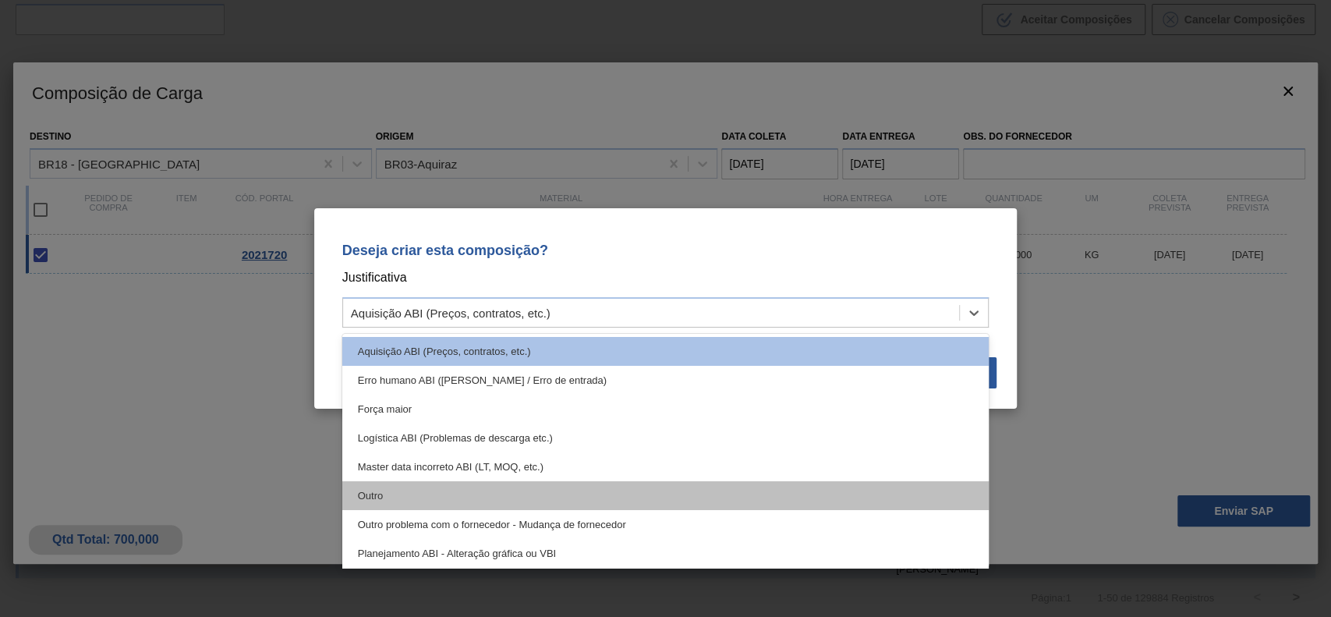
click at [486, 484] on div "Outro" at bounding box center [665, 495] width 647 height 29
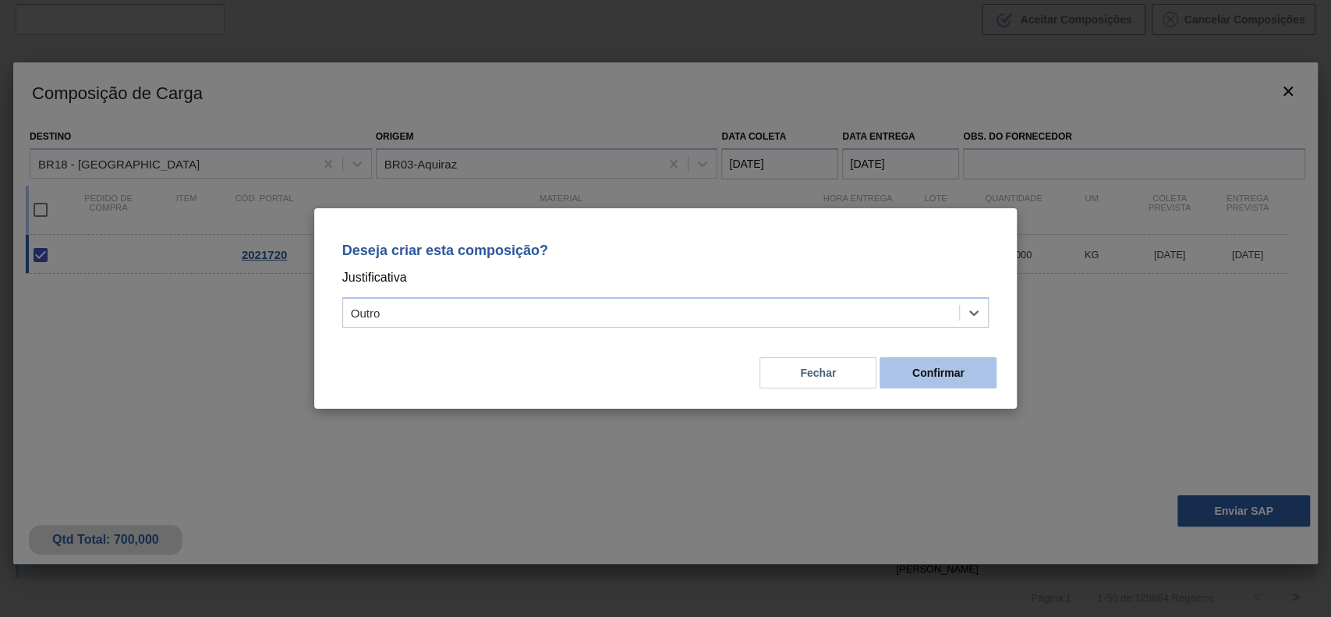
click at [973, 359] on button "Confirmar" at bounding box center [938, 372] width 117 height 31
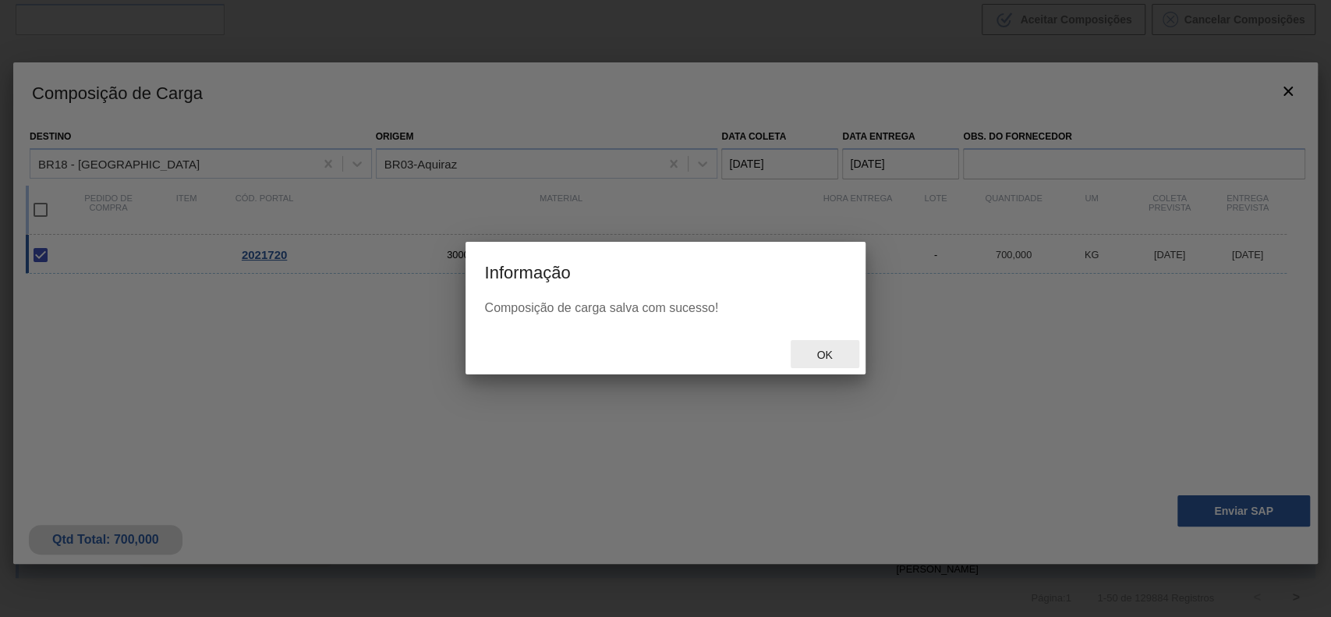
click at [827, 350] on span "Ok" at bounding box center [824, 355] width 41 height 12
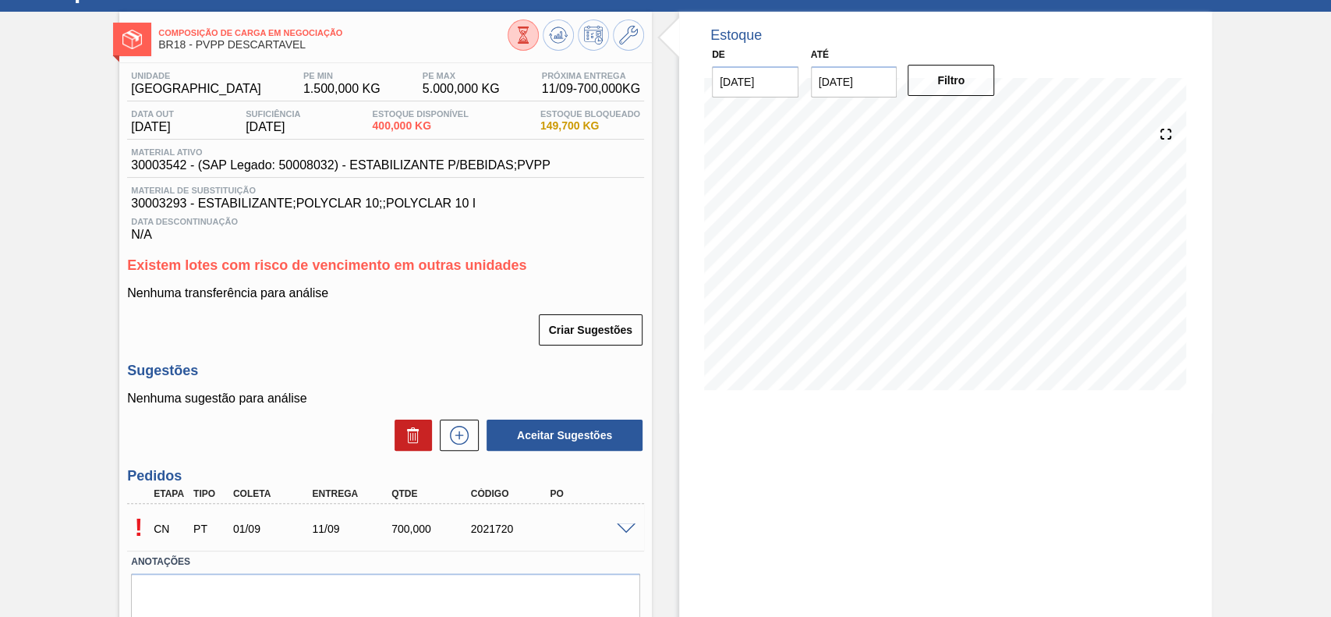
scroll to position [131, 0]
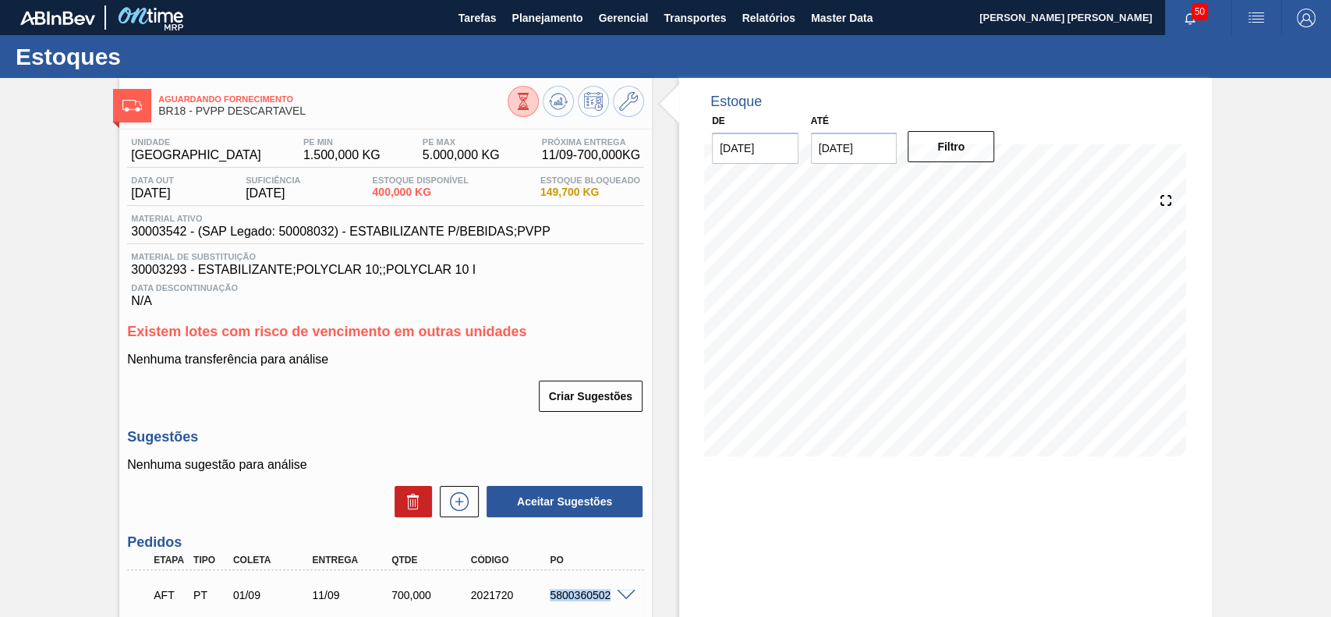
drag, startPoint x: 545, startPoint y: 590, endPoint x: 607, endPoint y: 602, distance: 62.7
click at [607, 602] on div "AFT PT 01/09 11/09 700,000 2021720 5800360502" at bounding box center [382, 593] width 476 height 31
copy div "5800360502"
